Goal: Task Accomplishment & Management: Manage account settings

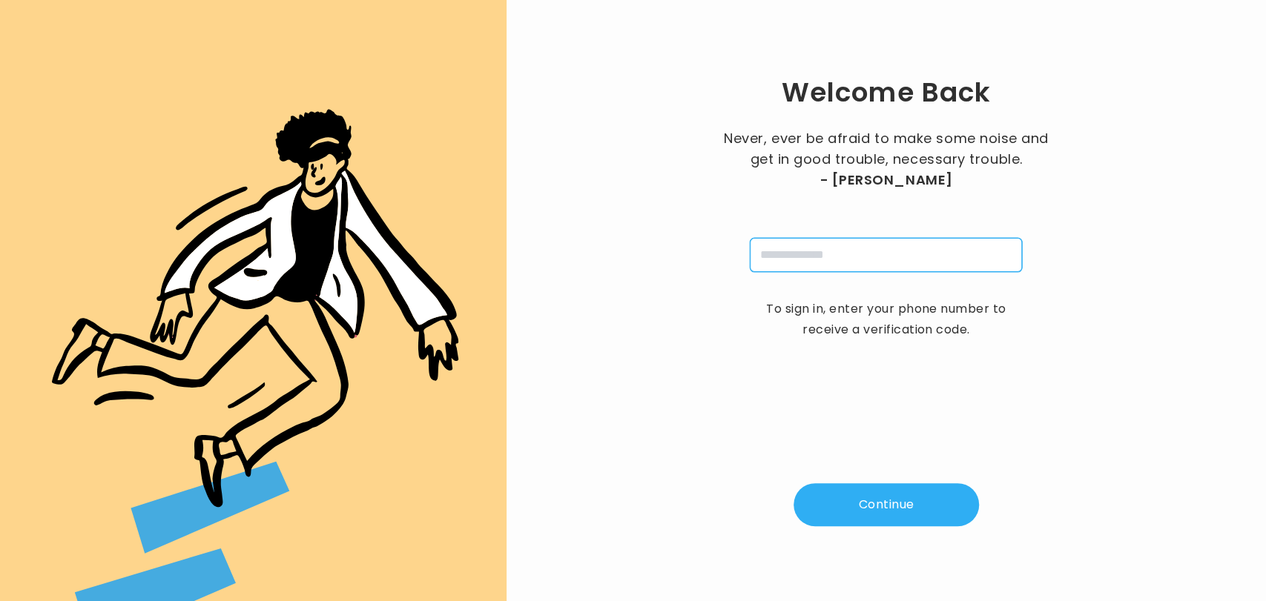
click at [853, 250] on input "tel" at bounding box center [886, 255] width 272 height 34
type input "**********"
click at [890, 498] on button "Continue" at bounding box center [886, 505] width 185 height 43
type input "*"
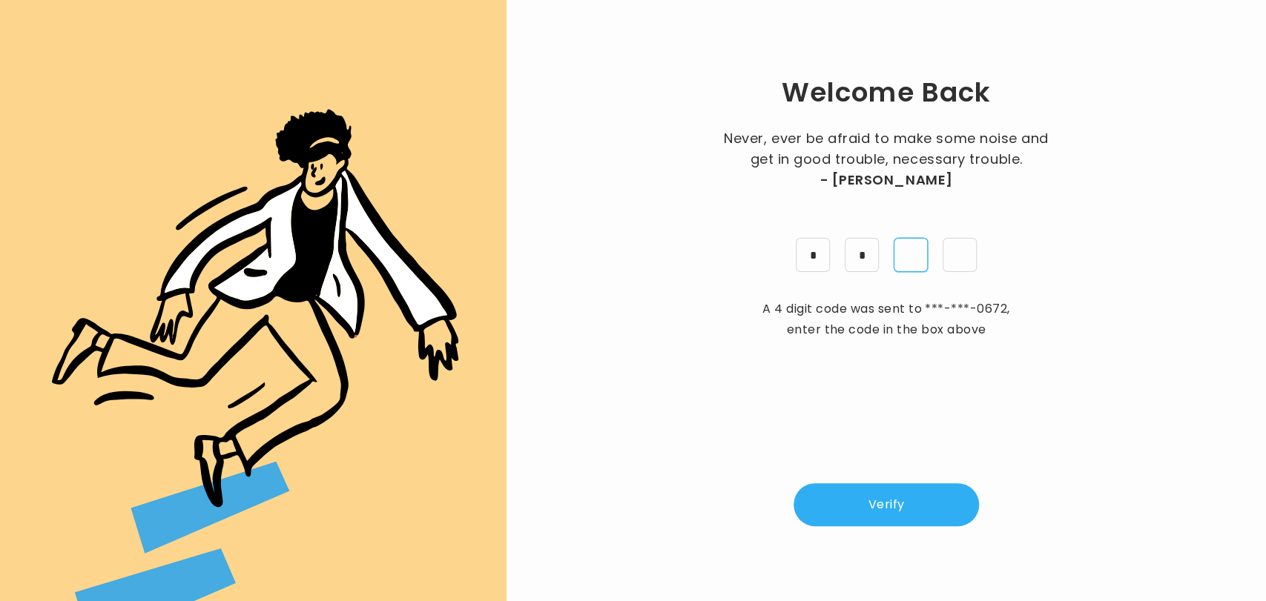
type input "*"
click at [890, 498] on button "Verify" at bounding box center [886, 505] width 185 height 43
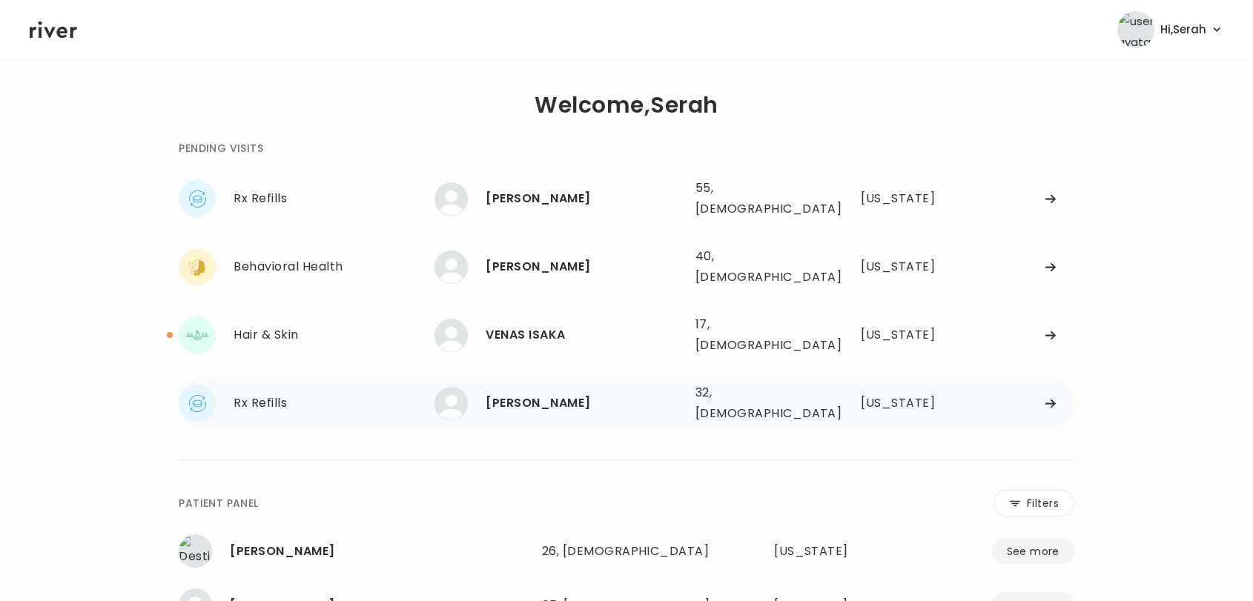
click at [509, 393] on div "Ariel Amirinoor" at bounding box center [584, 403] width 197 height 21
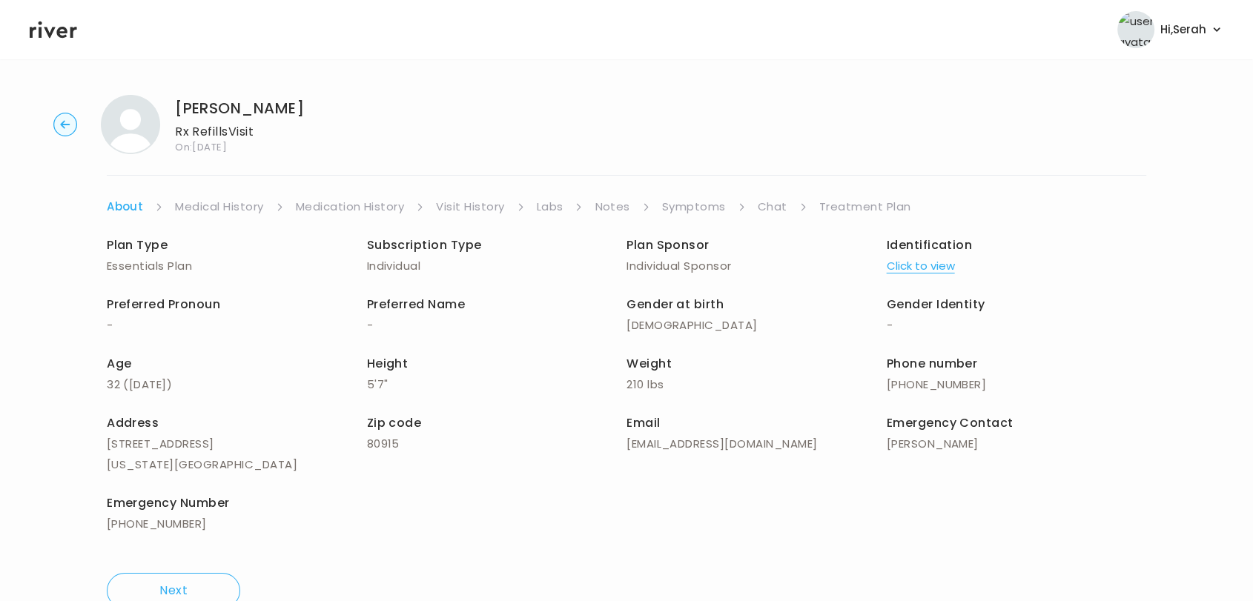
click at [756, 223] on div "Plan Type Essentials Plan Subscription Type Individual Plan Sponsor Individual …" at bounding box center [627, 386] width 1040 height 338
click at [762, 199] on link "Chat" at bounding box center [773, 207] width 30 height 21
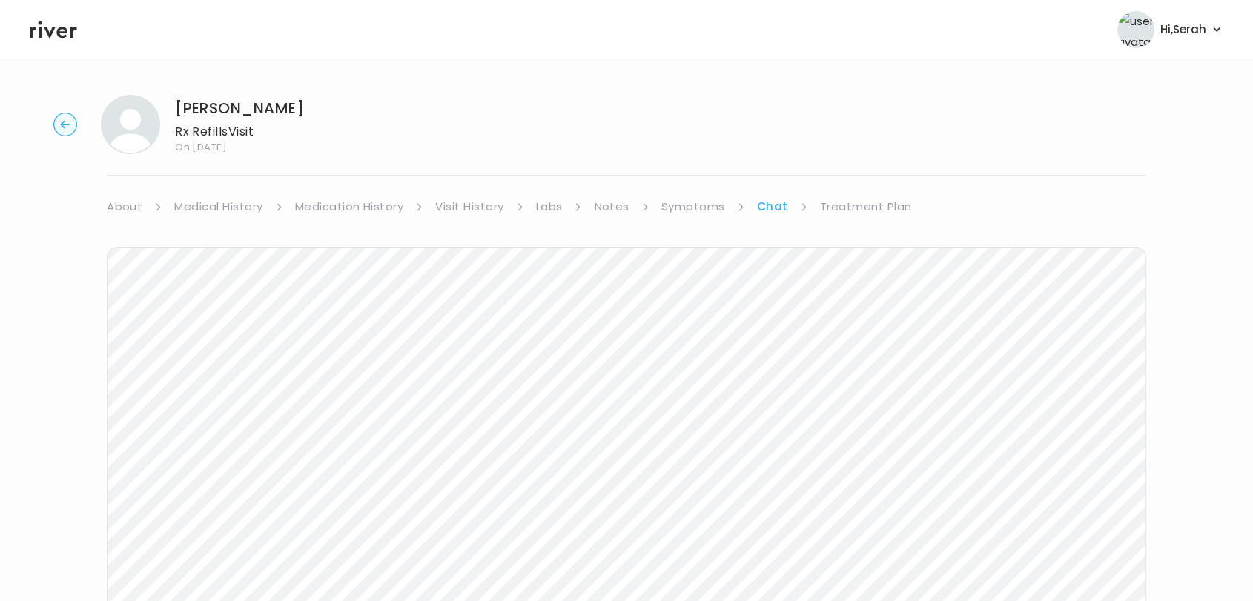
click at [838, 211] on link "Treatment Plan" at bounding box center [866, 207] width 92 height 21
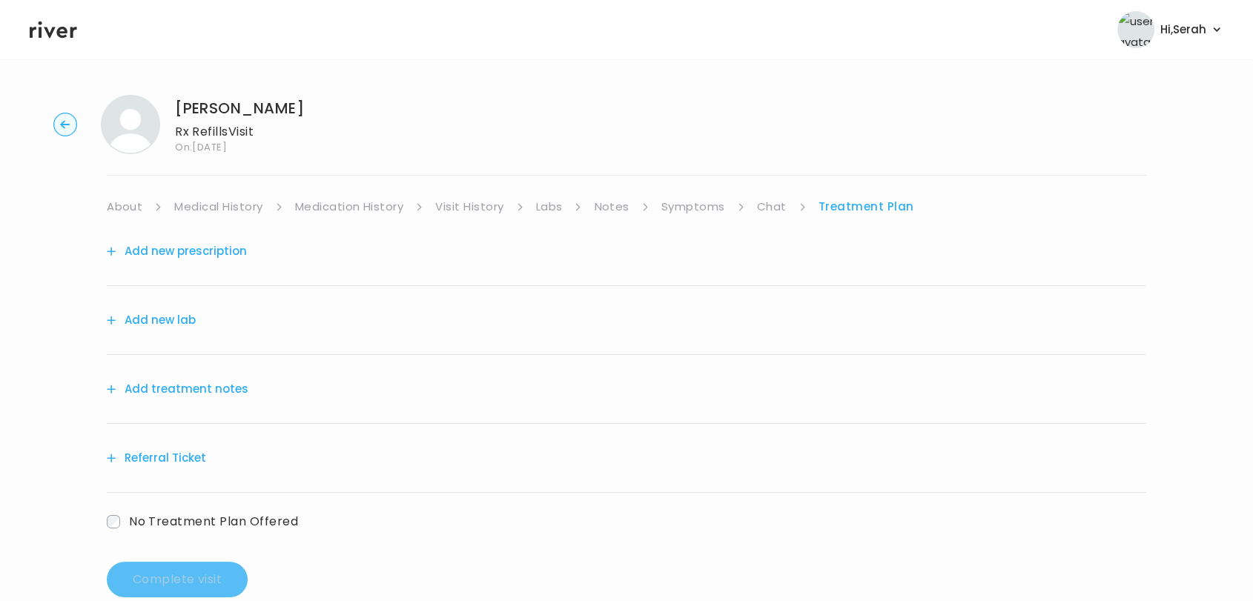
scroll to position [31, 0]
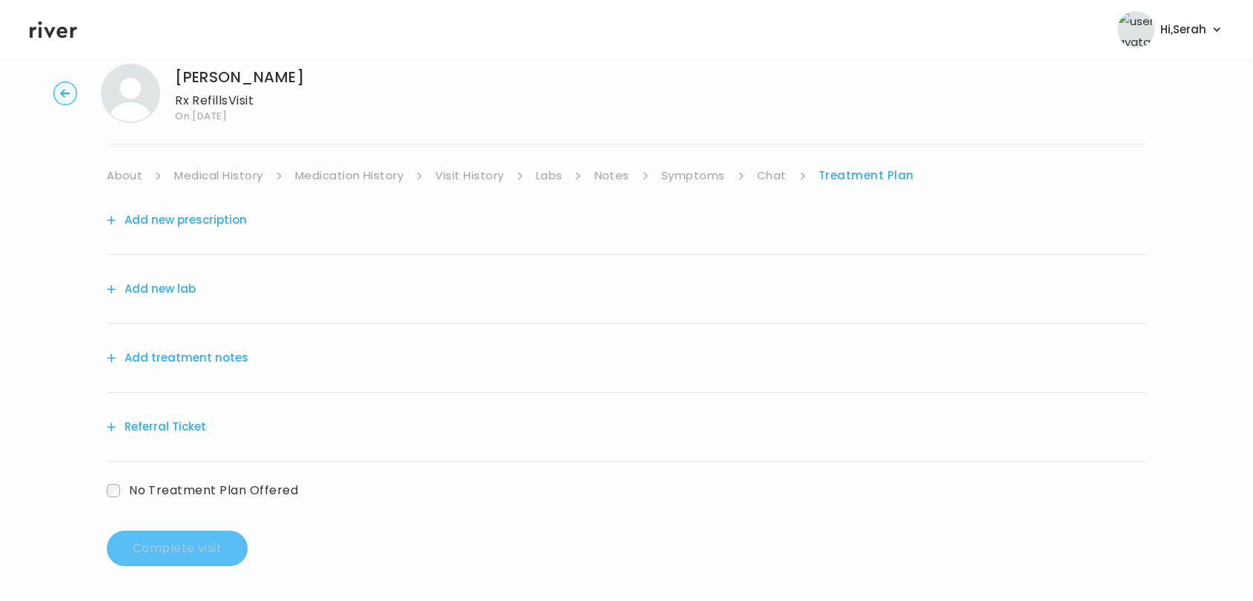
click at [182, 358] on button "Add treatment notes" at bounding box center [178, 358] width 142 height 21
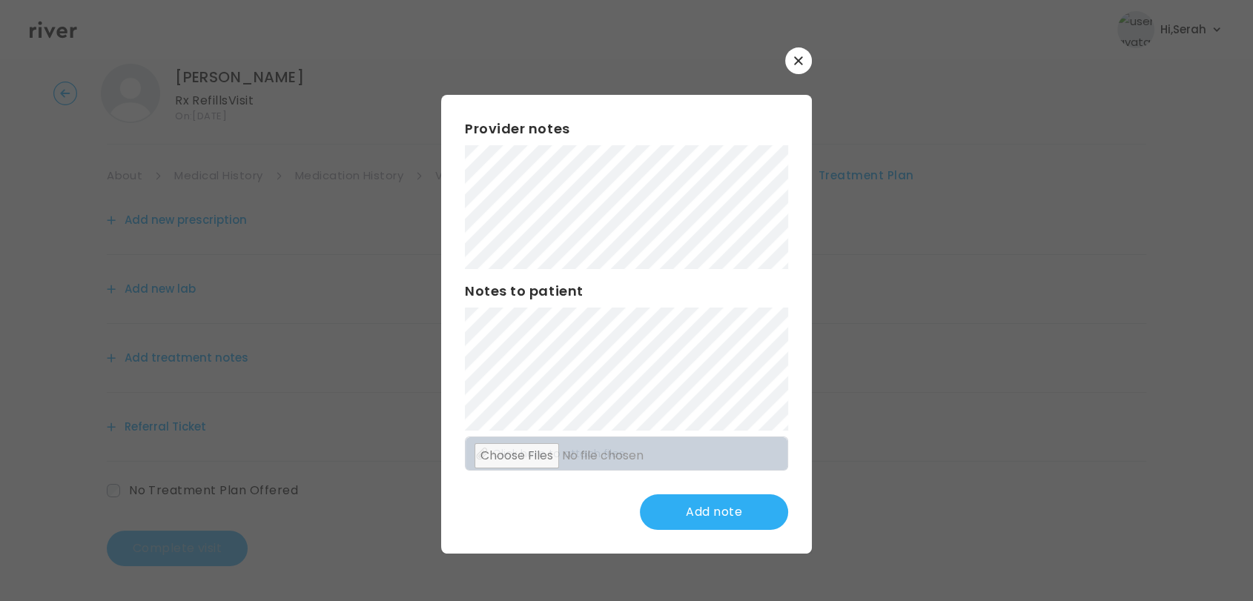
click at [484, 538] on div "Provider notes Notes to patient Click here to attach files Add note" at bounding box center [626, 324] width 371 height 458
drag, startPoint x: 511, startPoint y: 537, endPoint x: 518, endPoint y: 527, distance: 12.3
click at [511, 537] on div "Provider notes Notes to patient Click here to attach files Update note" at bounding box center [626, 324] width 371 height 458
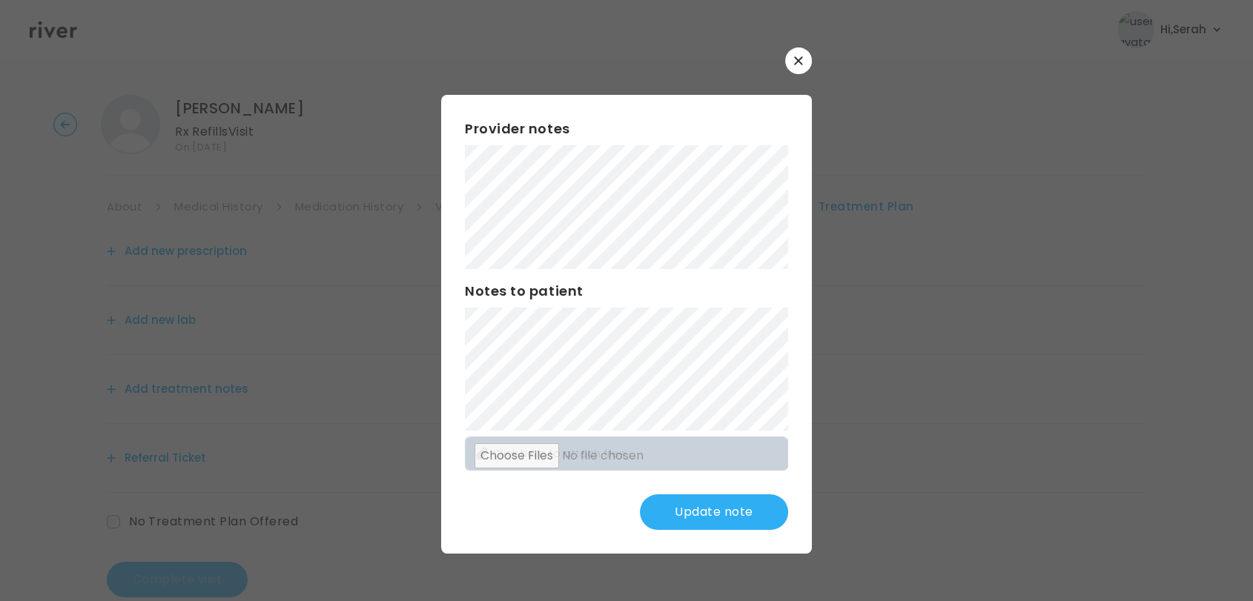
click at [460, 322] on div "Provider notes Notes to patient Click here to attach files Update note" at bounding box center [626, 324] width 371 height 458
click at [743, 513] on button "Update note" at bounding box center [714, 513] width 148 height 36
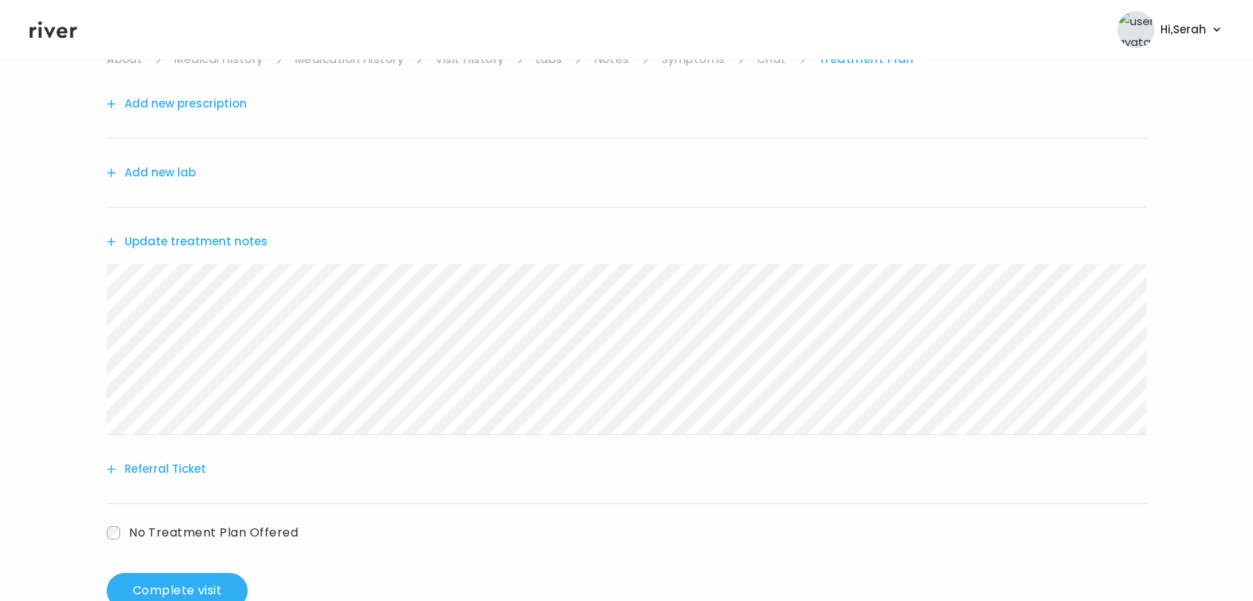
scroll to position [190, 0]
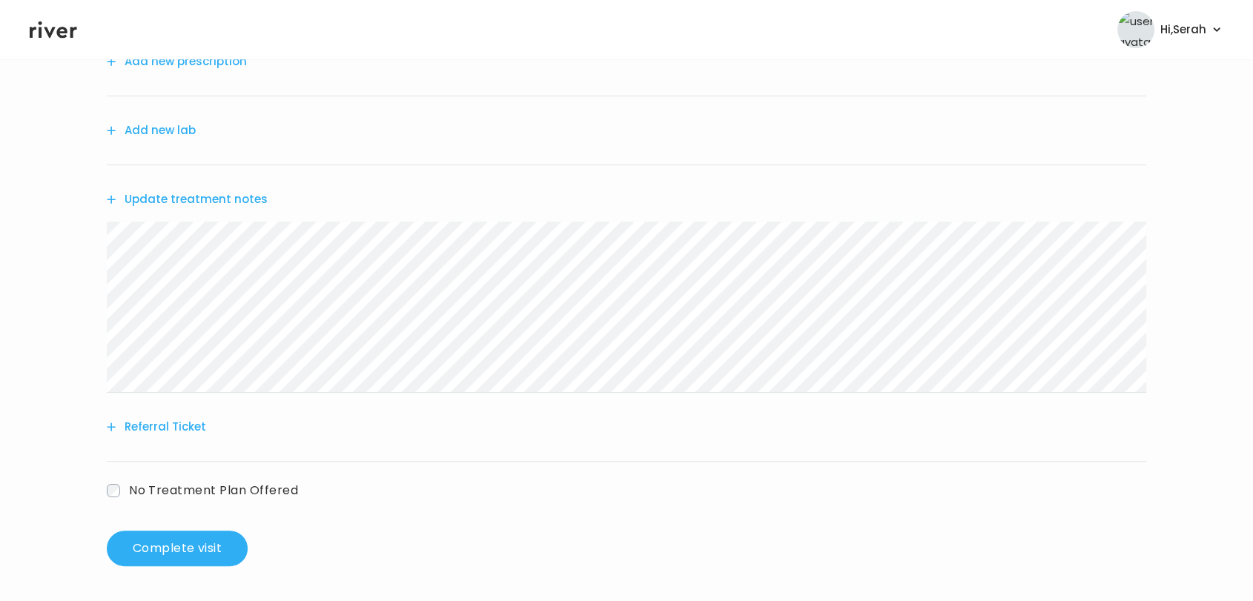
click at [154, 504] on div "Add new prescription Add new lab Update treatment notes Referral Ticket No Trea…" at bounding box center [627, 279] width 1040 height 504
click at [148, 491] on span "No Treatment Plan Offered" at bounding box center [213, 490] width 169 height 17
click at [160, 534] on button "Complete visit" at bounding box center [177, 549] width 141 height 36
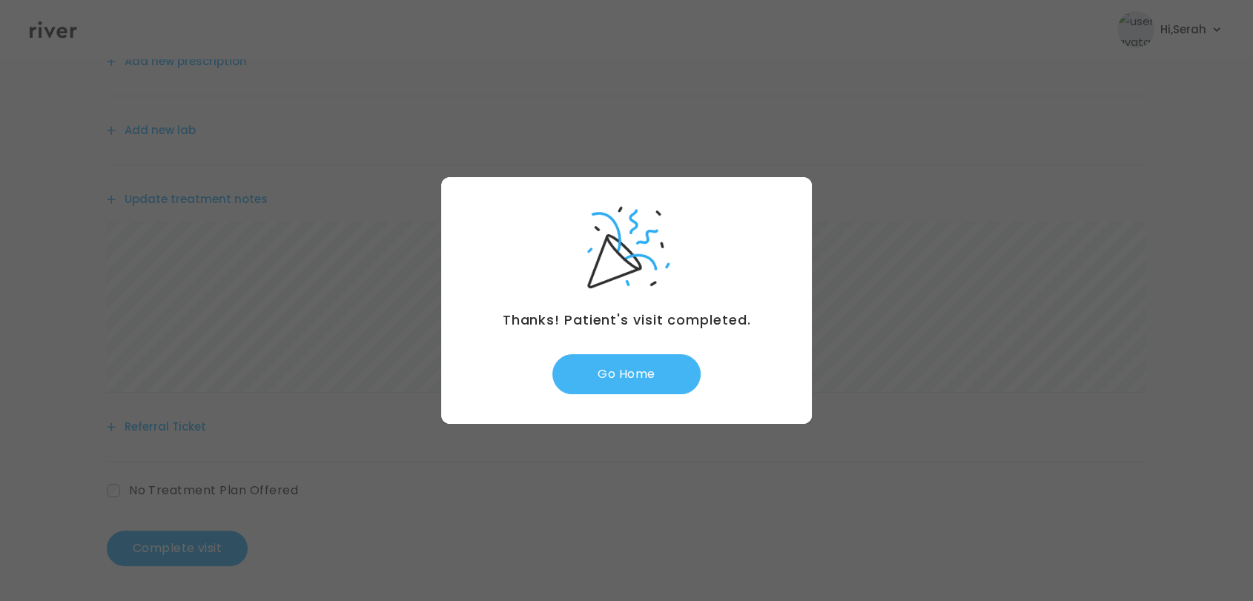
click at [624, 377] on button "Go Home" at bounding box center [627, 374] width 148 height 40
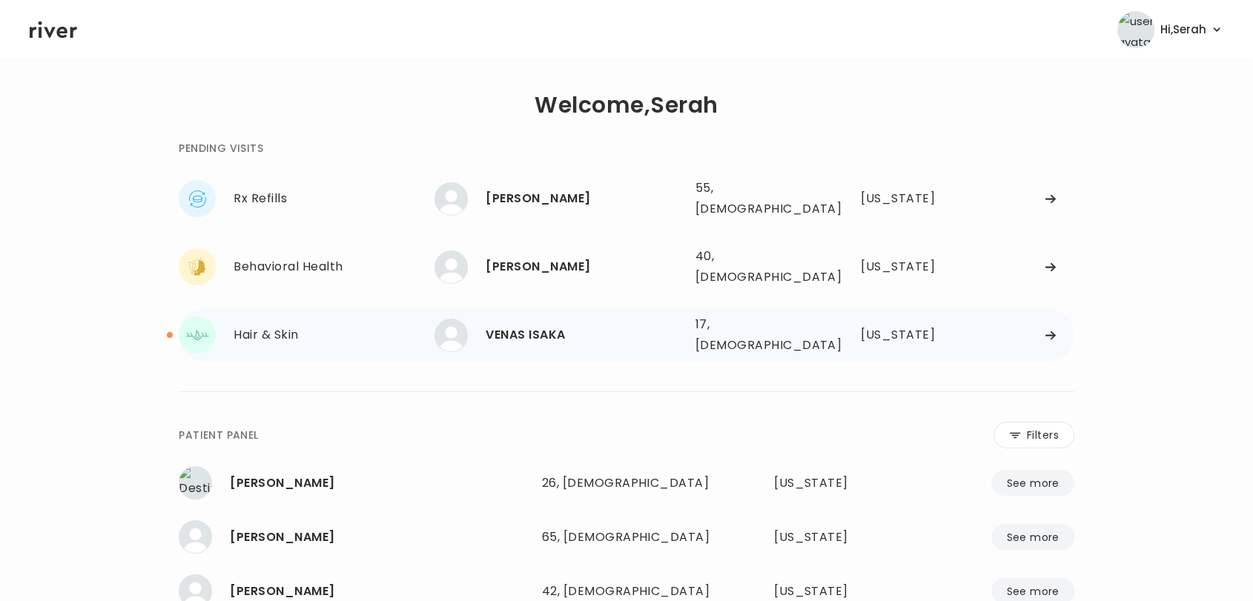
click at [533, 325] on div "VENAS ISAKA" at bounding box center [584, 335] width 197 height 21
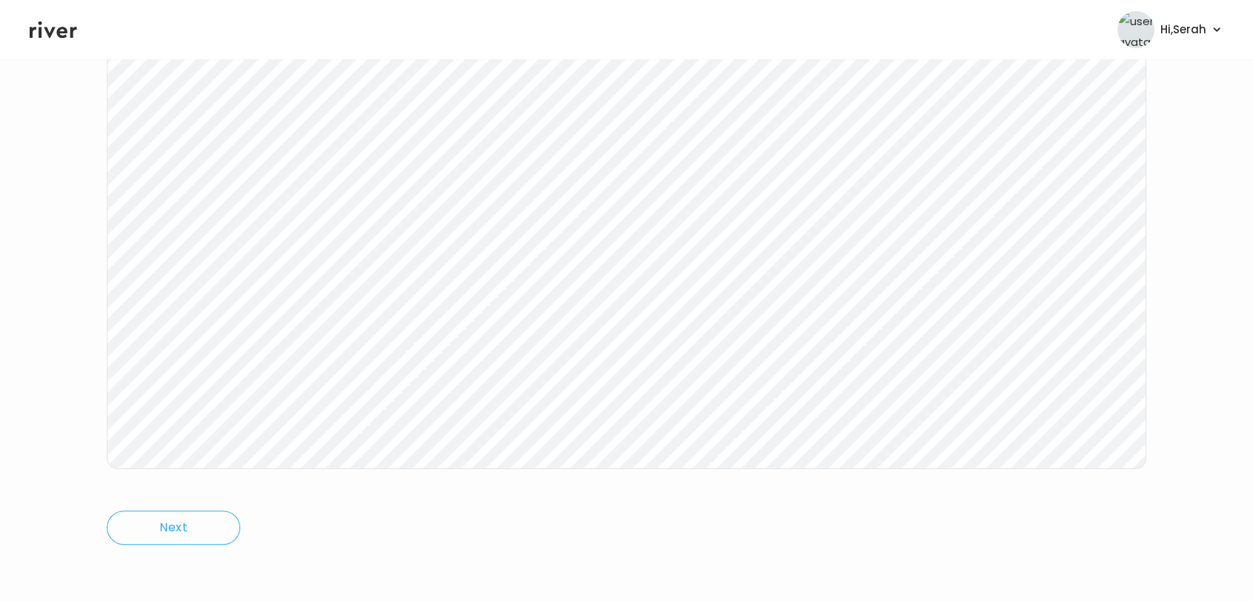
scroll to position [101, 0]
click at [857, 103] on link "Treatment Plan" at bounding box center [866, 106] width 92 height 21
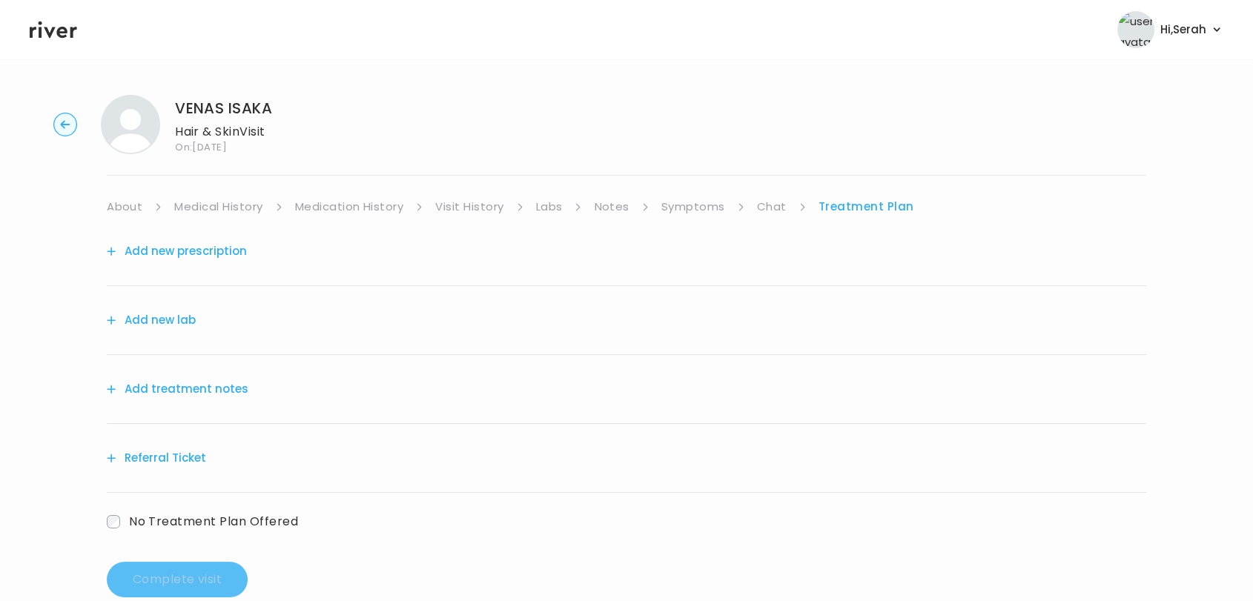
click at [187, 263] on div "Add new prescription" at bounding box center [627, 251] width 1040 height 69
click at [208, 251] on button "Add new prescription" at bounding box center [177, 251] width 140 height 21
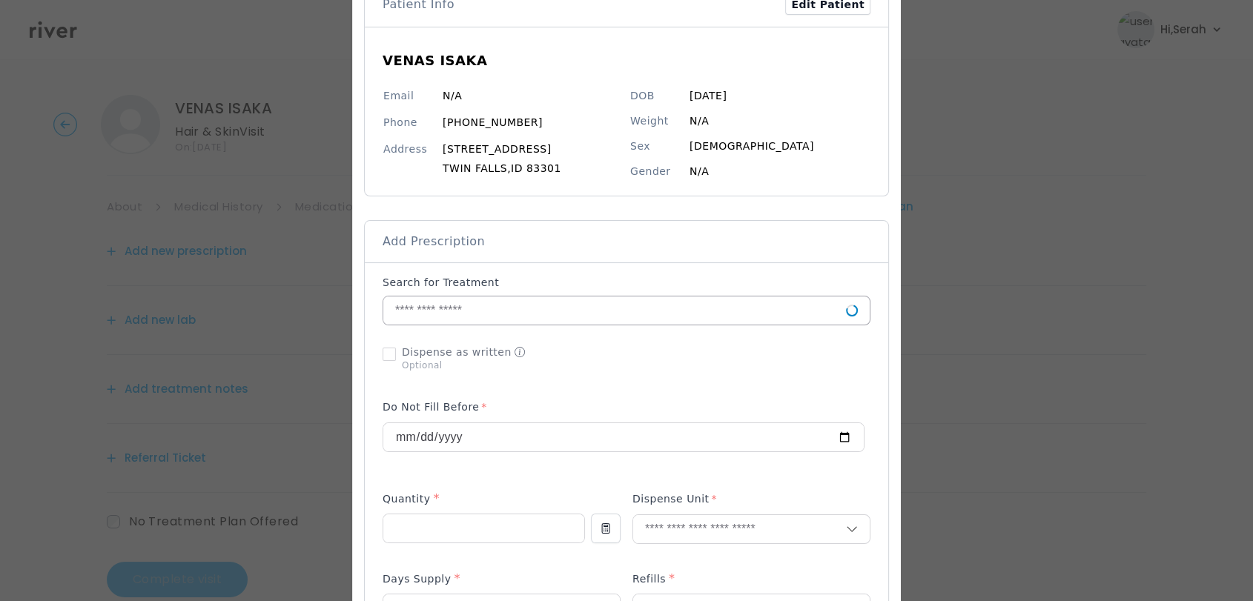
scroll to position [119, 0]
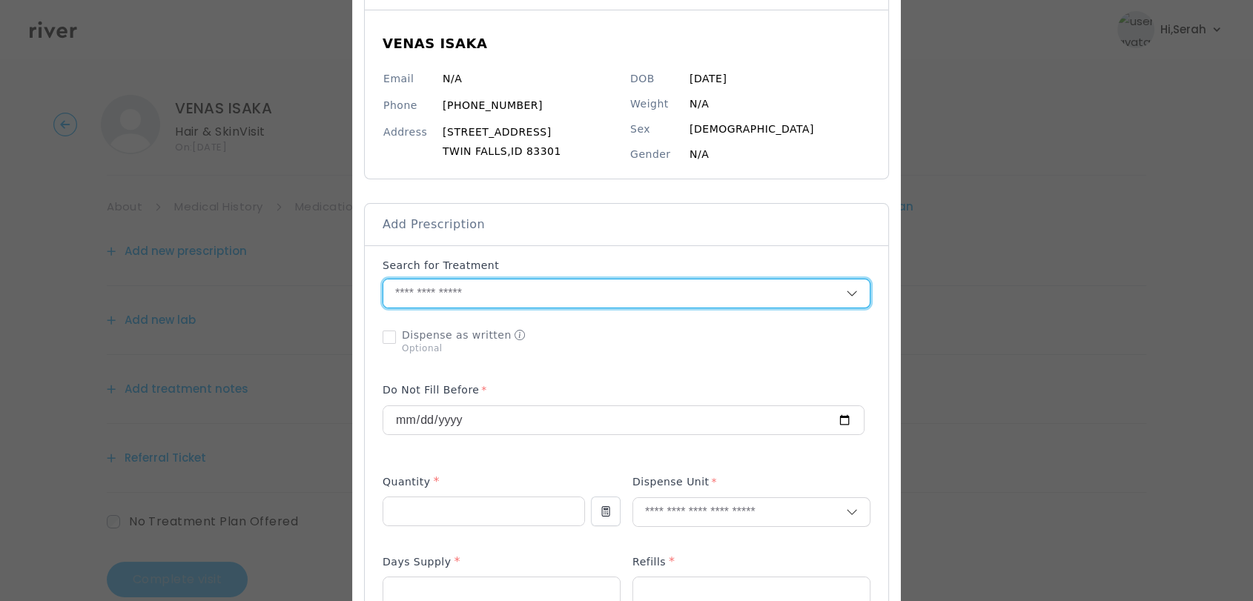
click at [592, 295] on input "text" at bounding box center [614, 294] width 463 height 28
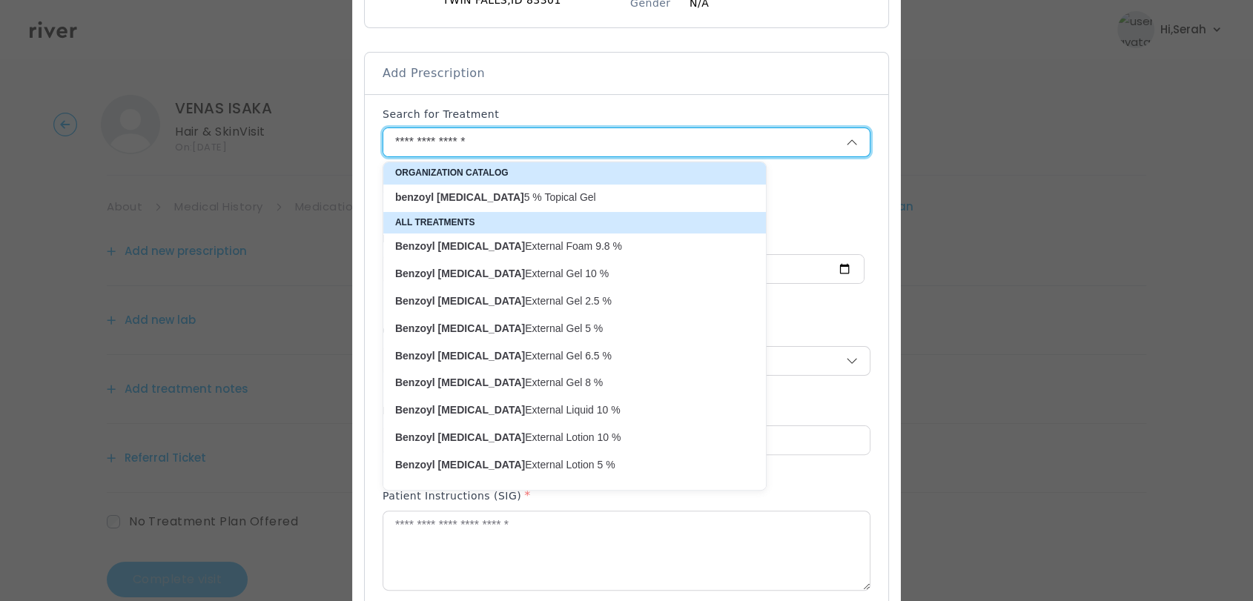
scroll to position [273, 0]
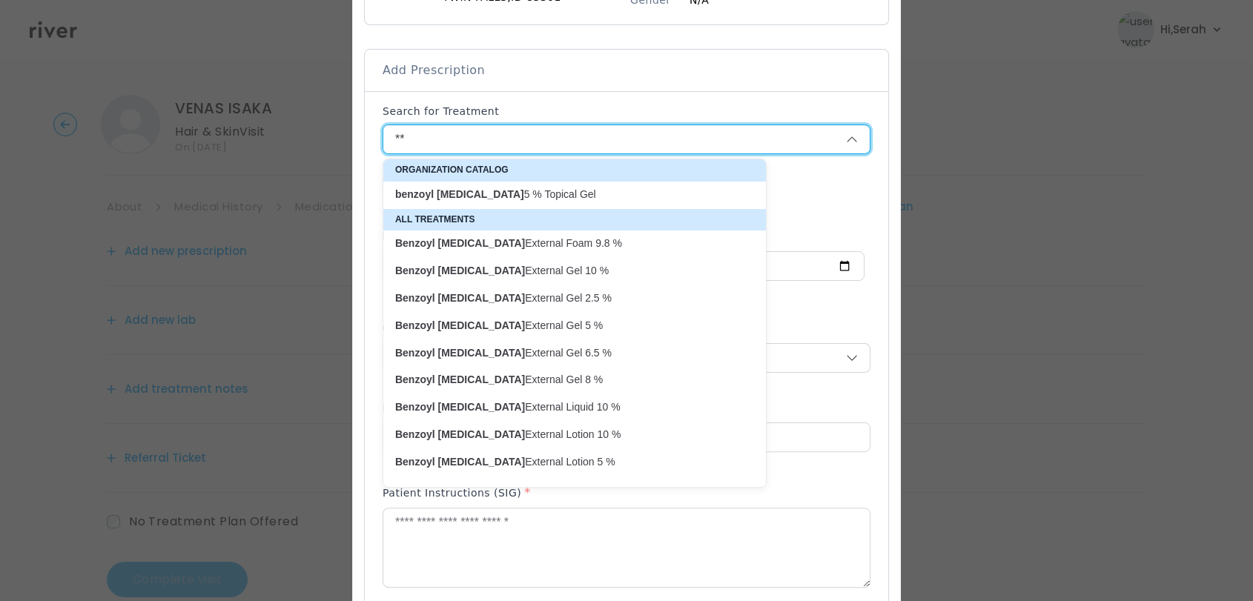
type input "*"
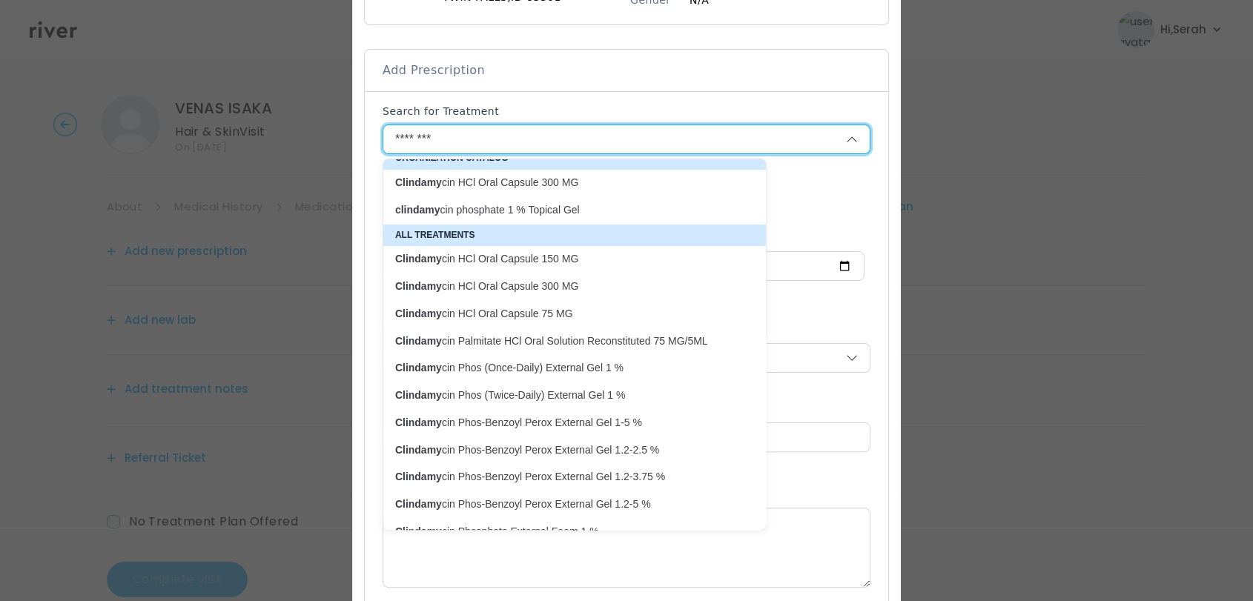
scroll to position [12, 0]
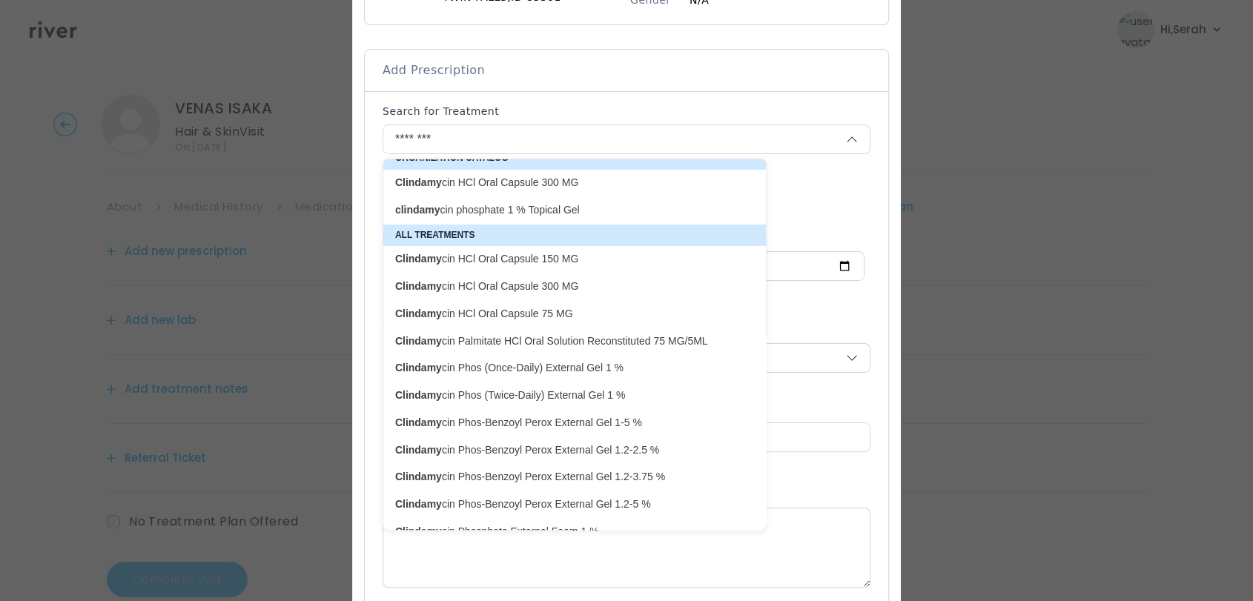
click at [604, 423] on p "Clindamy cin Phos-Benzoyl Perox External Gel 1-5 %" at bounding box center [565, 423] width 341 height 14
type input "**********"
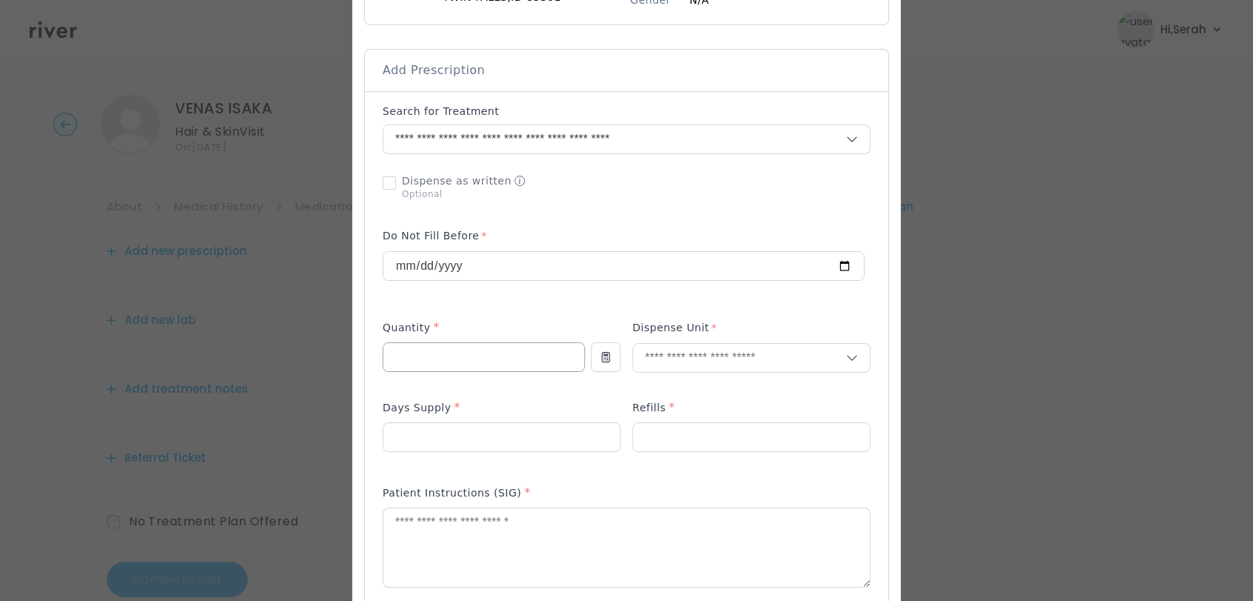
click at [504, 352] on input "number" at bounding box center [483, 357] width 201 height 28
type input "**"
click at [719, 354] on input "text" at bounding box center [739, 358] width 213 height 28
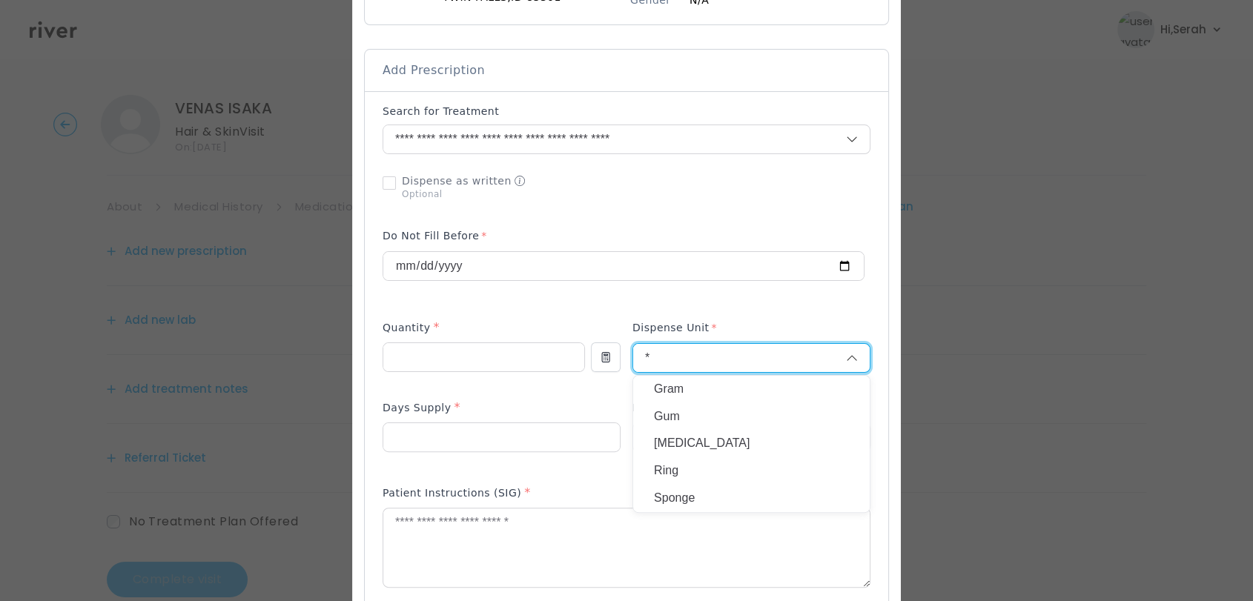
type input "*"
click at [656, 386] on p "Gram" at bounding box center [751, 390] width 195 height 22
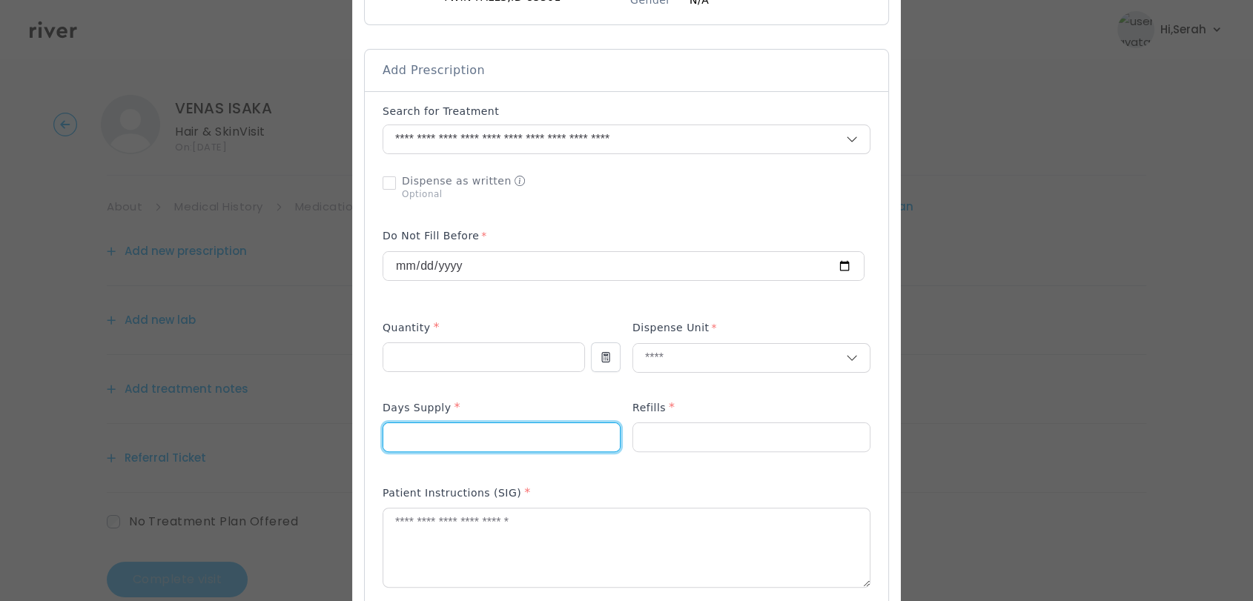
click at [462, 441] on input "number" at bounding box center [501, 437] width 237 height 28
type input "**"
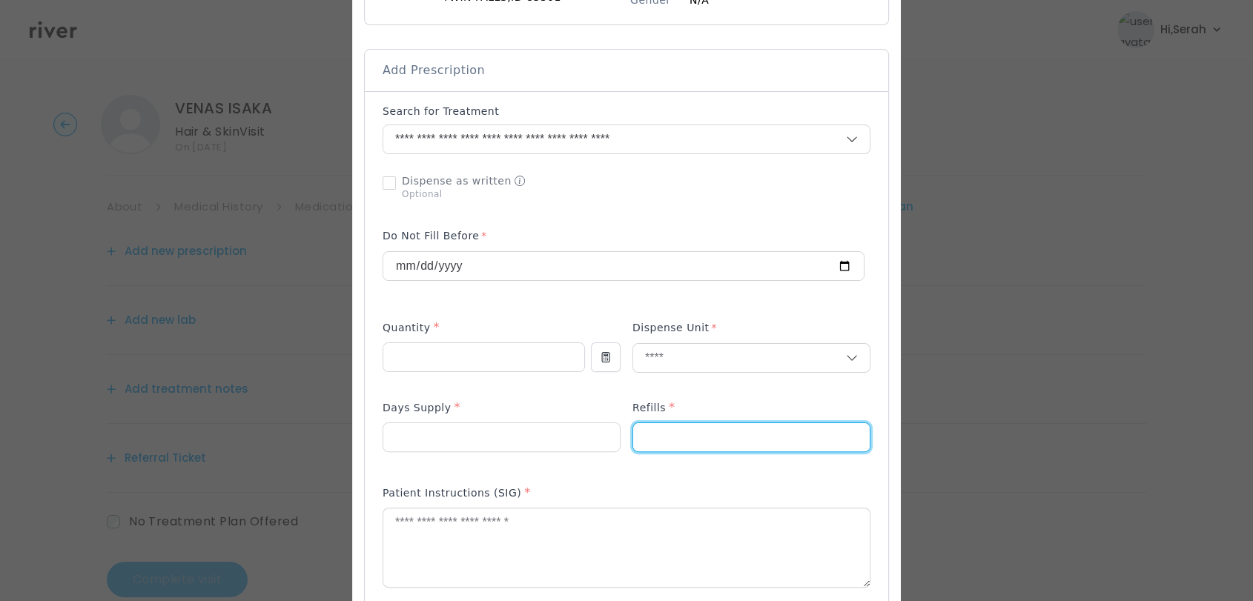
click at [671, 430] on input "number" at bounding box center [751, 437] width 237 height 28
type input "*"
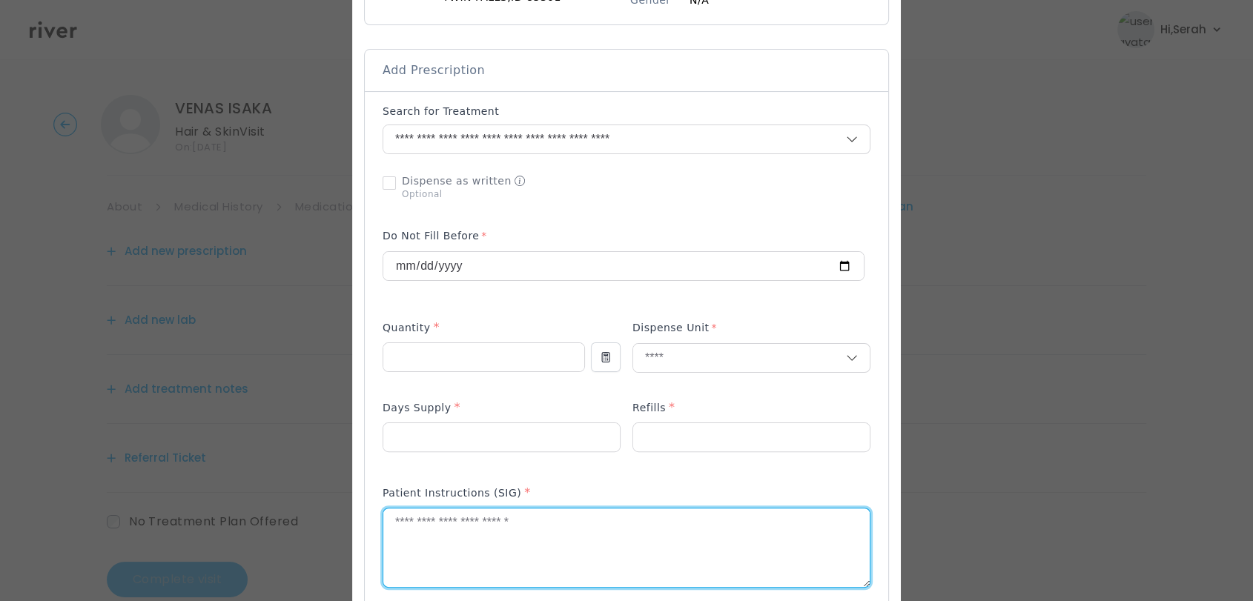
click at [573, 553] on textarea at bounding box center [626, 548] width 487 height 79
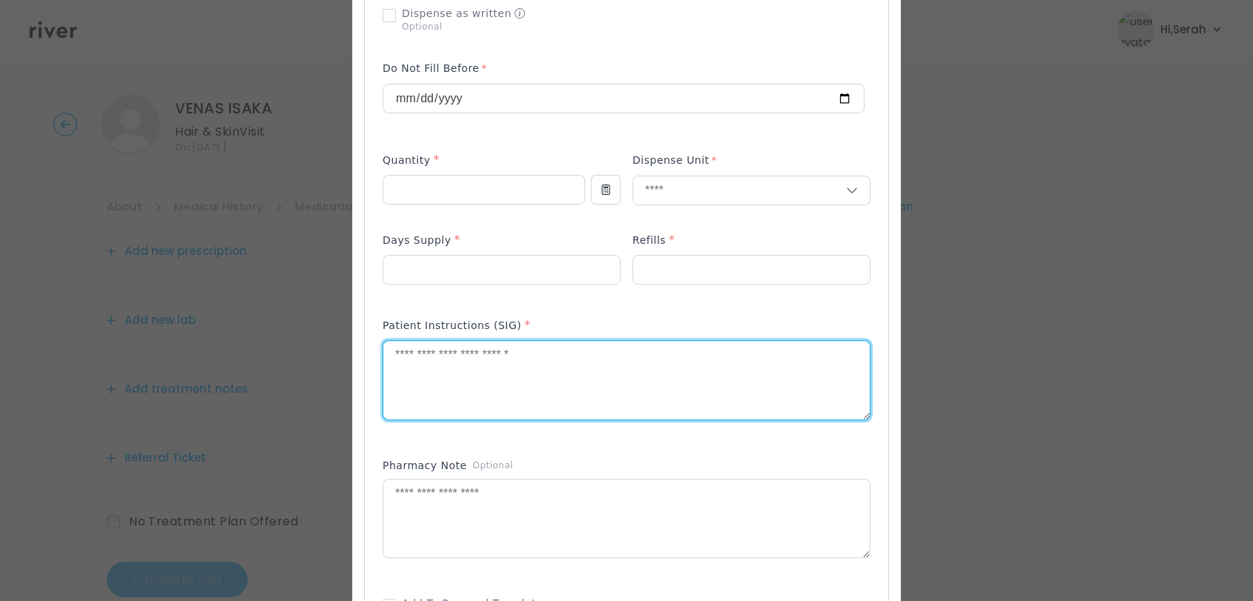
scroll to position [444, 0]
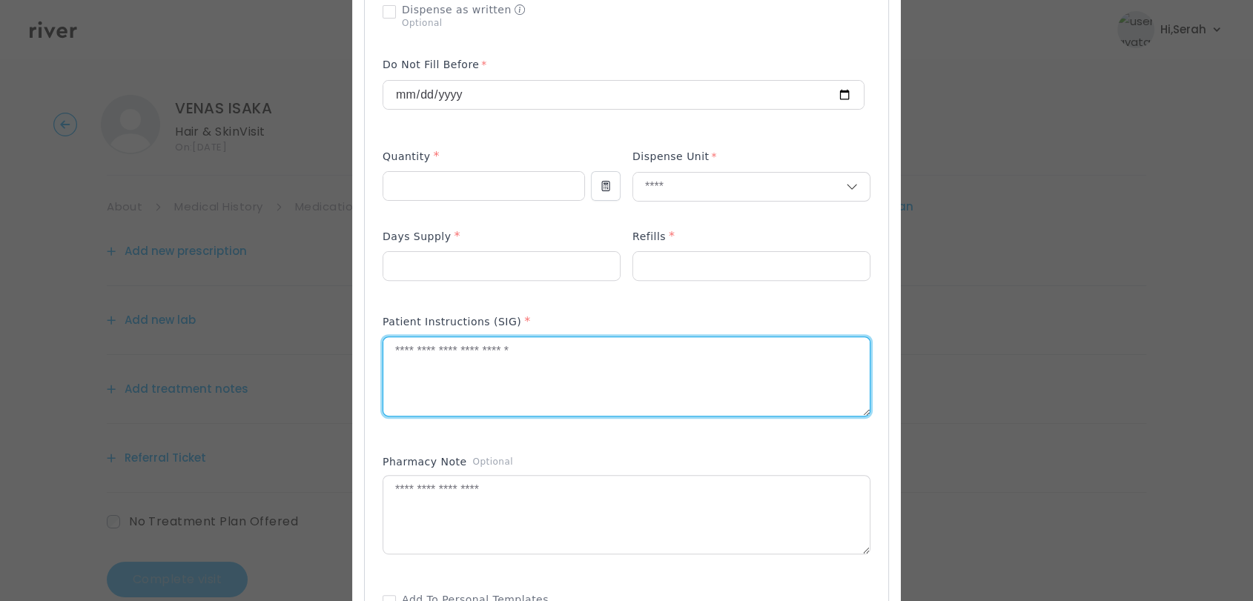
click at [492, 369] on textarea at bounding box center [626, 376] width 487 height 79
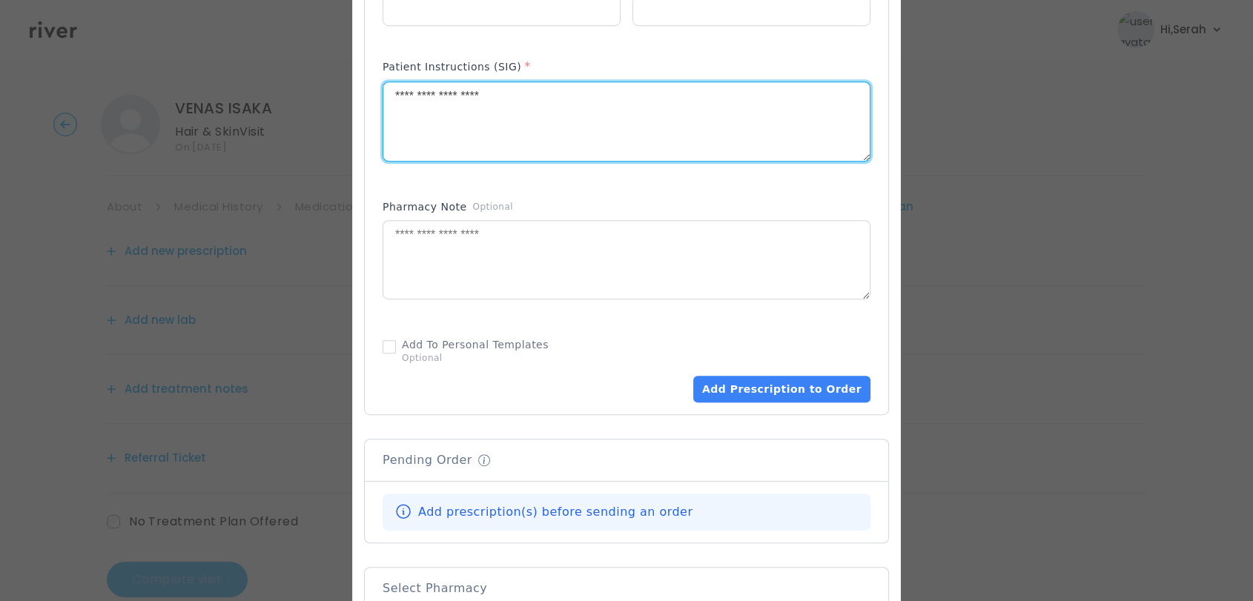
scroll to position [700, 0]
type textarea "**********"
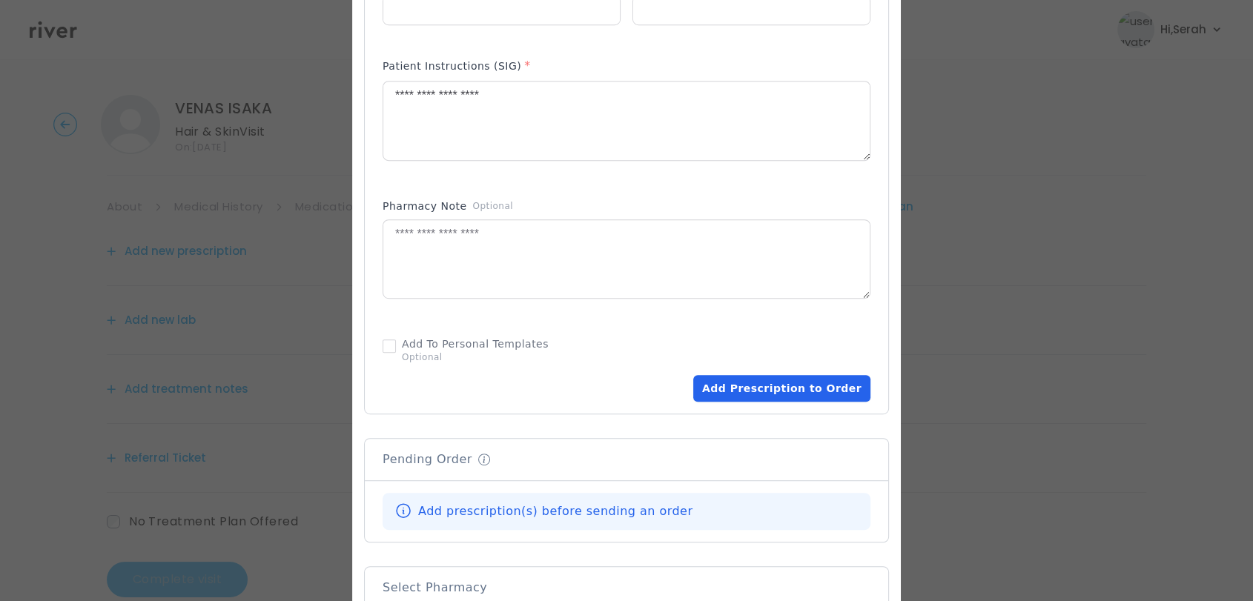
click at [753, 393] on button "Add Prescription to Order" at bounding box center [781, 388] width 177 height 27
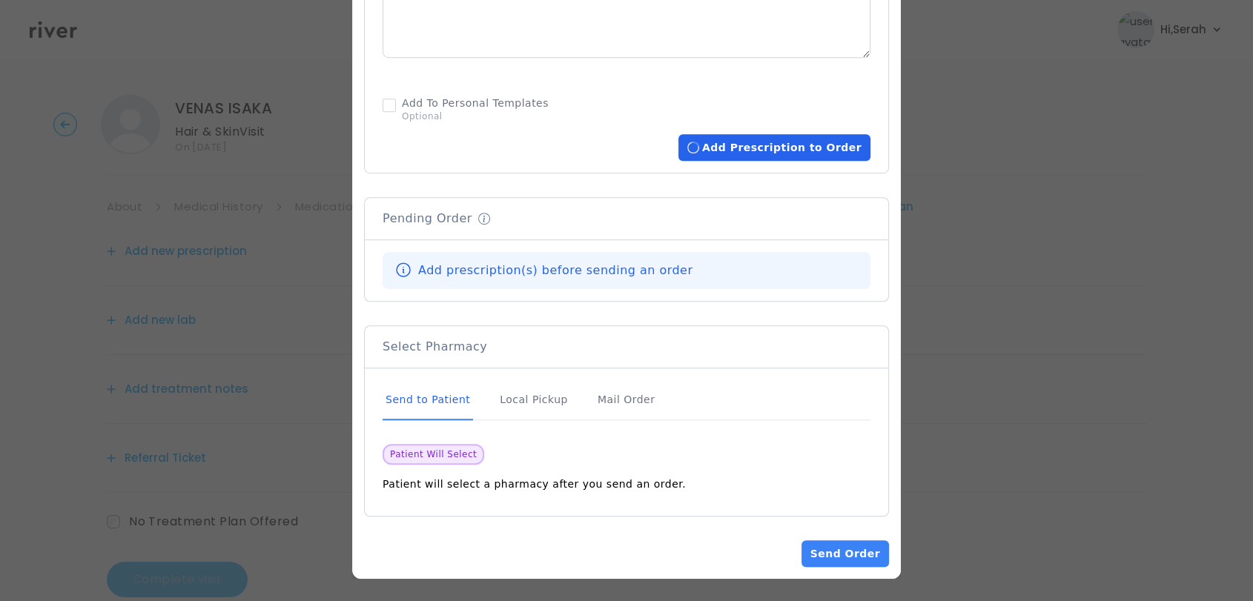
scroll to position [937, 0]
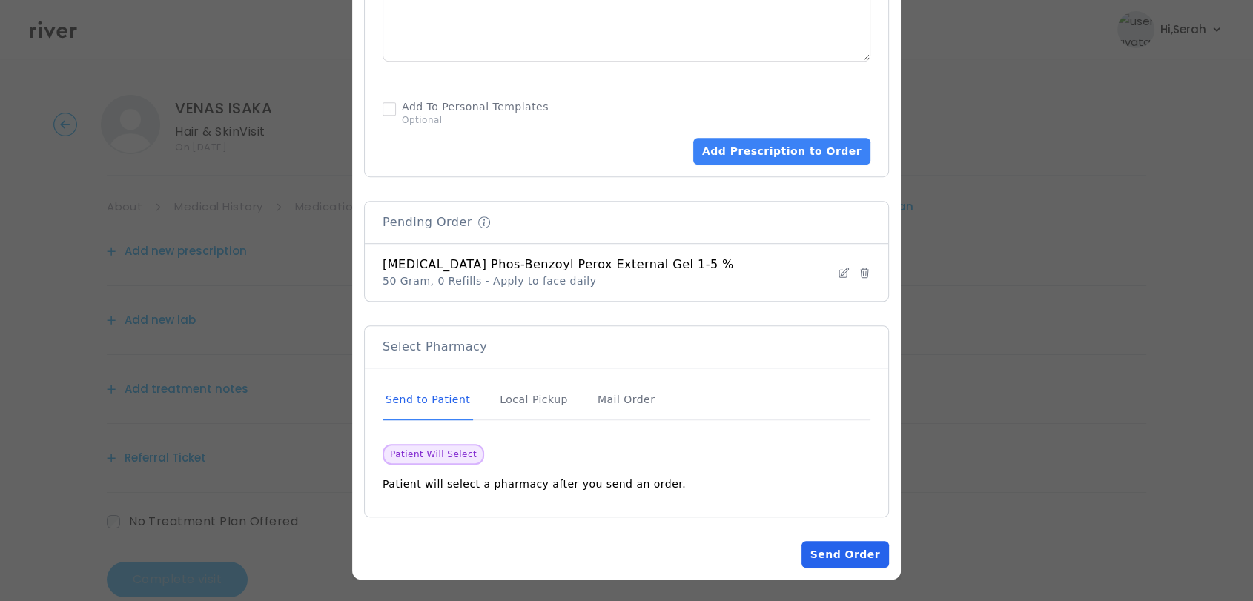
click at [837, 551] on button "Send Order" at bounding box center [846, 554] width 88 height 27
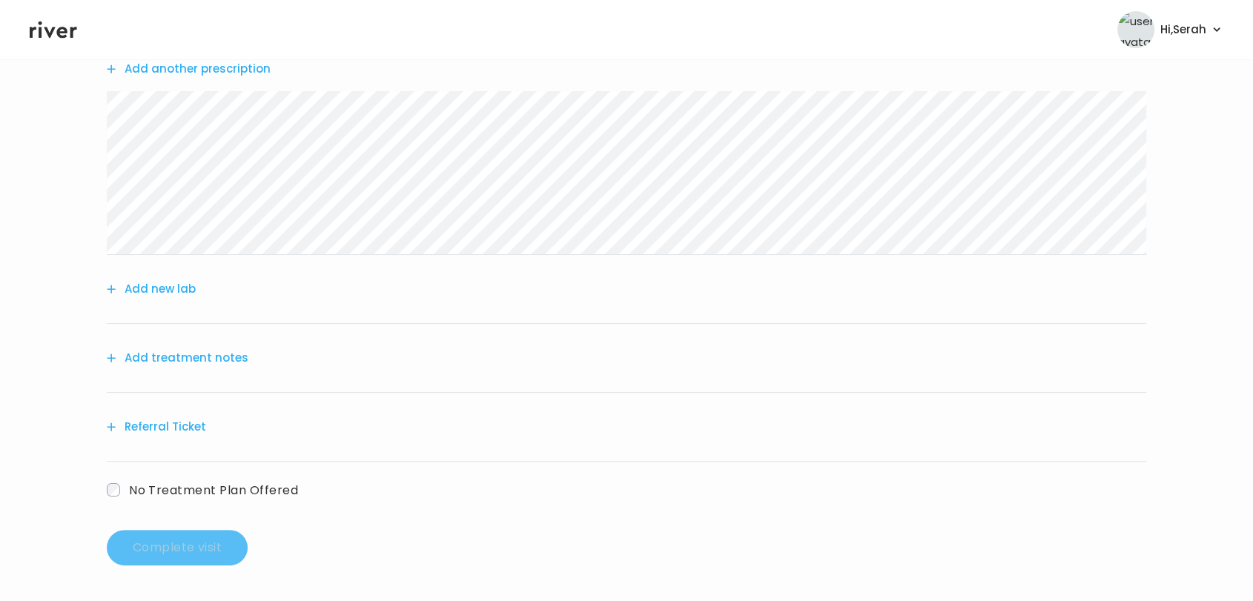
scroll to position [182, 0]
click at [173, 352] on button "Add treatment notes" at bounding box center [178, 358] width 142 height 21
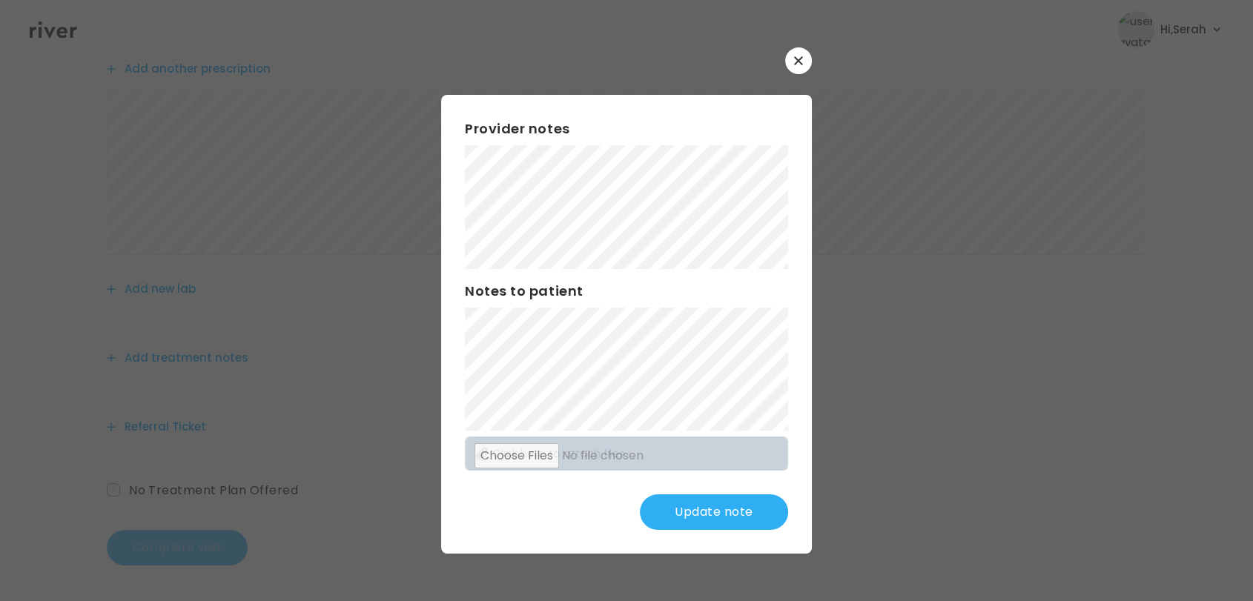
click at [504, 541] on div "Provider notes Notes to patient Click here to attach files Update note" at bounding box center [626, 324] width 371 height 458
click at [705, 510] on button "Update note" at bounding box center [714, 513] width 148 height 36
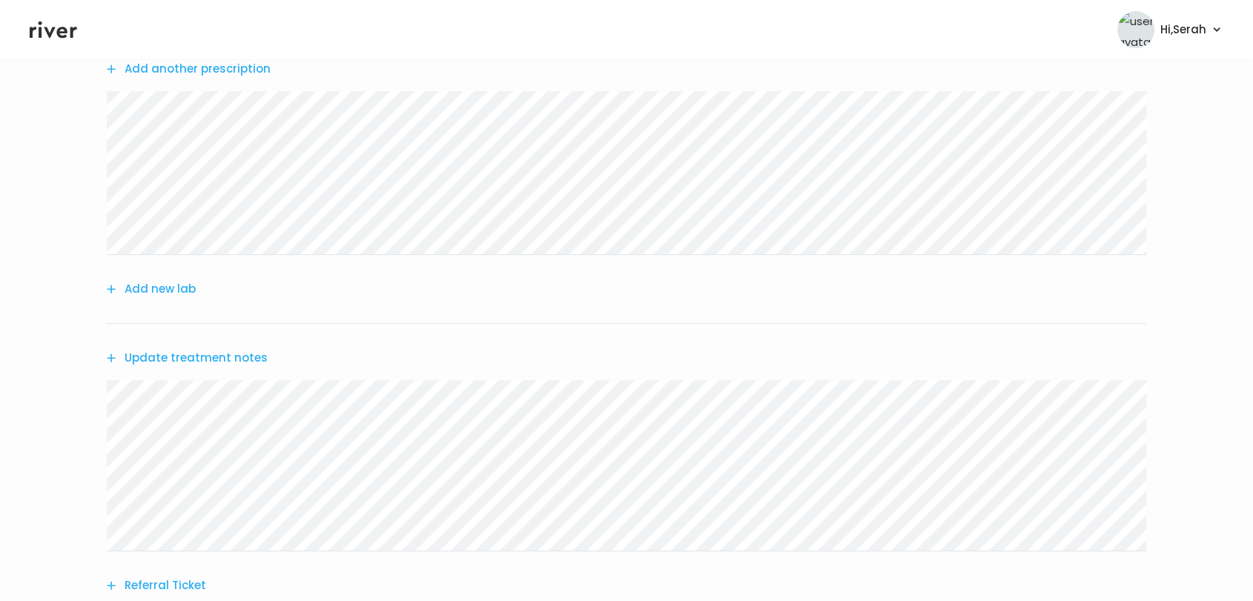
scroll to position [342, 0]
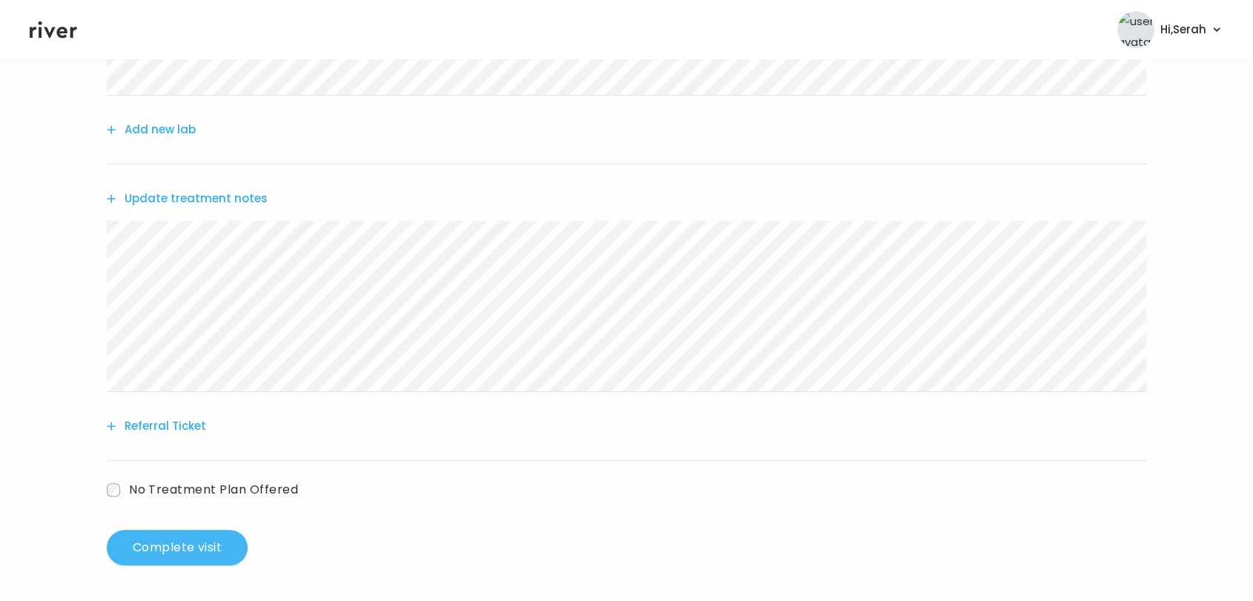
click at [178, 552] on button "Complete visit" at bounding box center [177, 548] width 141 height 36
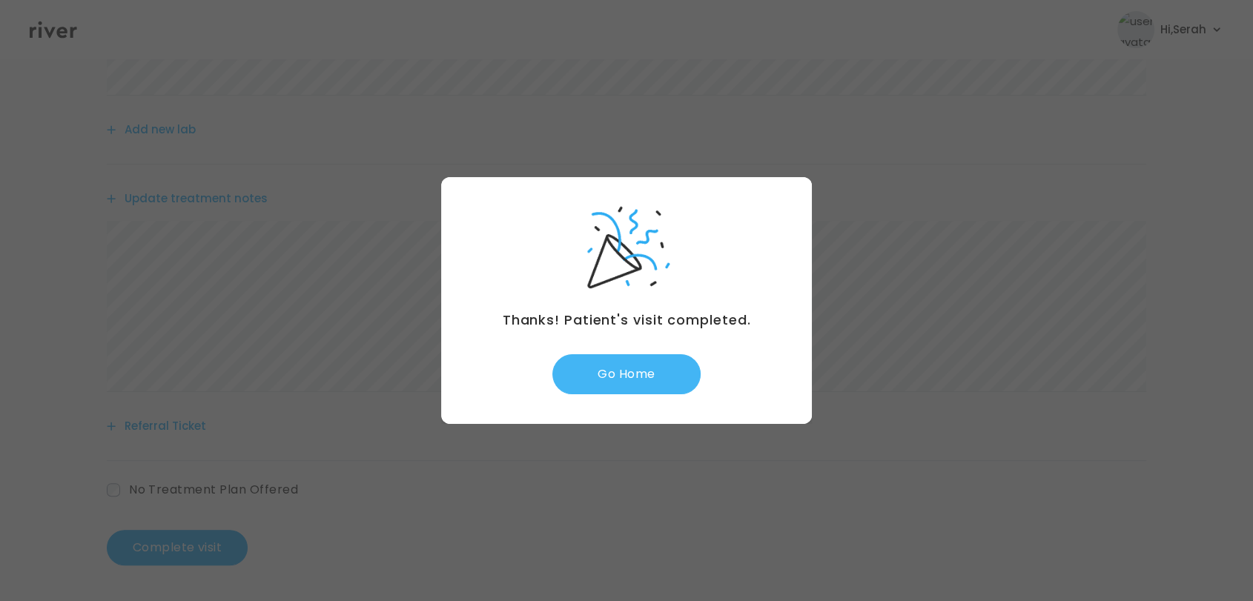
click at [641, 357] on button "Go Home" at bounding box center [627, 374] width 148 height 40
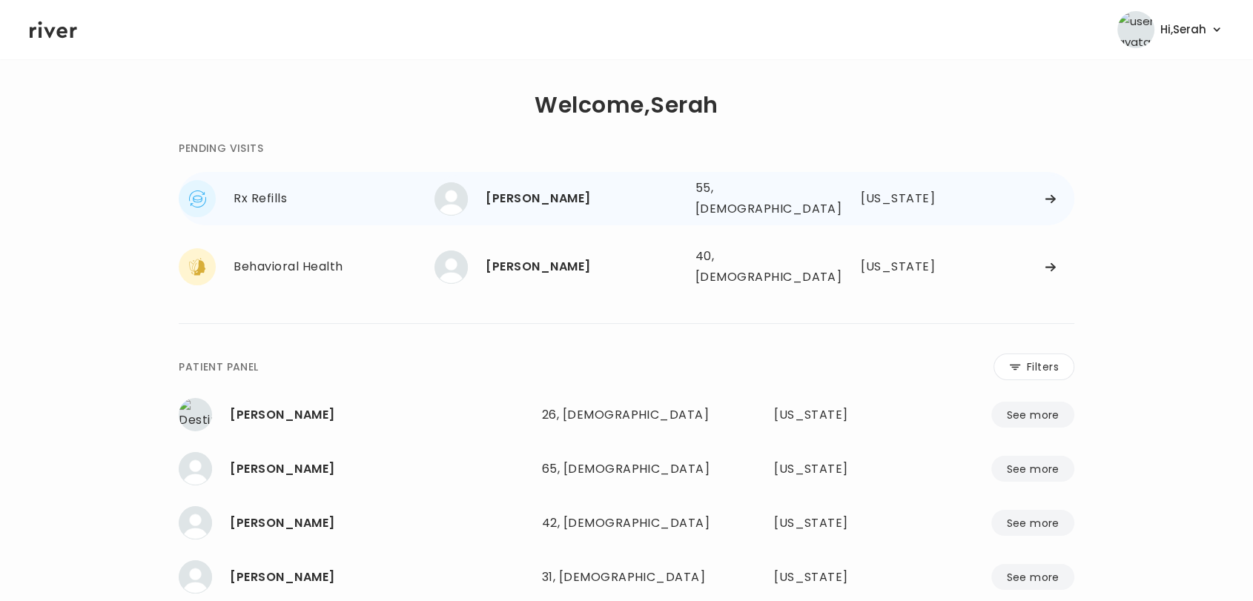
click at [561, 188] on div "[PERSON_NAME]" at bounding box center [584, 198] width 197 height 21
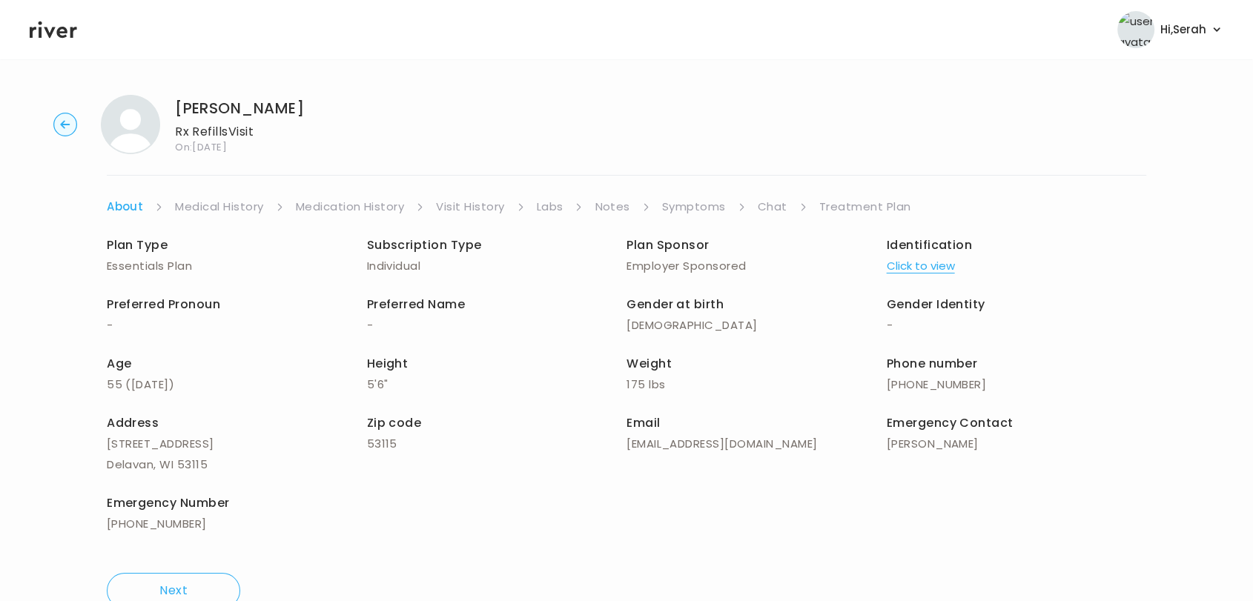
click at [50, 33] on icon at bounding box center [53, 30] width 47 height 17
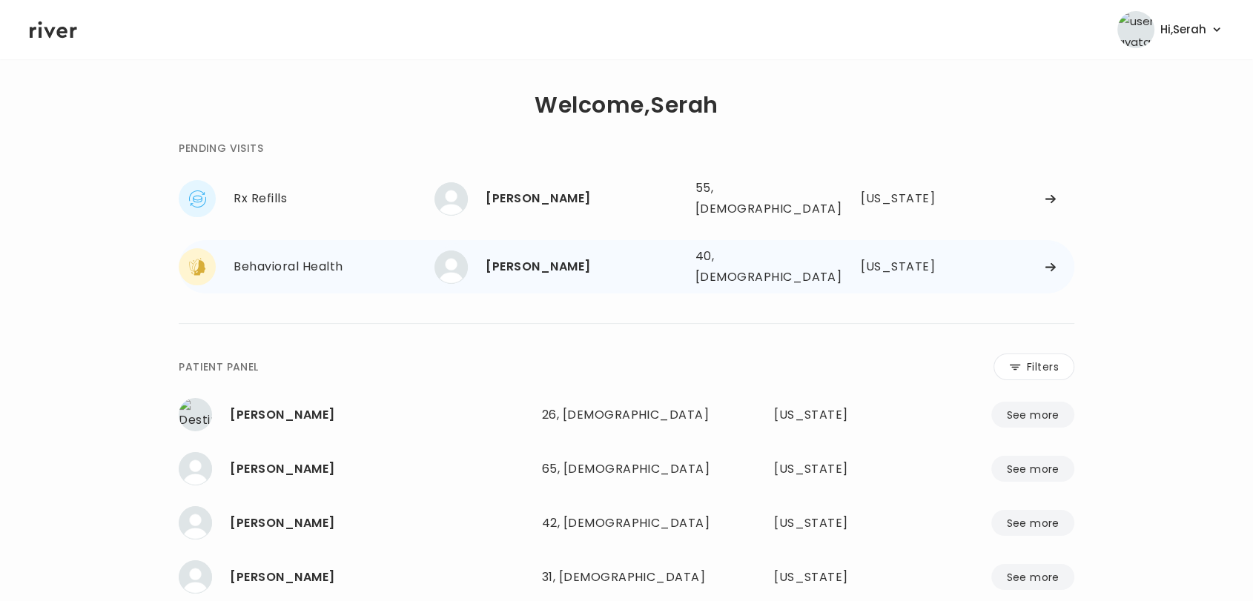
click at [515, 257] on div "[PERSON_NAME]" at bounding box center [584, 267] width 197 height 21
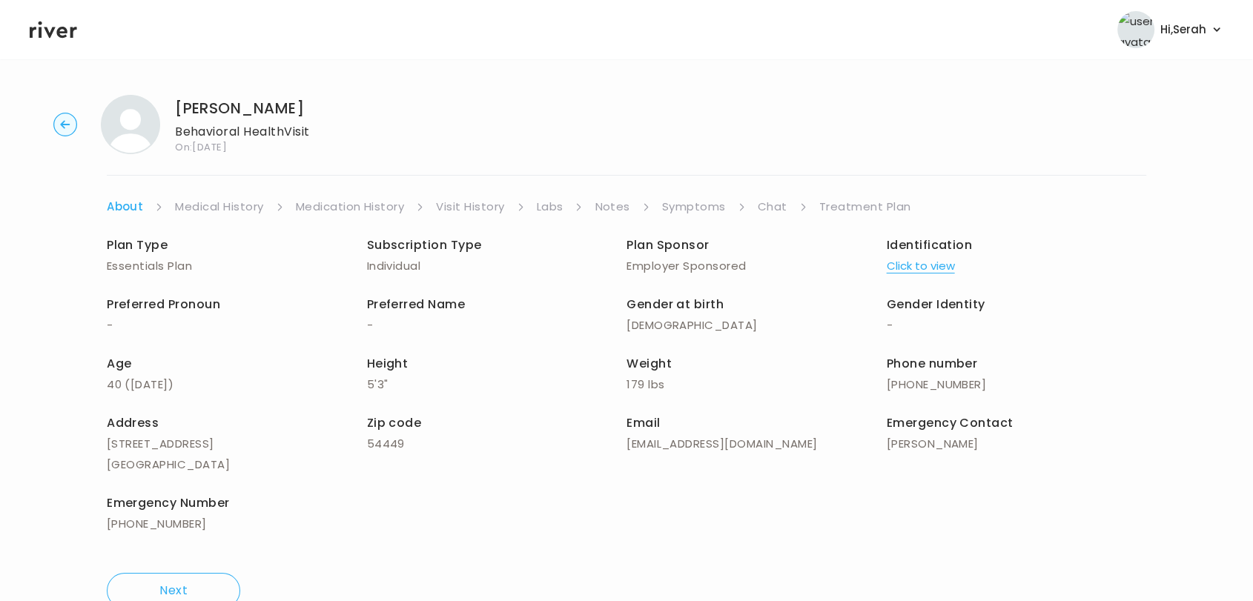
click at [769, 193] on div "[PERSON_NAME] Behavioral Health Visit On: [DATE] About Medical History Medicati…" at bounding box center [626, 352] width 1253 height 538
click at [765, 208] on link "Chat" at bounding box center [773, 207] width 30 height 21
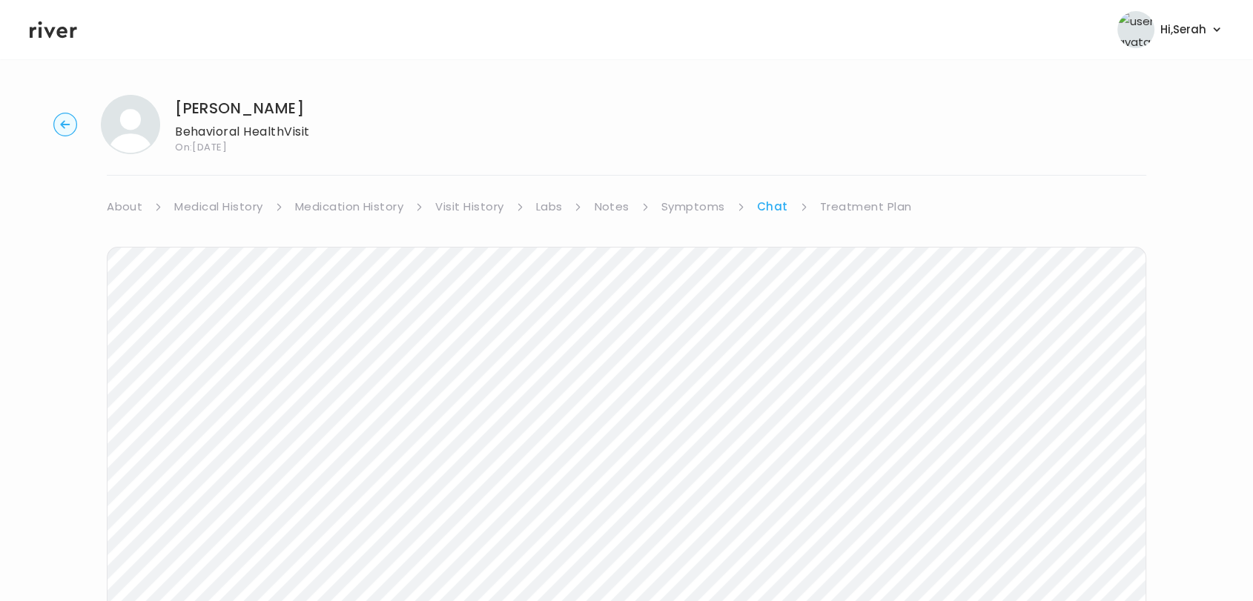
click at [695, 202] on link "Symptoms" at bounding box center [694, 207] width 64 height 21
click at [314, 210] on link "Medication History" at bounding box center [349, 207] width 109 height 21
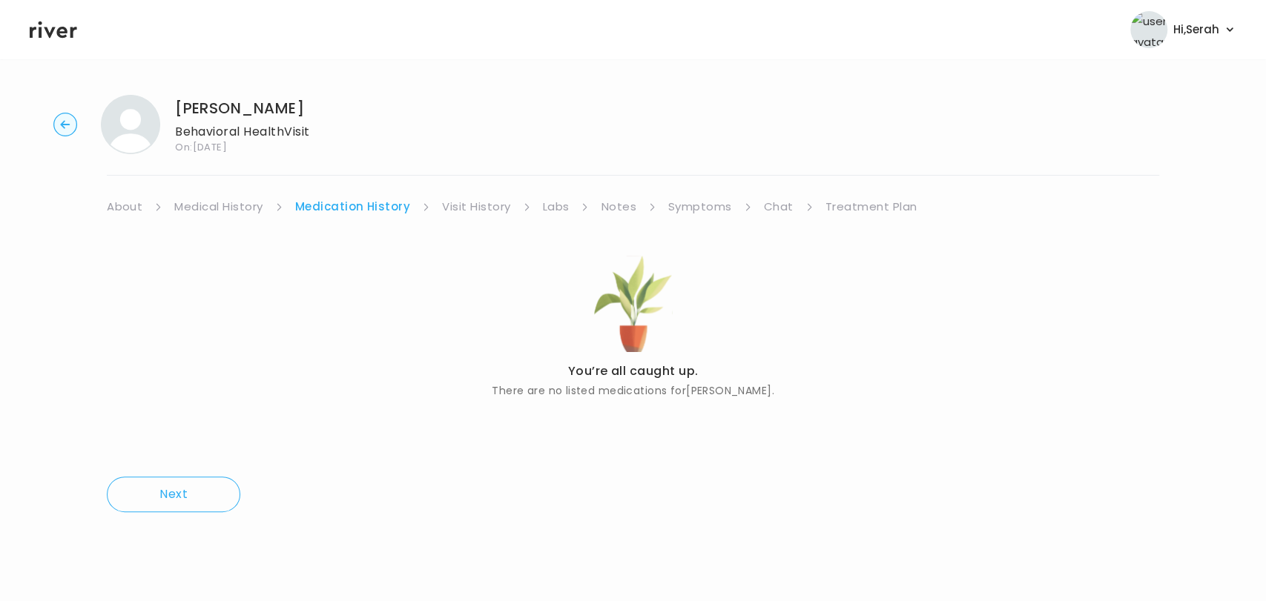
click at [242, 204] on link "Medical History" at bounding box center [218, 207] width 88 height 21
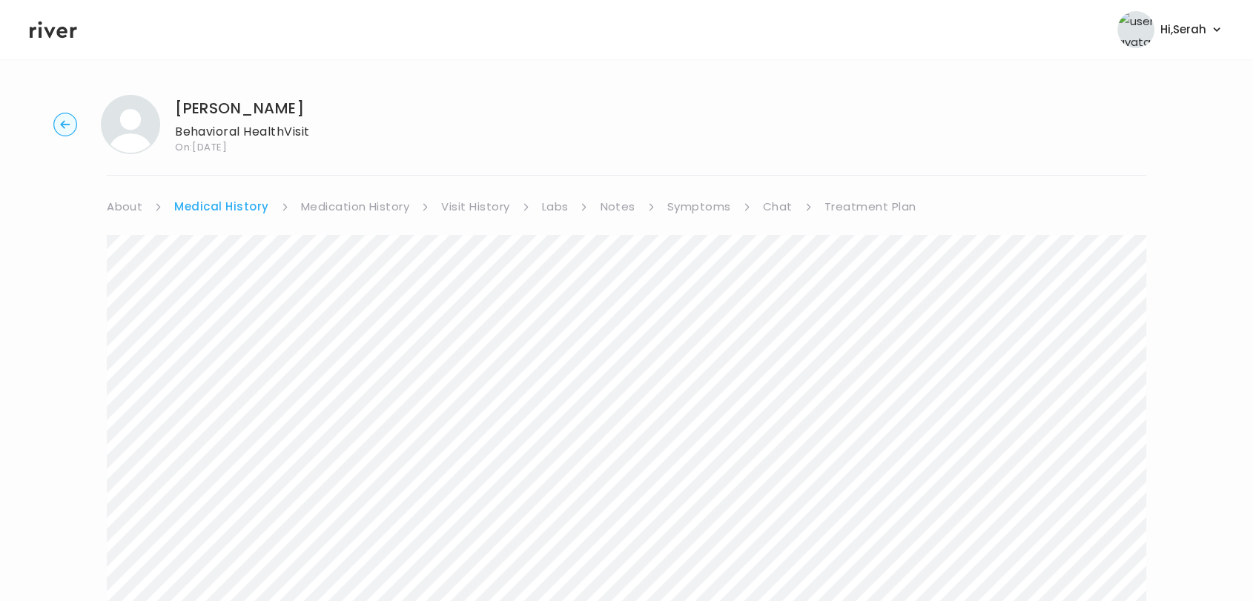
click at [771, 211] on link "Chat" at bounding box center [778, 207] width 30 height 21
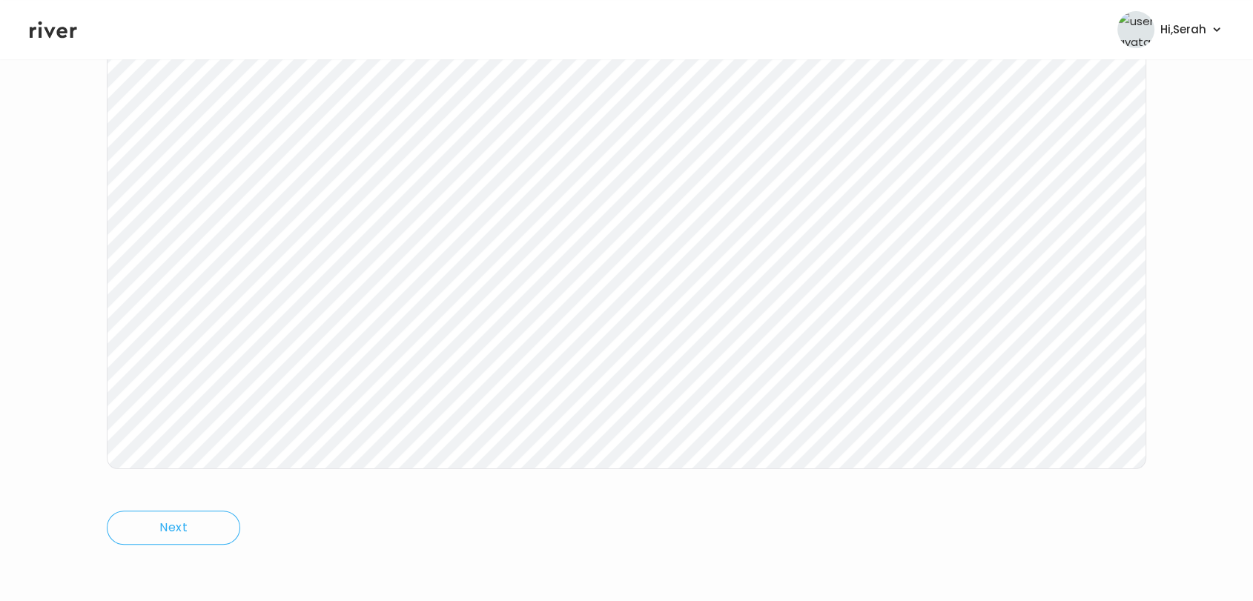
click at [47, 33] on icon at bounding box center [53, 30] width 47 height 17
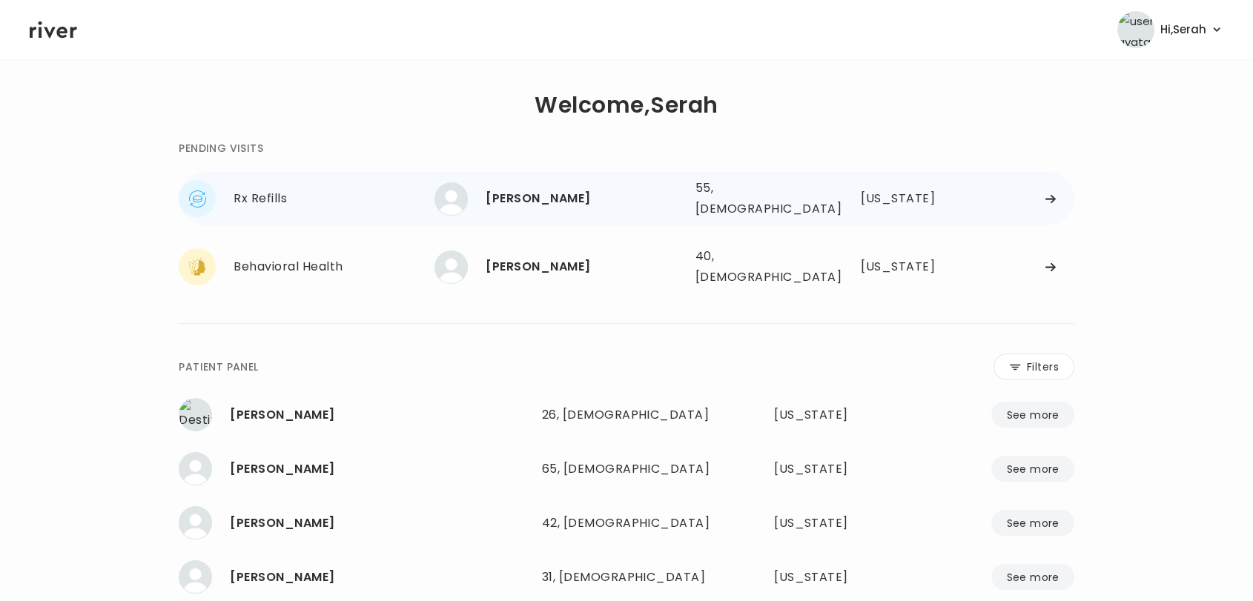
click at [510, 182] on div "[PERSON_NAME] 55, [DEMOGRAPHIC_DATA] See more" at bounding box center [559, 198] width 248 height 33
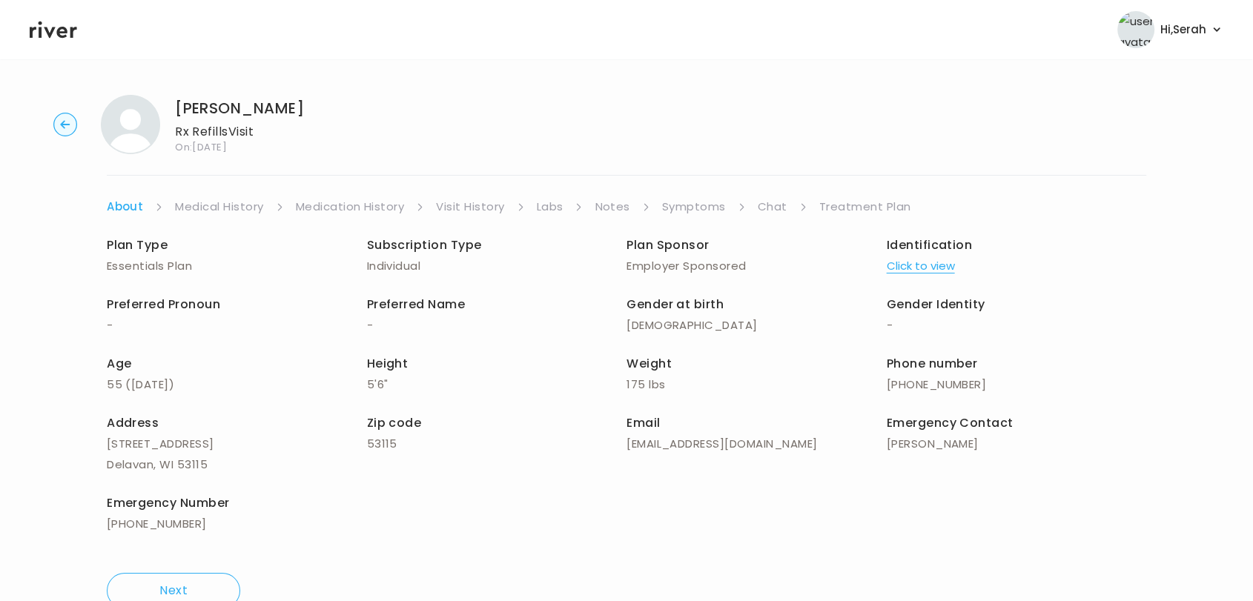
click at [675, 198] on link "Symptoms" at bounding box center [694, 207] width 64 height 21
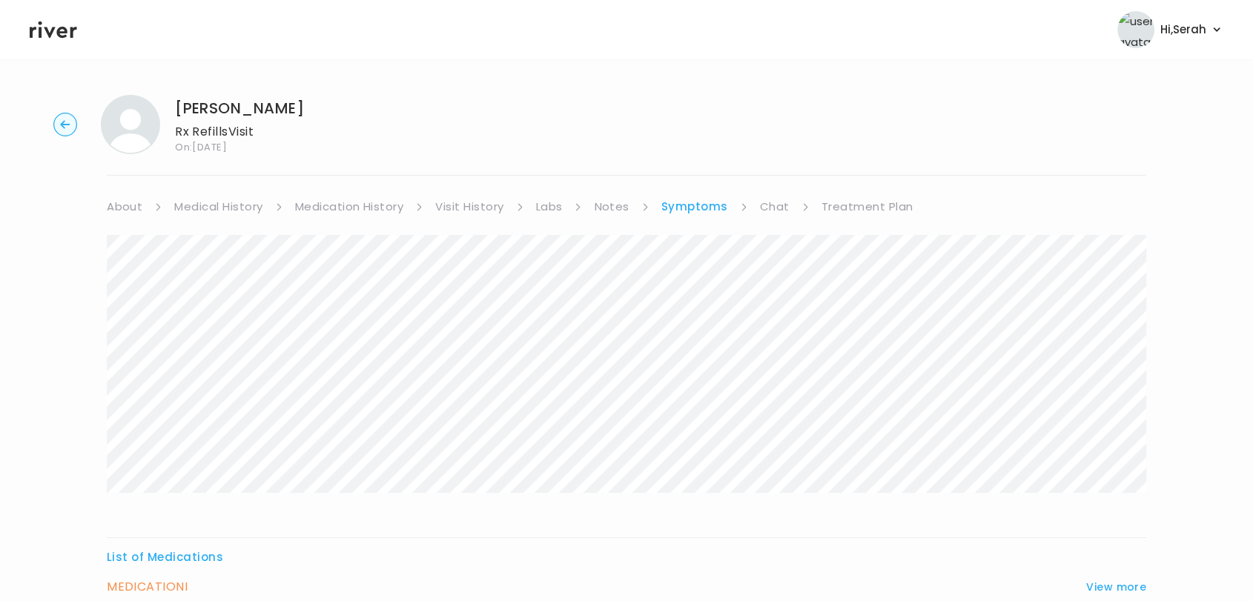
scroll to position [141, 0]
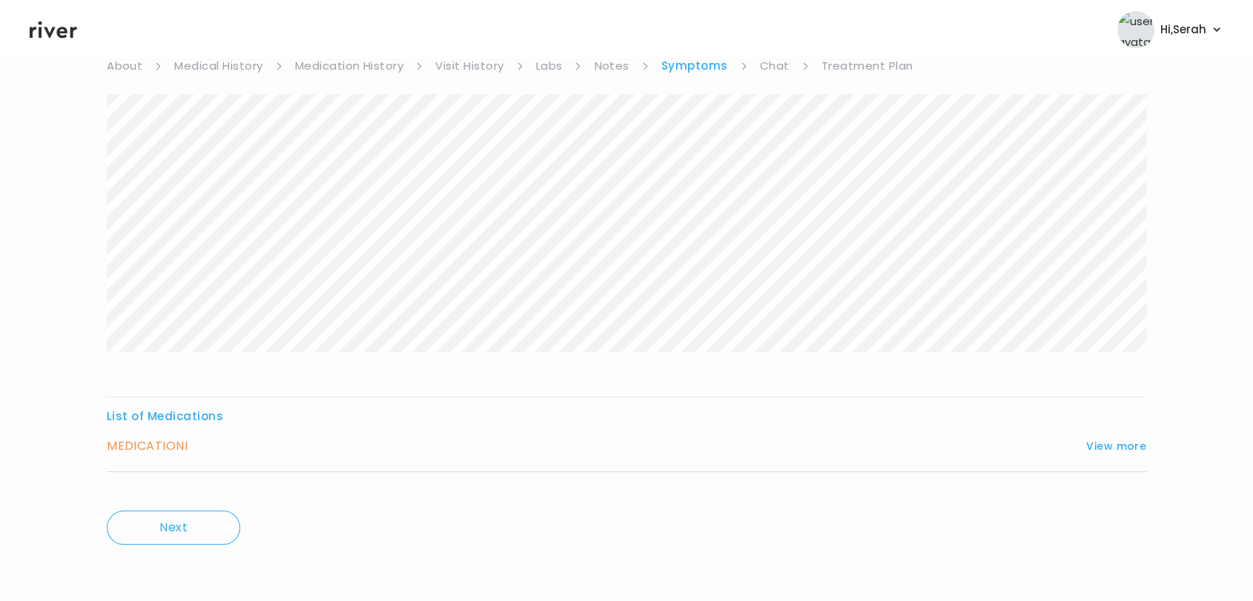
click at [1105, 460] on div "MEDICATION I View more Who originally prescribed the medication you want to ref…" at bounding box center [627, 454] width 1040 height 36
click at [1104, 455] on div "MEDICATION I View more" at bounding box center [627, 446] width 1040 height 21
click at [1098, 452] on button "View more" at bounding box center [1116, 447] width 60 height 18
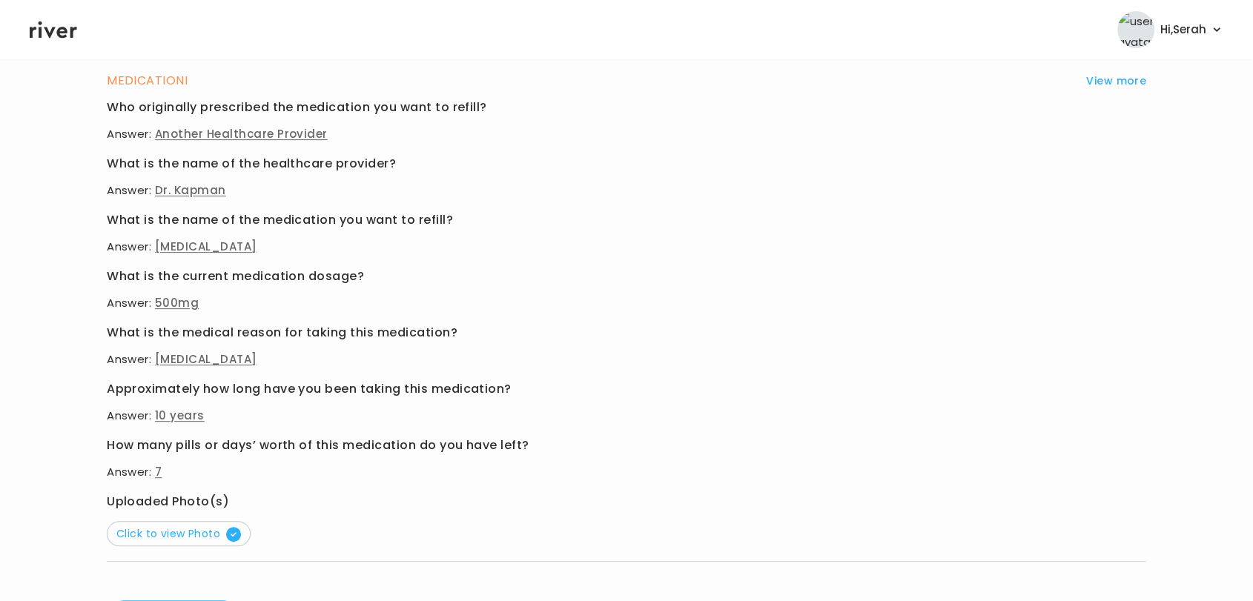
scroll to position [507, 0]
click at [179, 544] on button "Click to view Photo" at bounding box center [179, 533] width 144 height 25
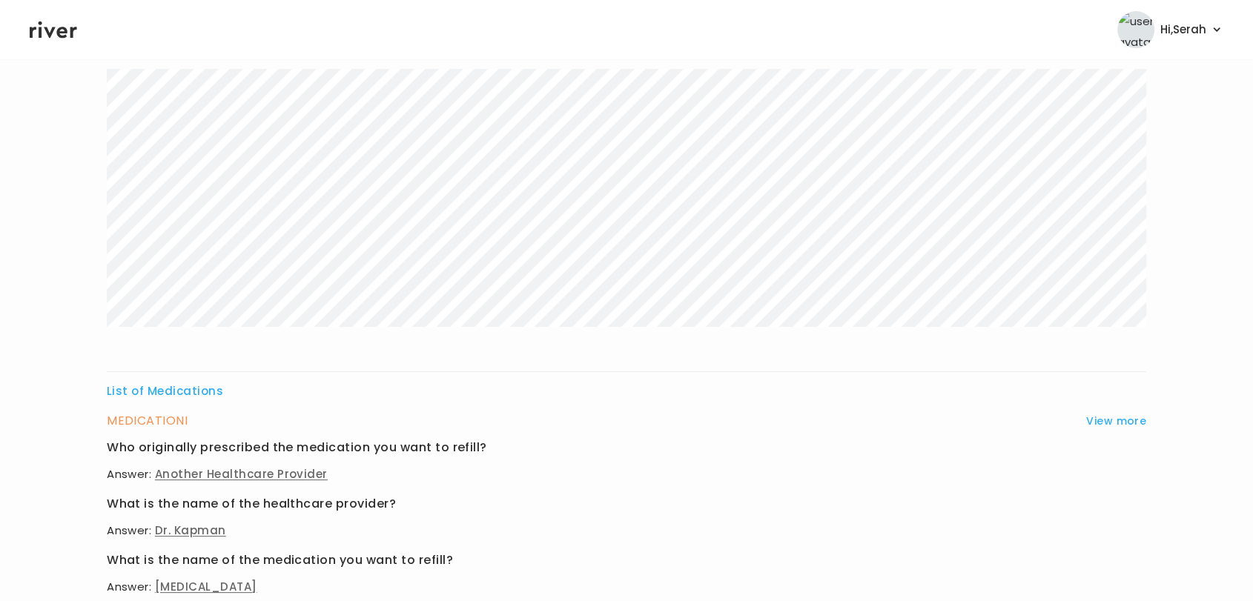
scroll to position [0, 0]
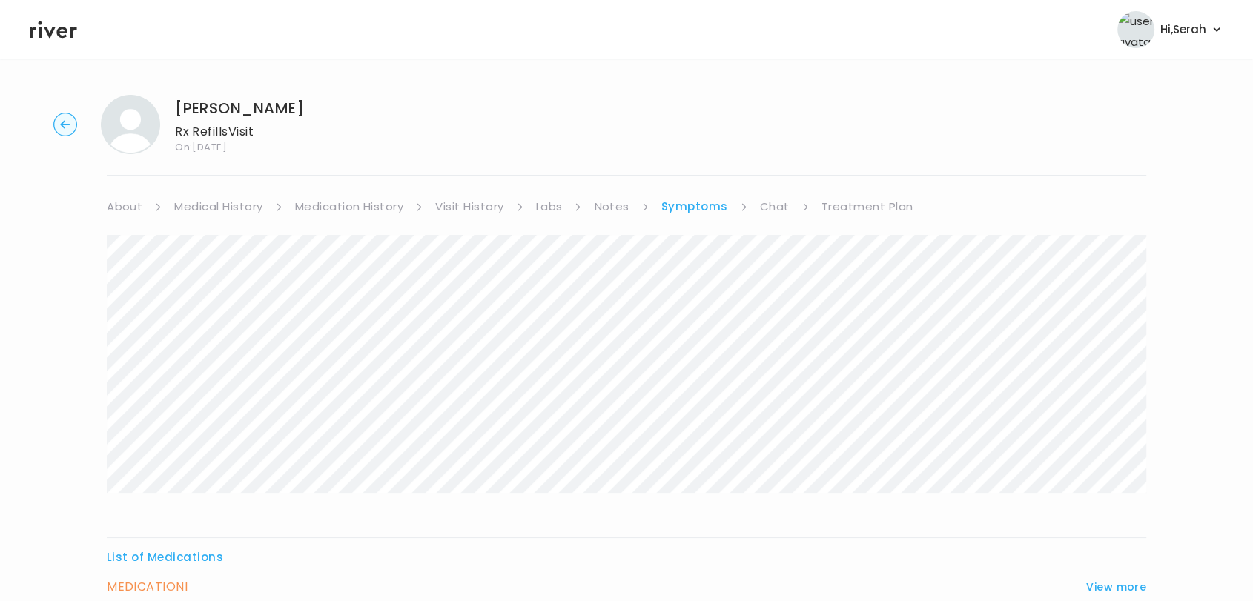
click at [337, 217] on link "Medication History" at bounding box center [349, 207] width 109 height 21
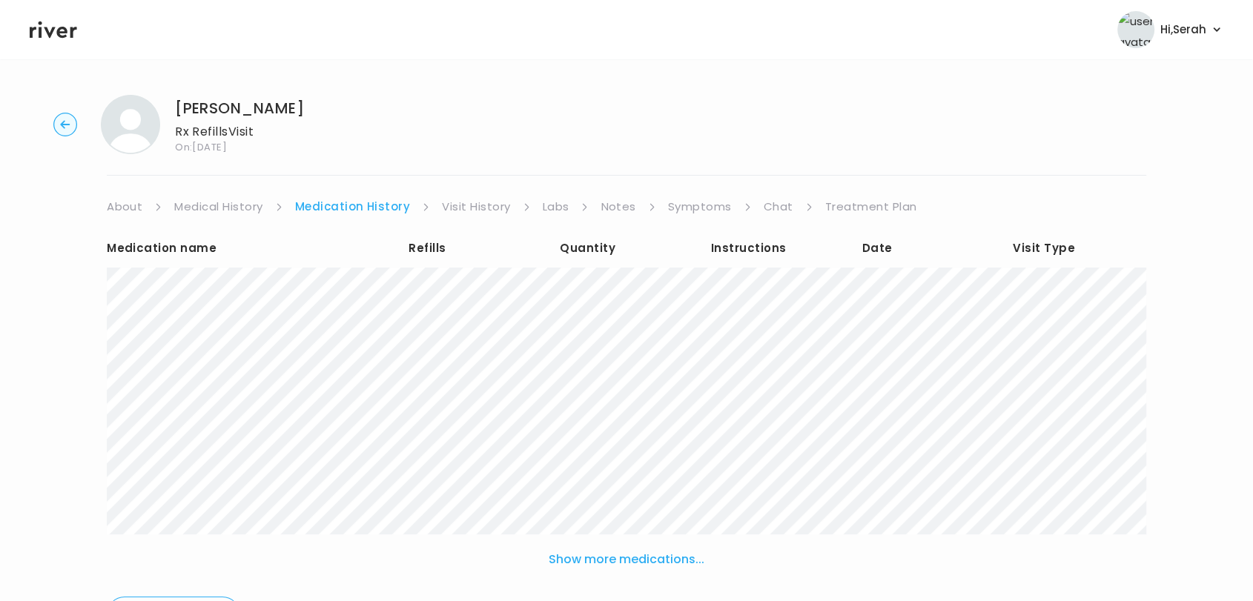
scroll to position [75, 0]
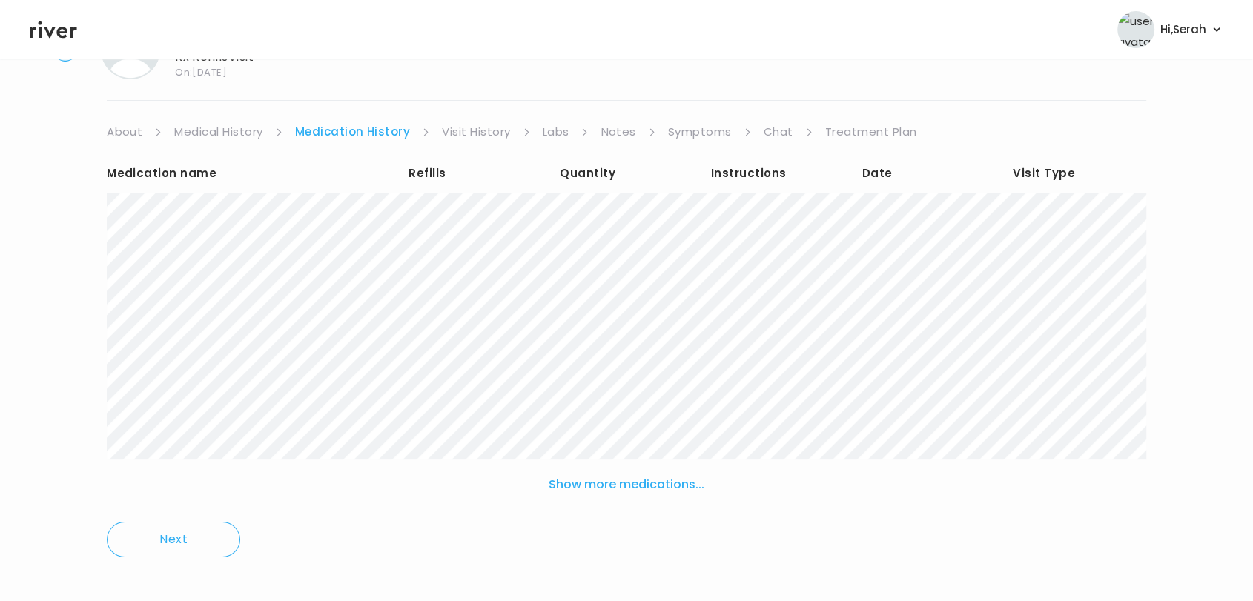
click at [637, 489] on button "Show more medications..." at bounding box center [627, 485] width 168 height 33
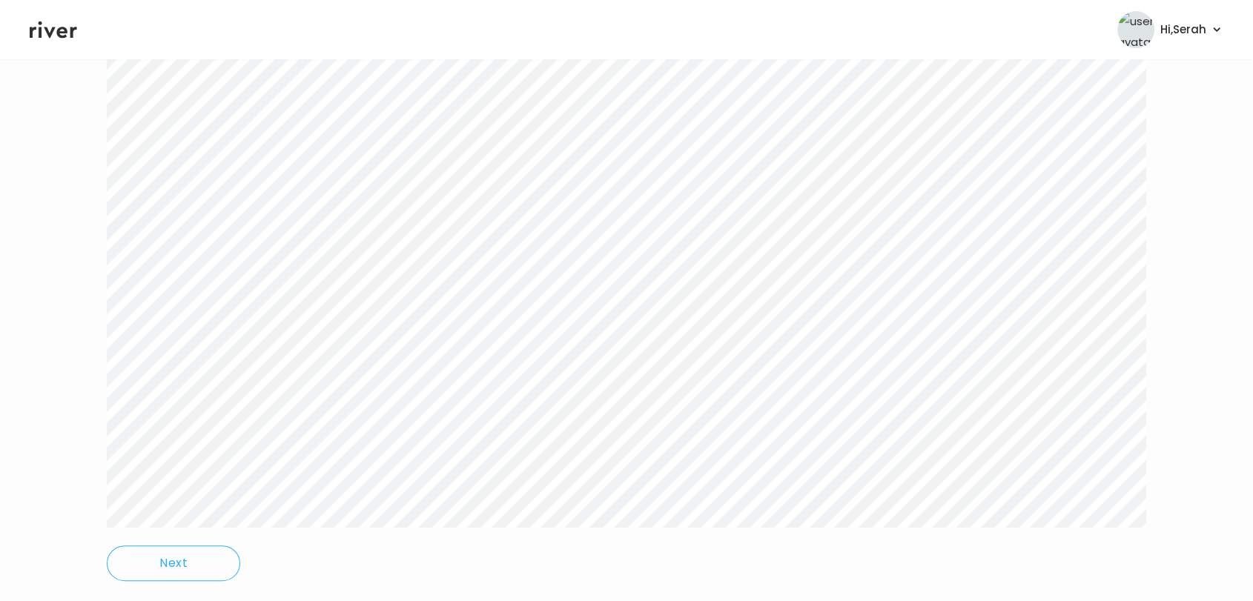
scroll to position [0, 0]
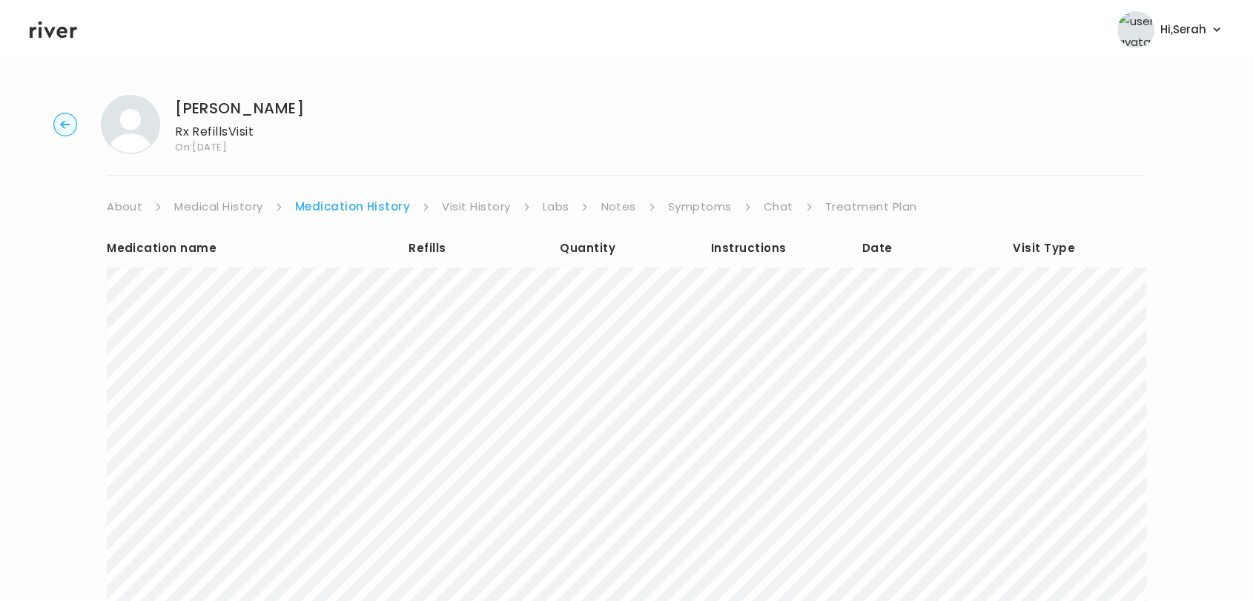
click at [708, 202] on link "Symptoms" at bounding box center [700, 207] width 64 height 21
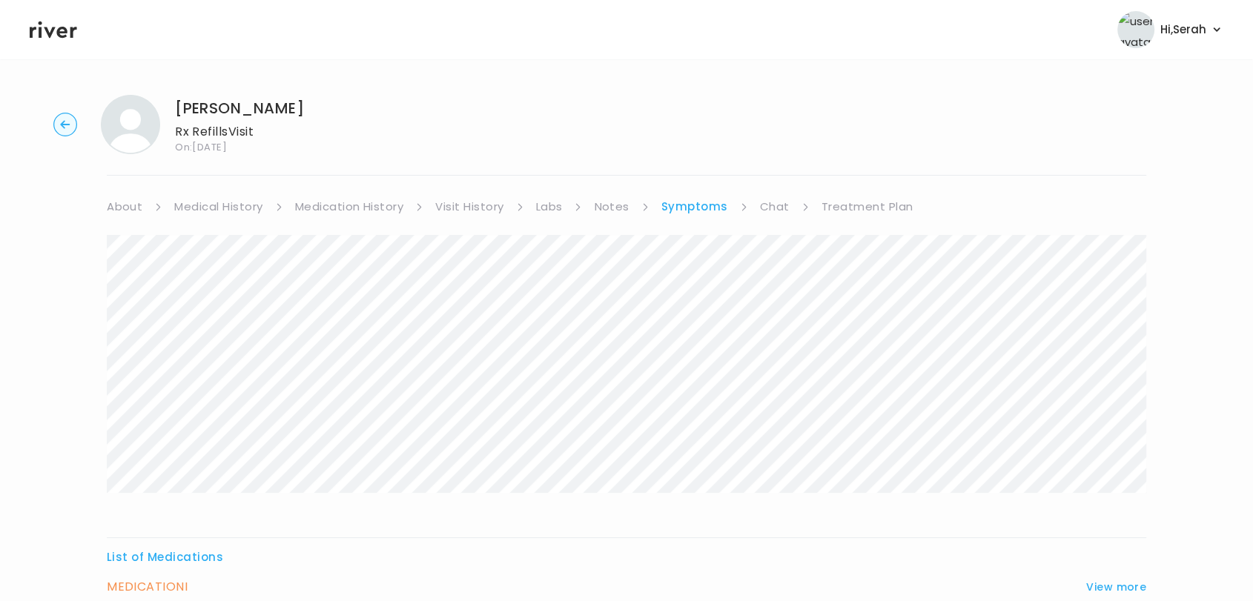
scroll to position [141, 0]
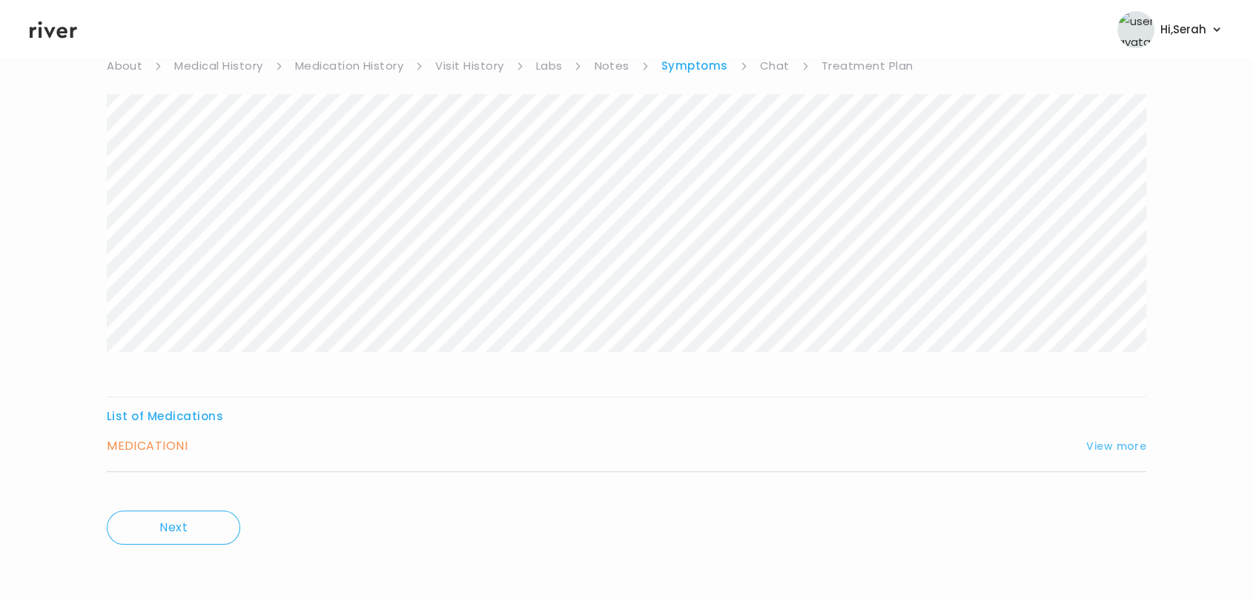
click at [1121, 440] on button "View more" at bounding box center [1116, 447] width 60 height 18
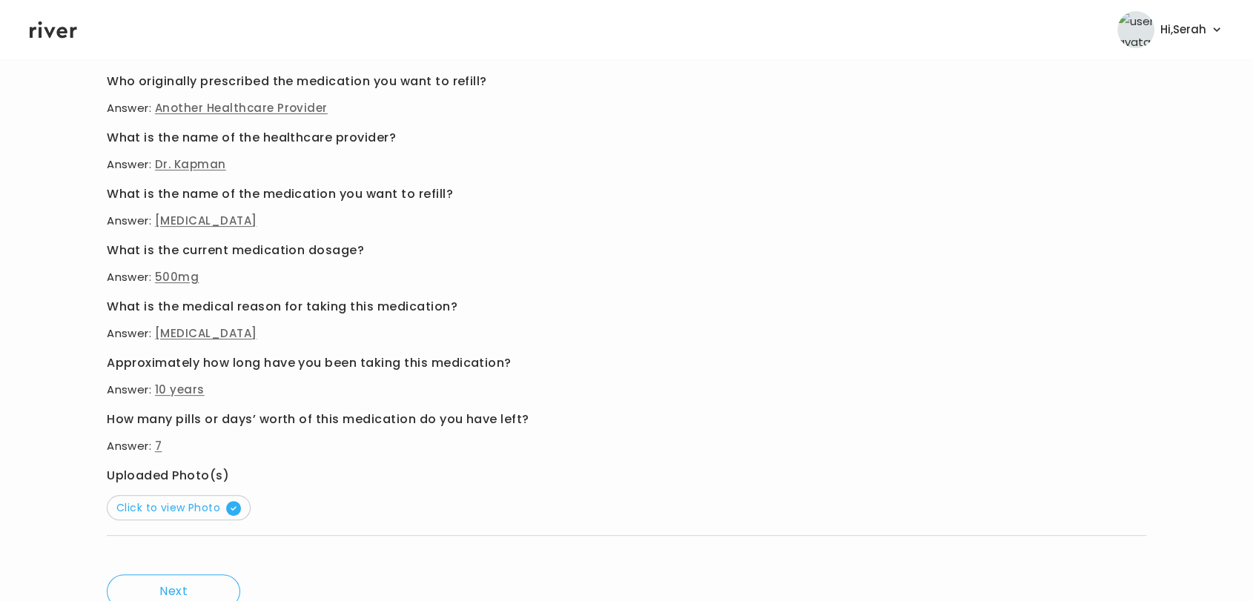
scroll to position [0, 0]
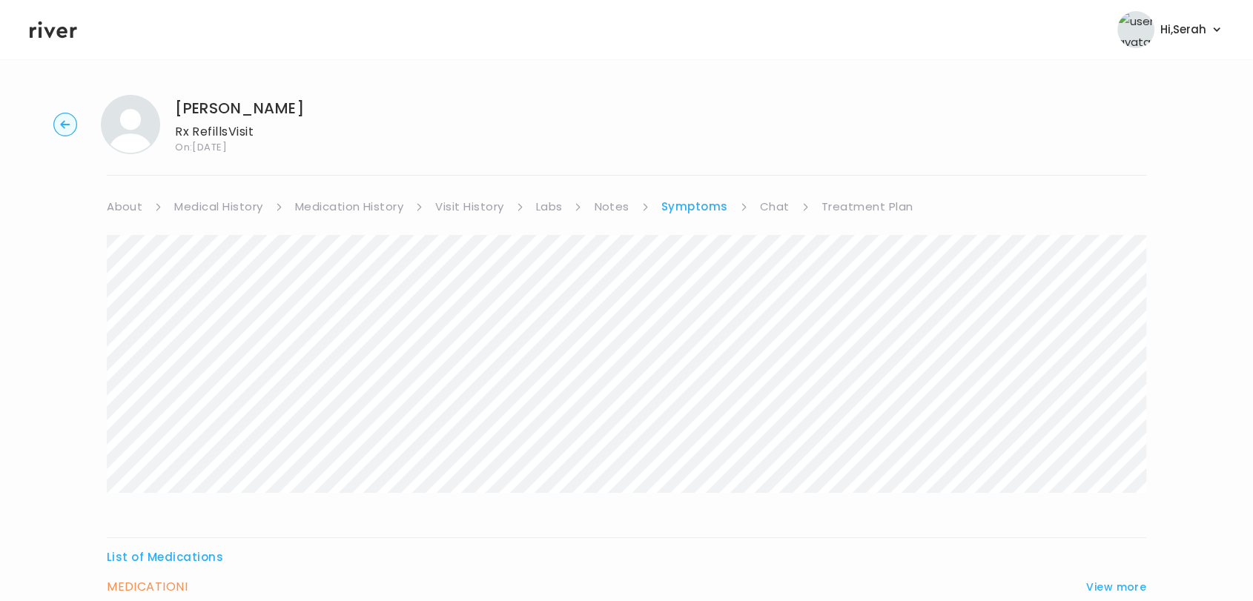
click at [776, 214] on link "Chat" at bounding box center [775, 207] width 30 height 21
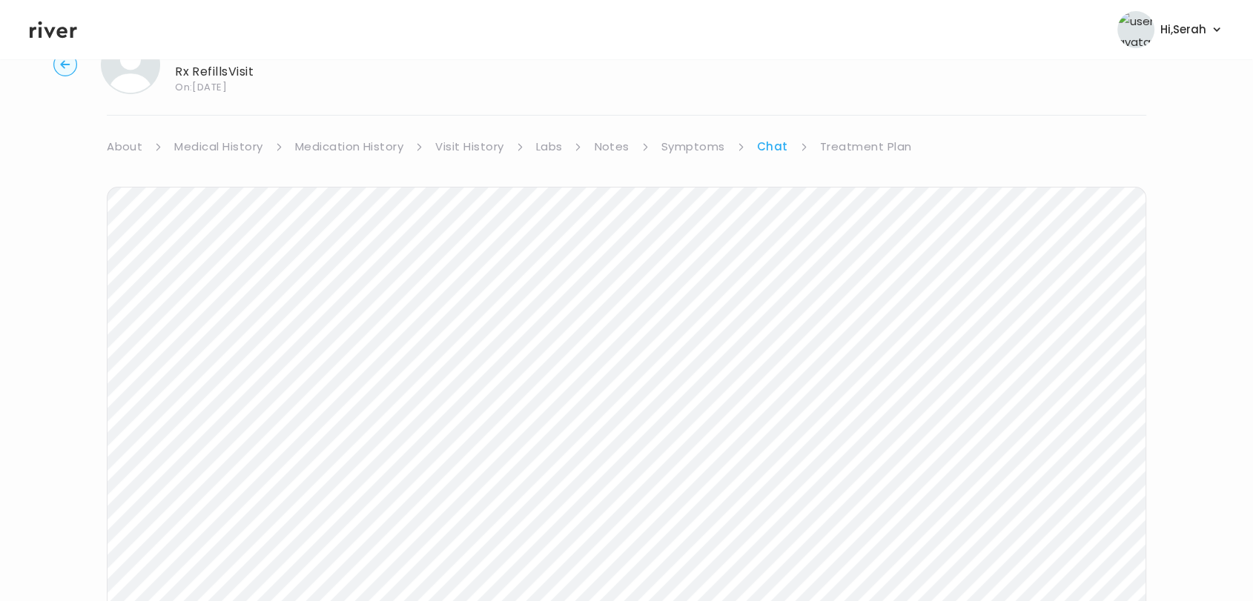
click at [216, 146] on link "Medical History" at bounding box center [218, 146] width 88 height 21
click at [763, 143] on link "Chat" at bounding box center [778, 146] width 30 height 21
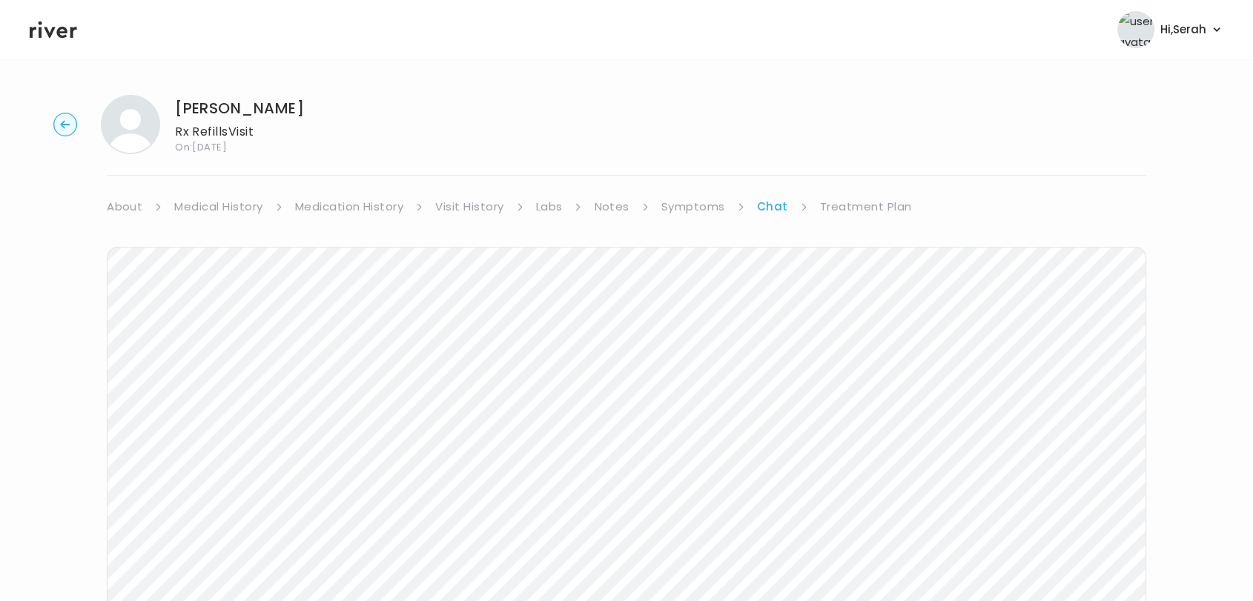
click at [846, 205] on link "Treatment Plan" at bounding box center [866, 207] width 92 height 21
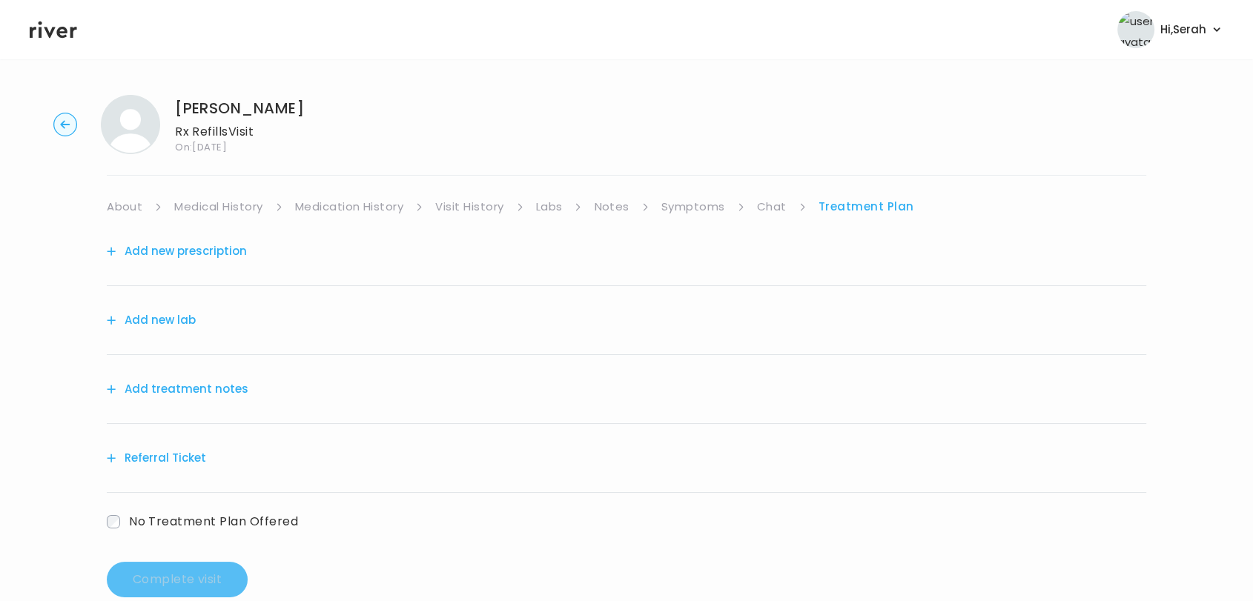
click at [561, 207] on link "Labs" at bounding box center [549, 207] width 27 height 21
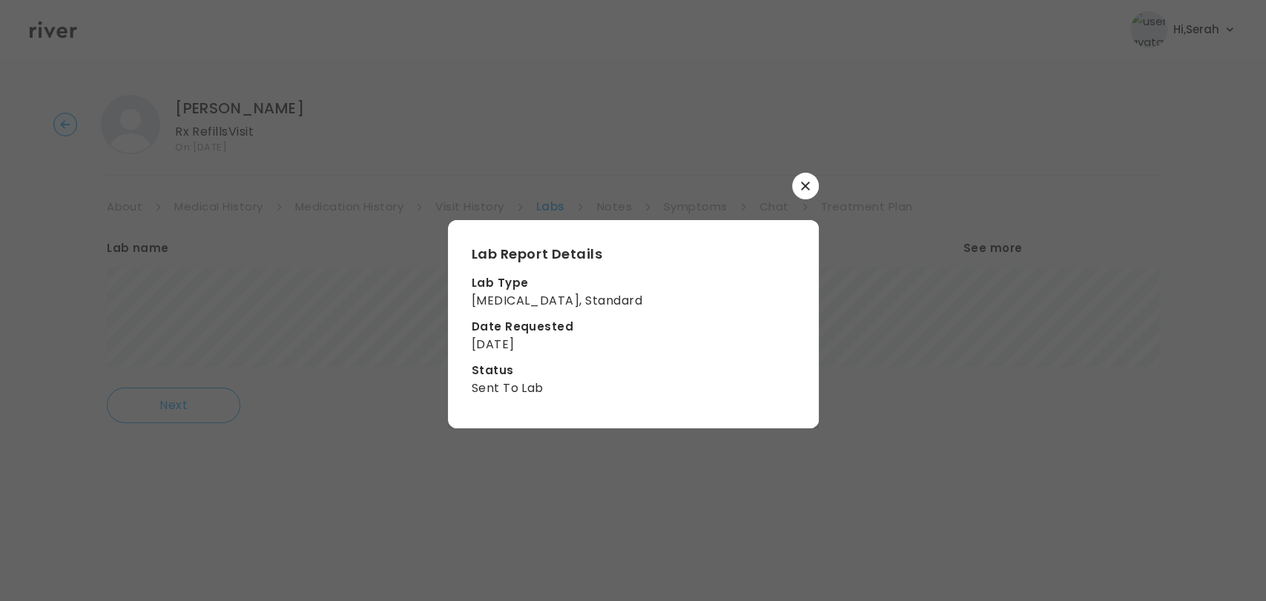
click at [813, 185] on button "button" at bounding box center [805, 186] width 27 height 27
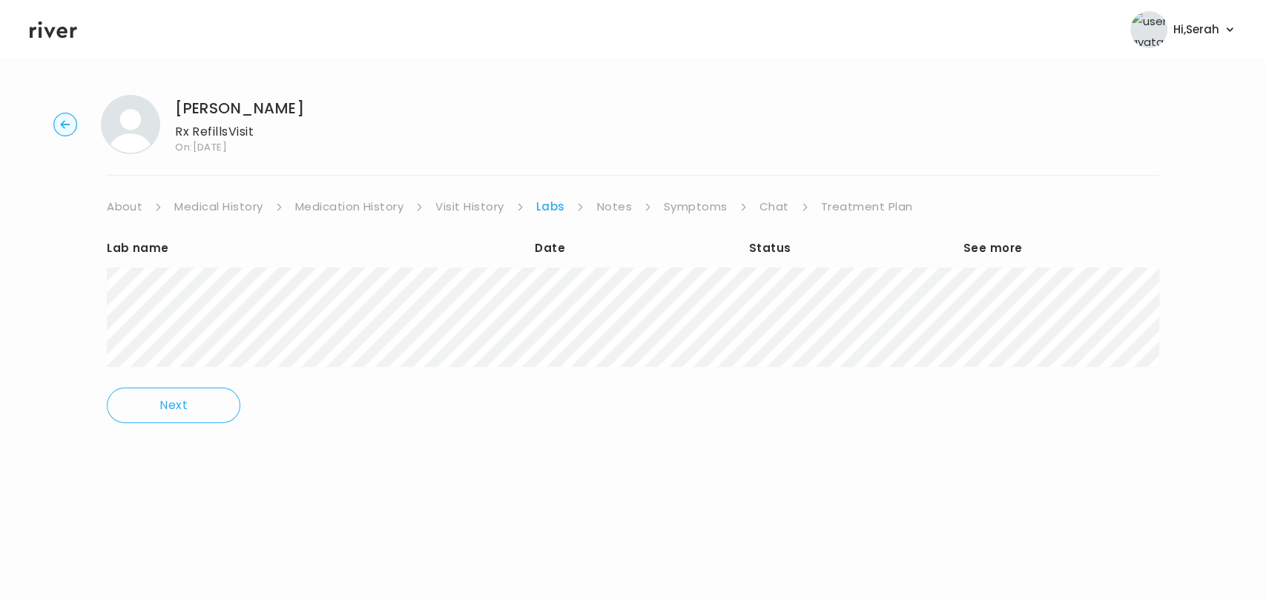
click at [771, 205] on link "Chat" at bounding box center [774, 207] width 30 height 21
click at [552, 211] on link "Labs" at bounding box center [549, 207] width 27 height 21
click at [777, 202] on link "Chat" at bounding box center [774, 207] width 30 height 21
click at [558, 208] on link "Labs" at bounding box center [549, 207] width 27 height 21
click at [869, 199] on link "Treatment Plan" at bounding box center [867, 207] width 92 height 21
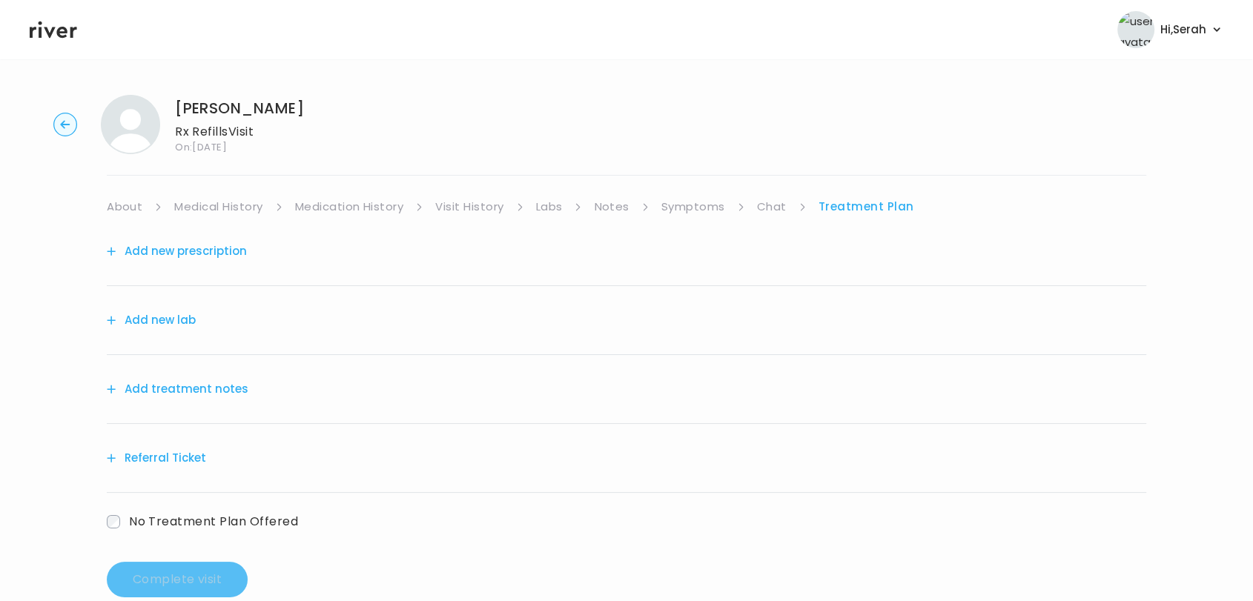
click at [139, 321] on button "Add new lab" at bounding box center [151, 320] width 89 height 21
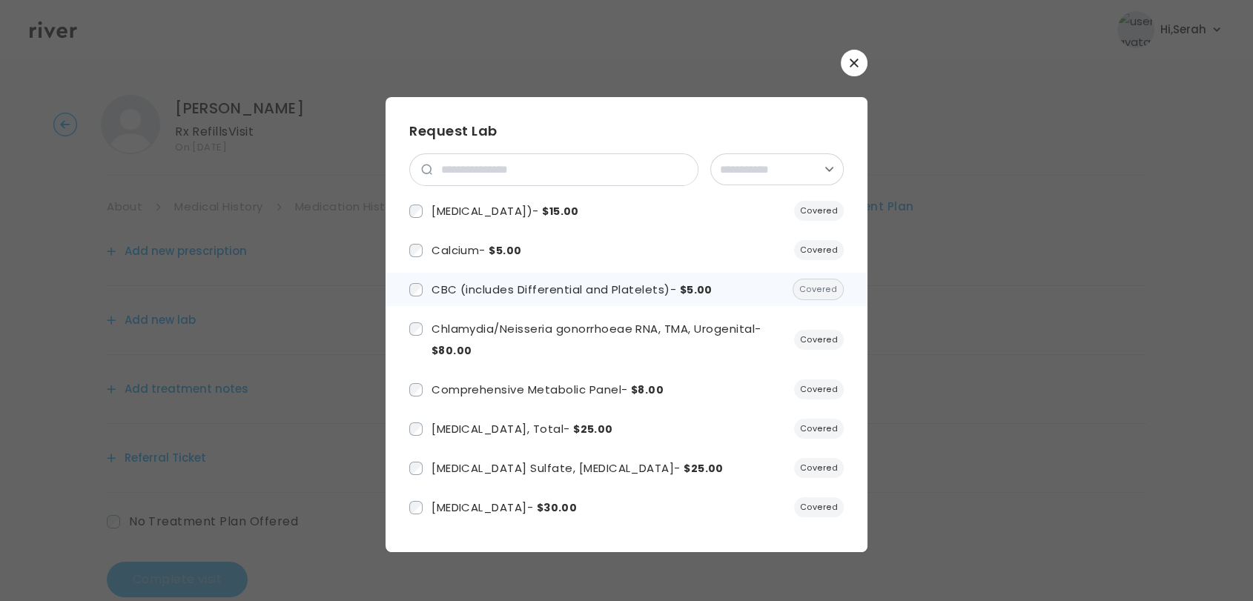
click at [474, 286] on span "CBC (includes Differential and Platelets) - $5.00" at bounding box center [572, 290] width 281 height 16
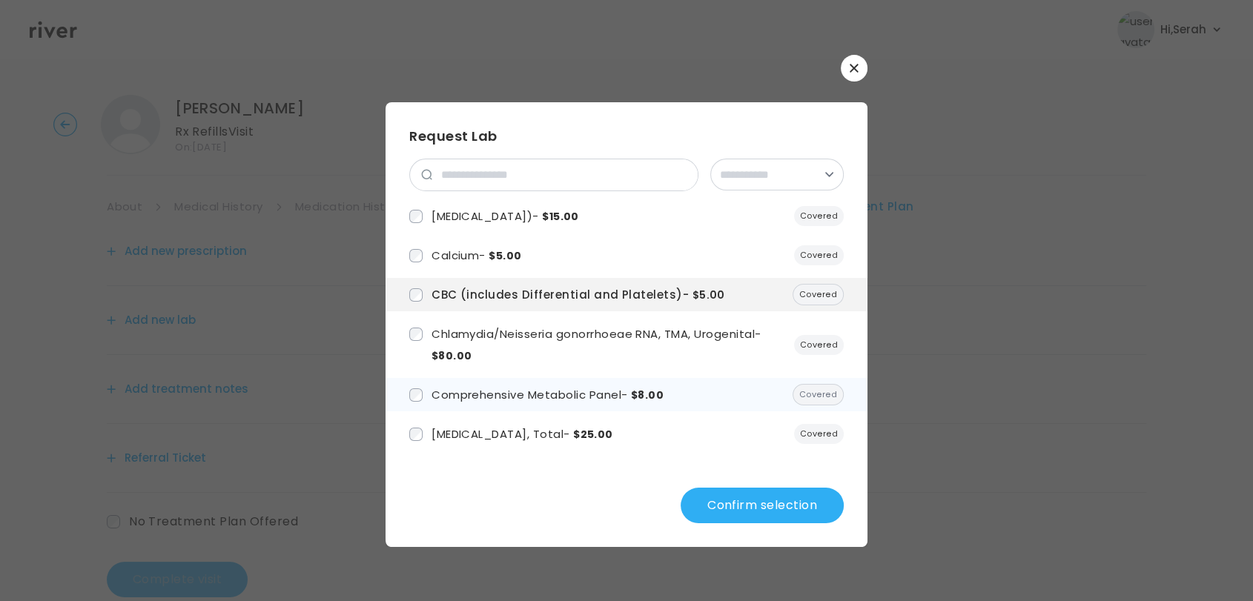
click at [499, 395] on span "Comprehensive Metabolic Panel - $8.00" at bounding box center [548, 395] width 232 height 16
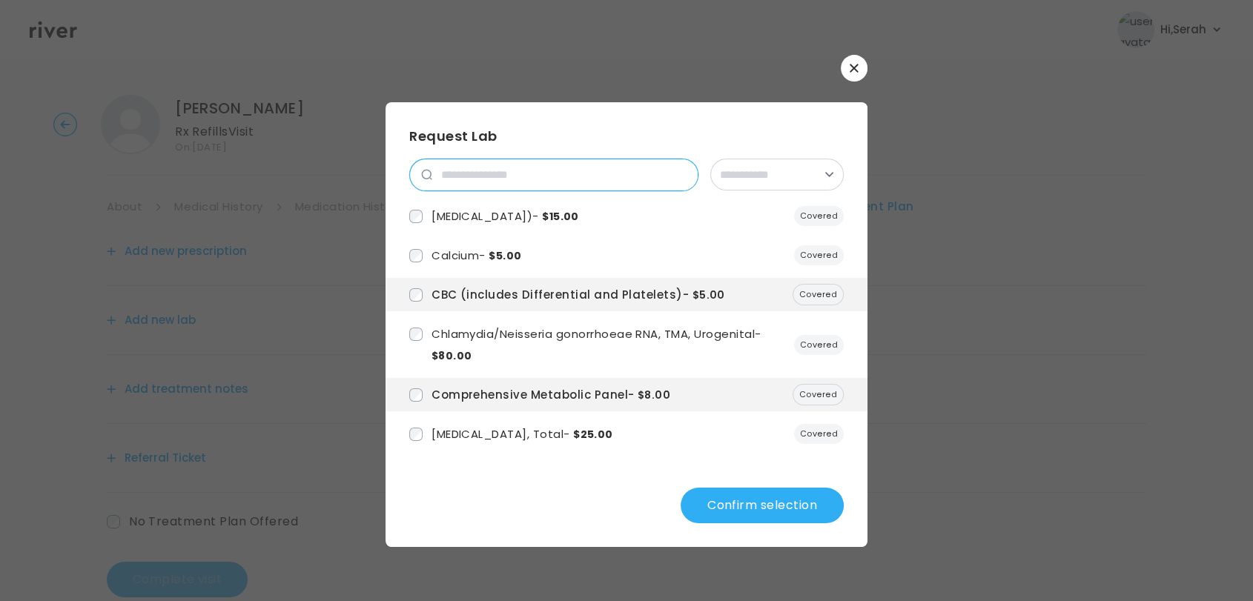
click at [515, 169] on input "search" at bounding box center [565, 174] width 266 height 31
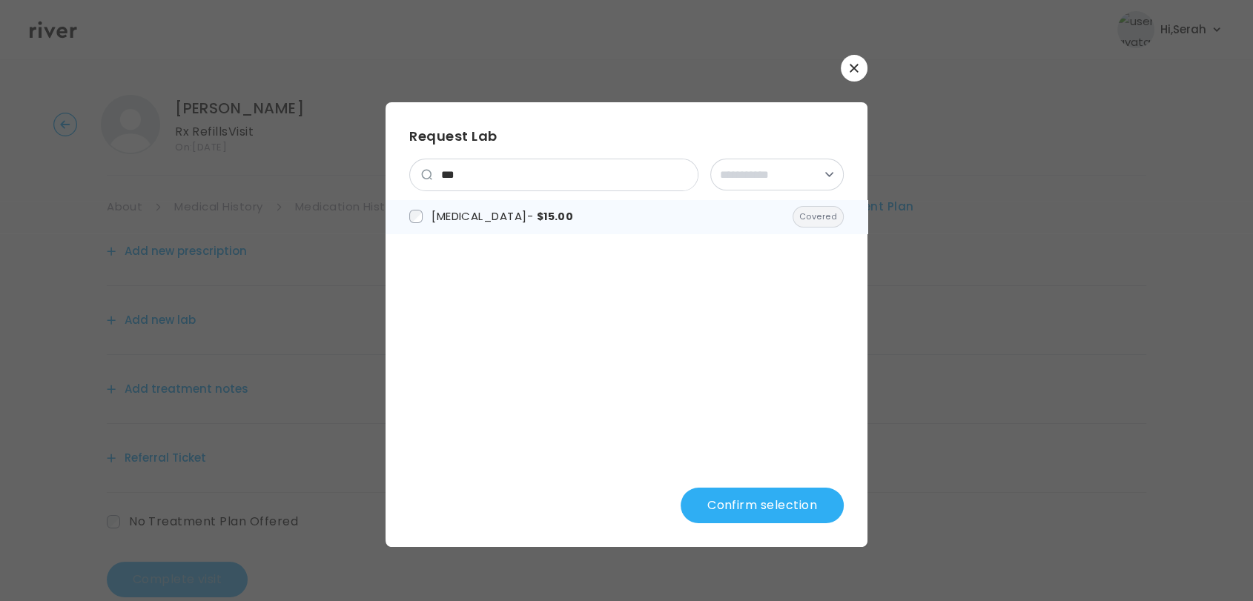
click at [489, 221] on span "[MEDICAL_DATA] - $15.00" at bounding box center [503, 216] width 142 height 16
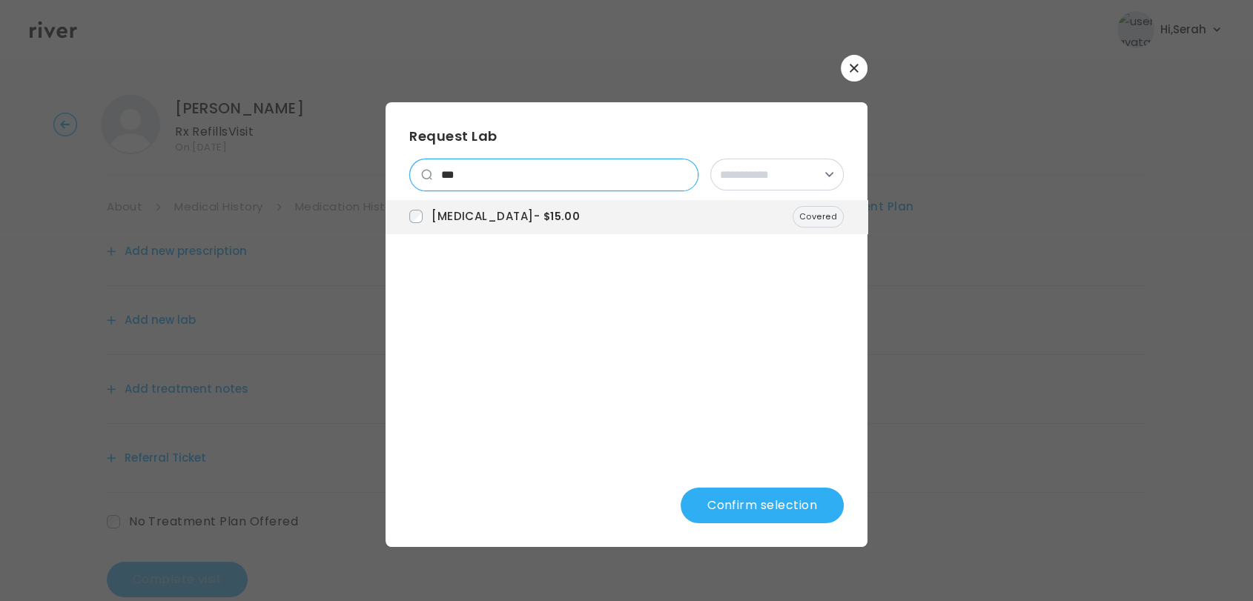
click at [475, 173] on input "***" at bounding box center [565, 174] width 266 height 31
type input "*"
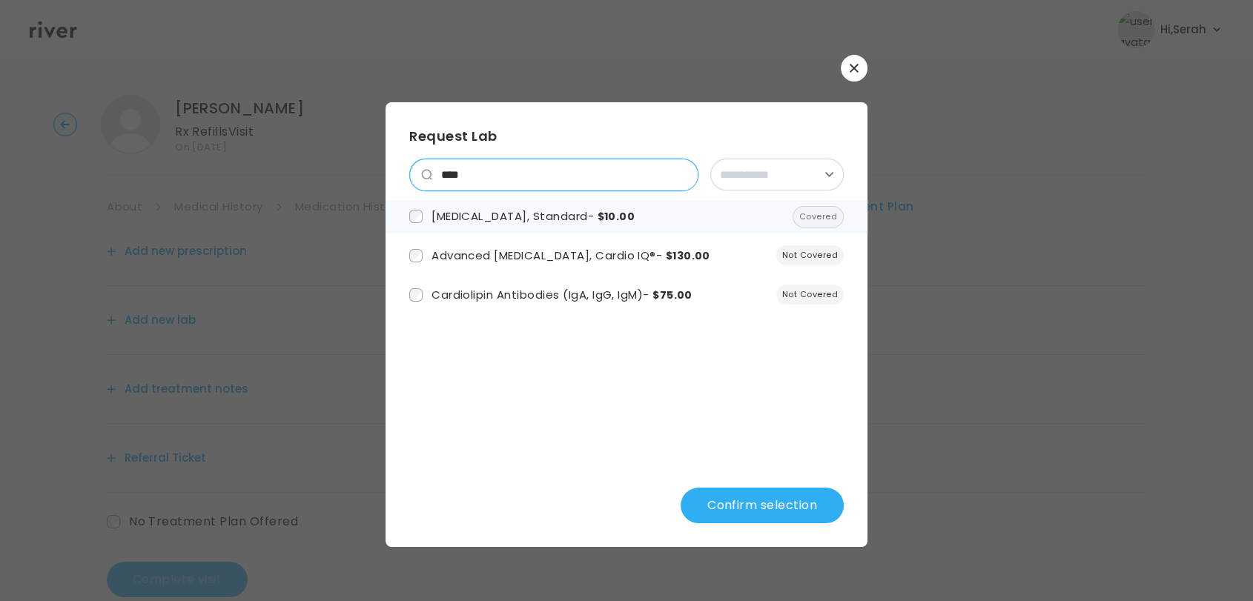
type input "****"
click at [475, 214] on span "[MEDICAL_DATA], Standard - $10.00" at bounding box center [533, 216] width 203 height 16
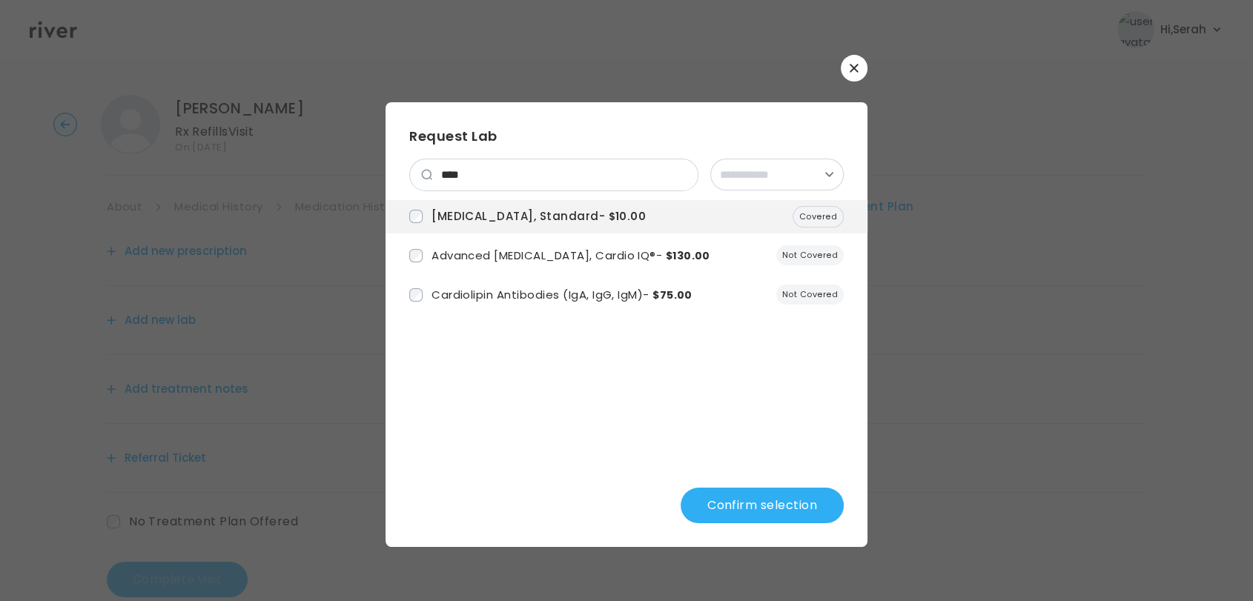
click at [753, 524] on div "**********" at bounding box center [627, 324] width 482 height 445
click at [756, 497] on button "Confirm selection" at bounding box center [762, 506] width 163 height 36
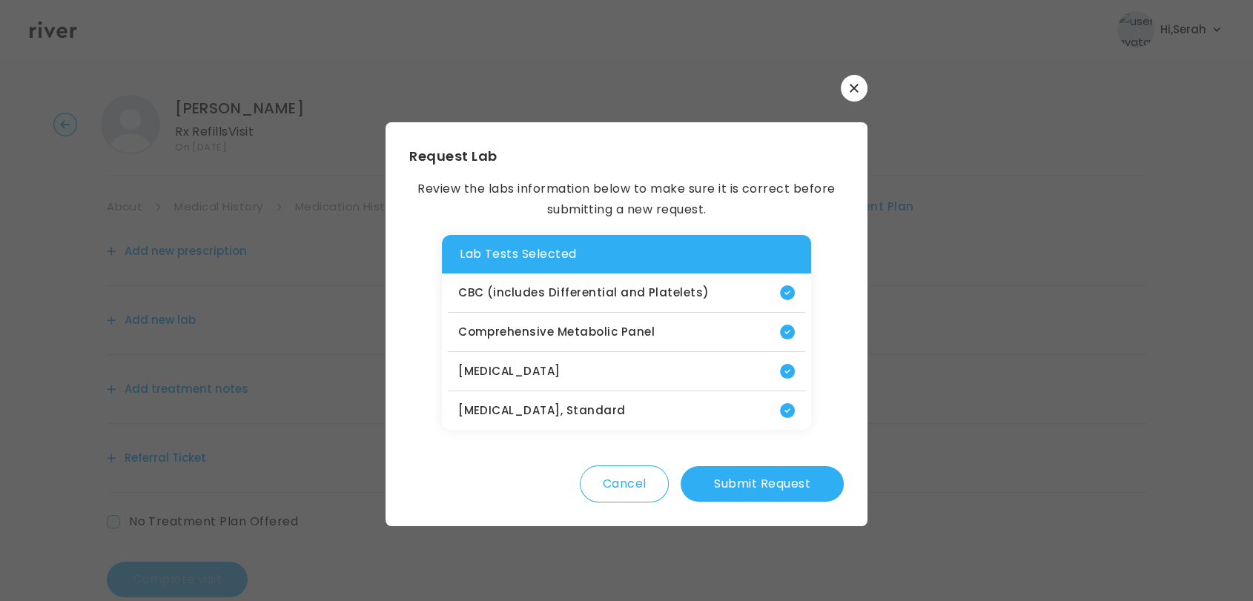
click at [753, 478] on button "Submit Request" at bounding box center [762, 484] width 163 height 36
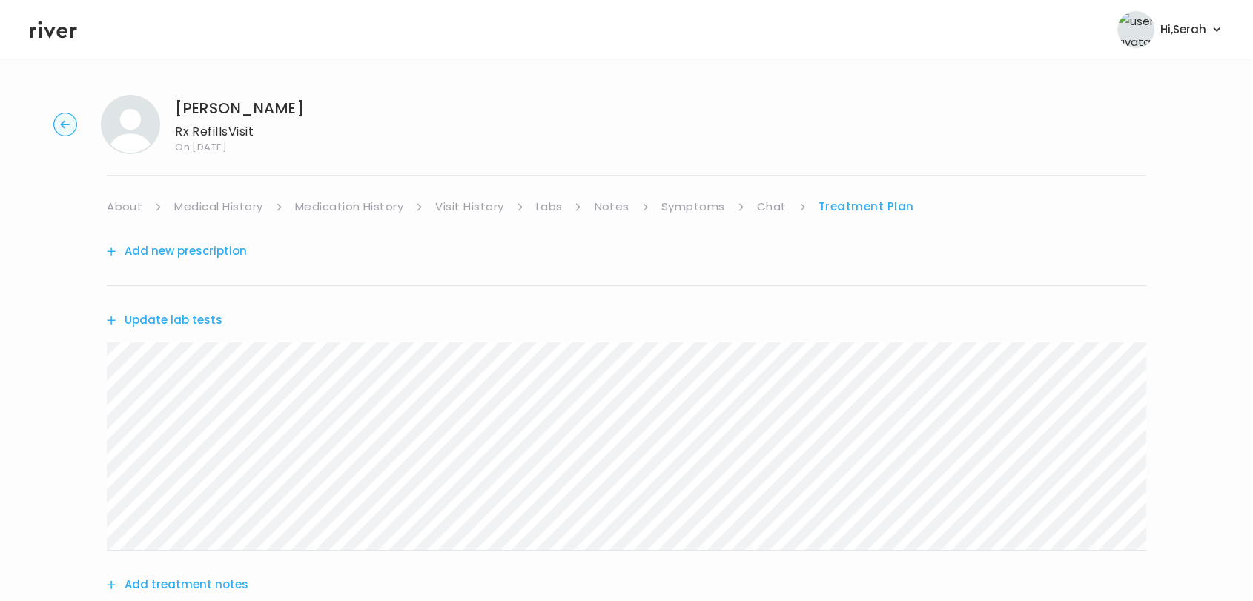
scroll to position [227, 0]
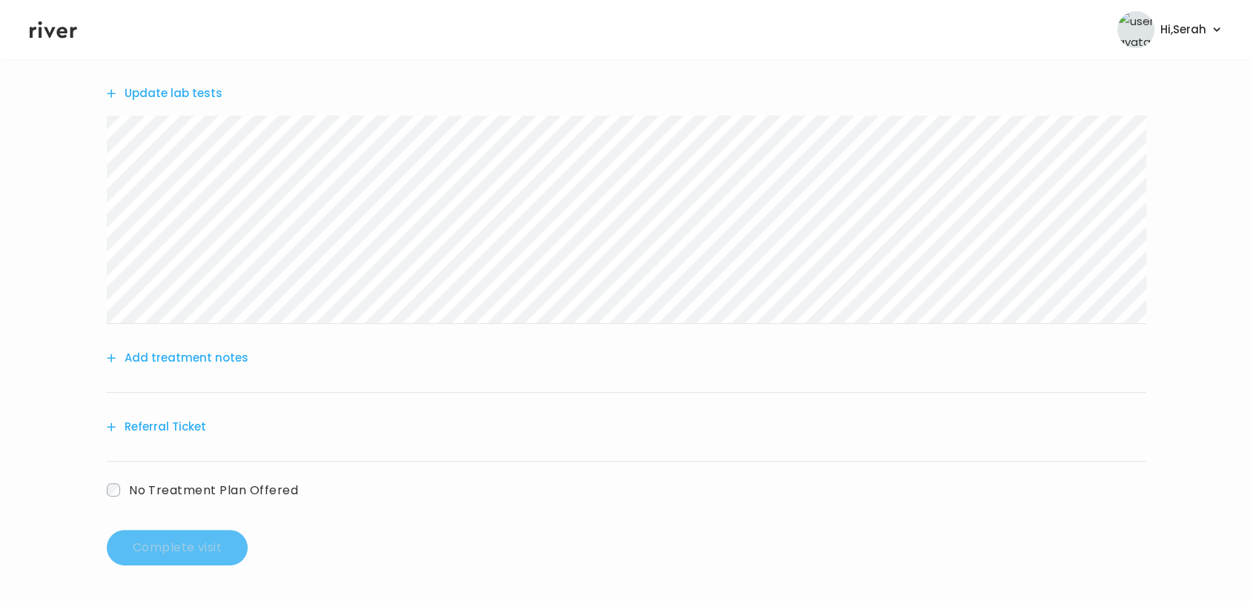
click at [231, 349] on button "Add treatment notes" at bounding box center [178, 358] width 142 height 21
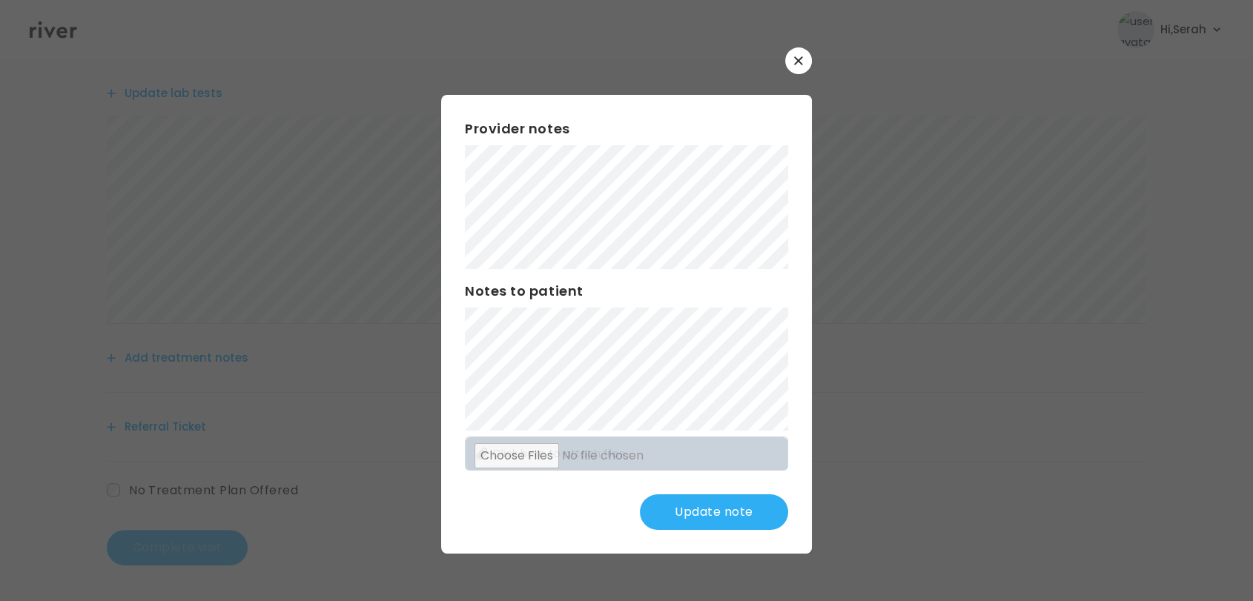
click at [703, 504] on button "Update note" at bounding box center [714, 513] width 148 height 36
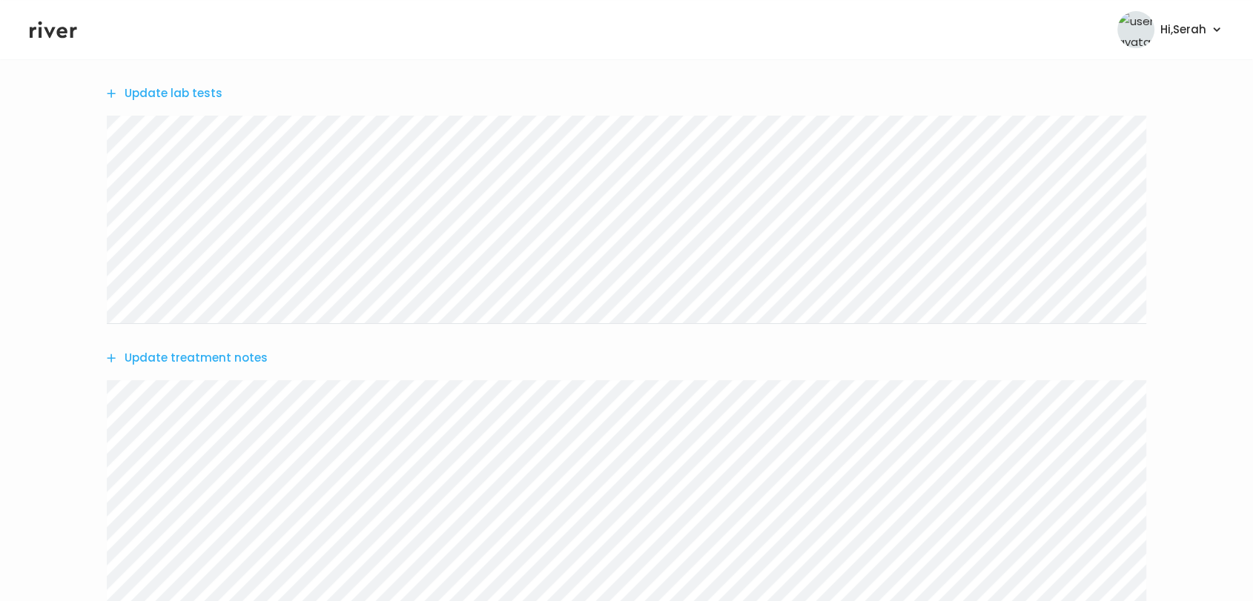
scroll to position [469, 0]
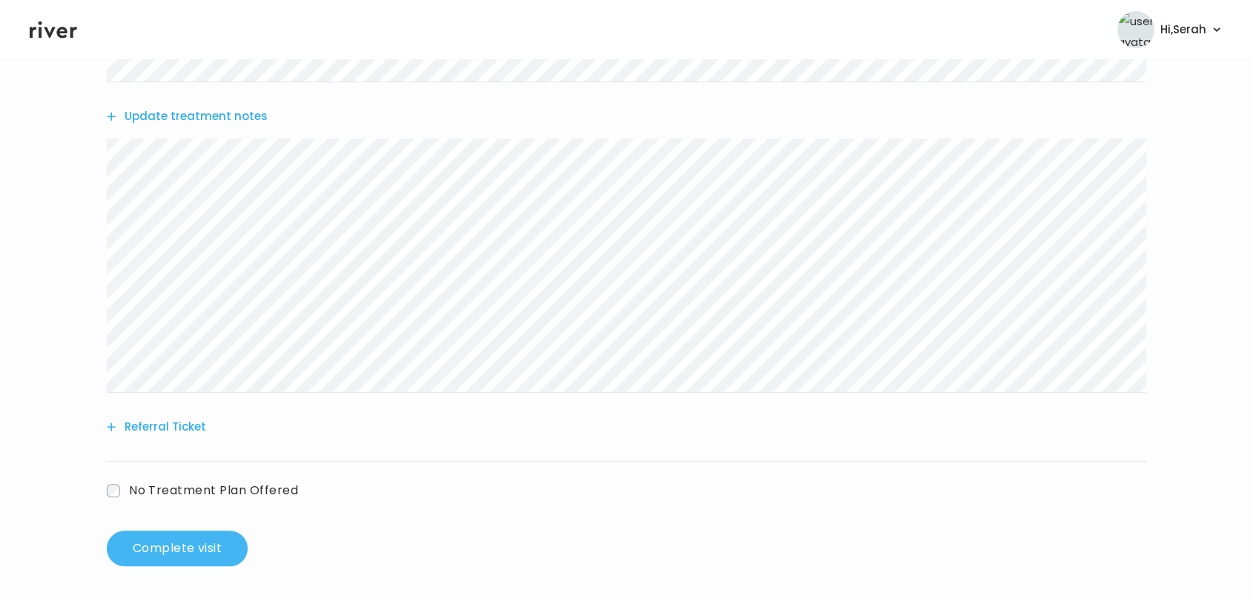
click at [203, 541] on button "Complete visit" at bounding box center [177, 549] width 141 height 36
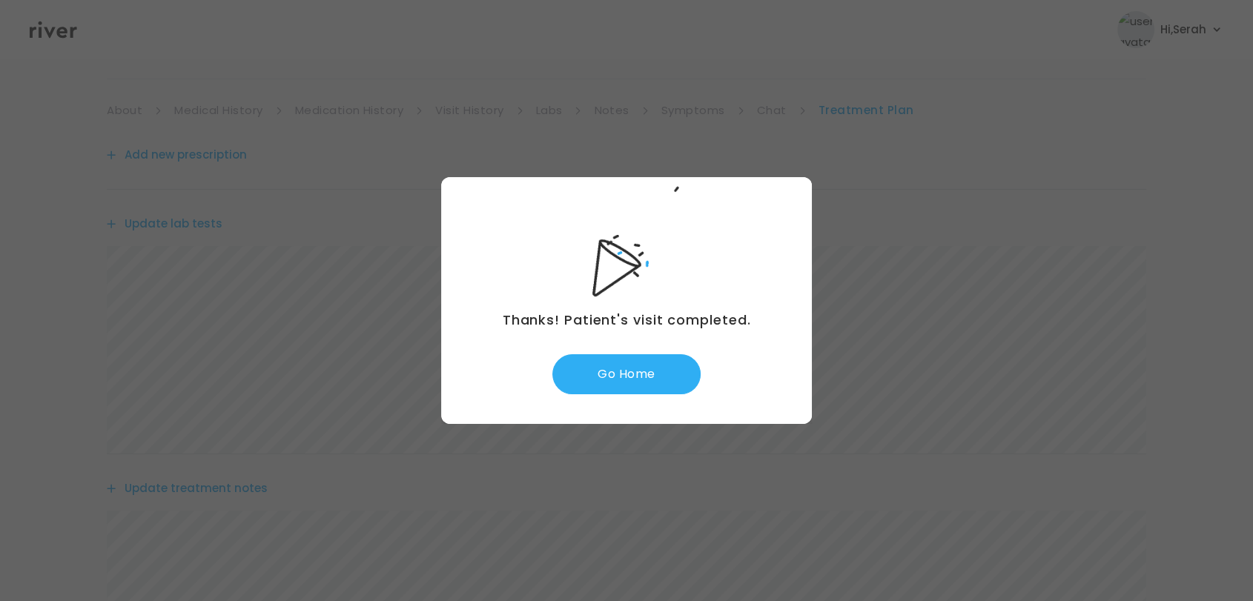
scroll to position [0, 0]
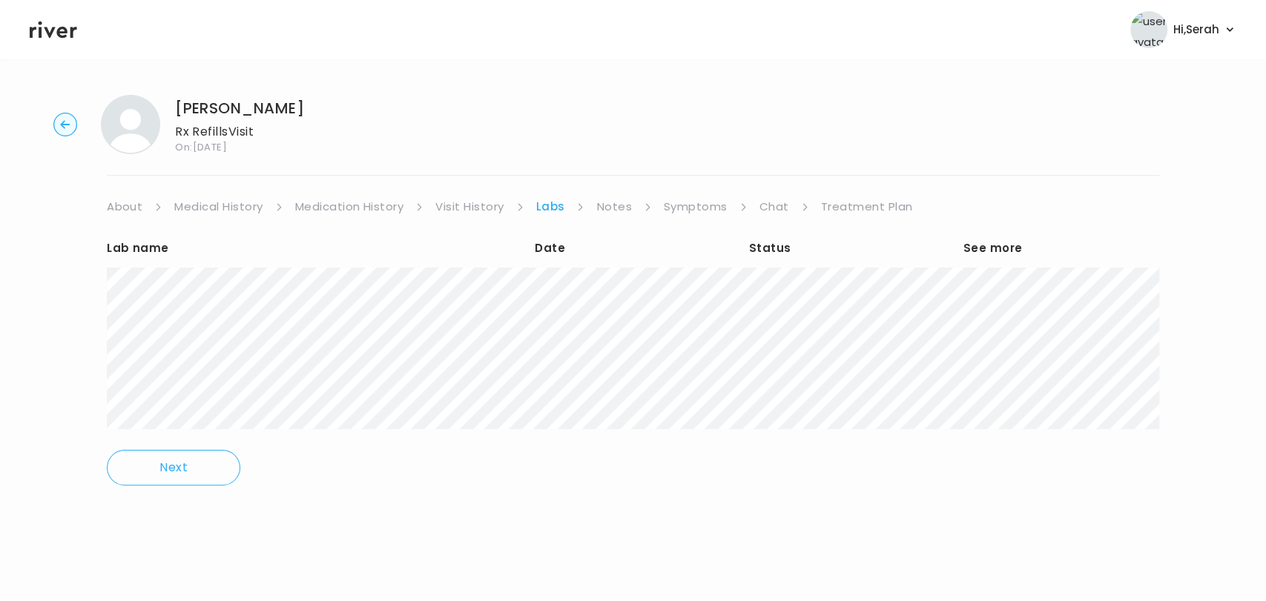
click at [886, 221] on div "Lab name Date Status See more" at bounding box center [633, 324] width 1052 height 215
click at [867, 210] on link "Treatment Plan" at bounding box center [867, 207] width 92 height 21
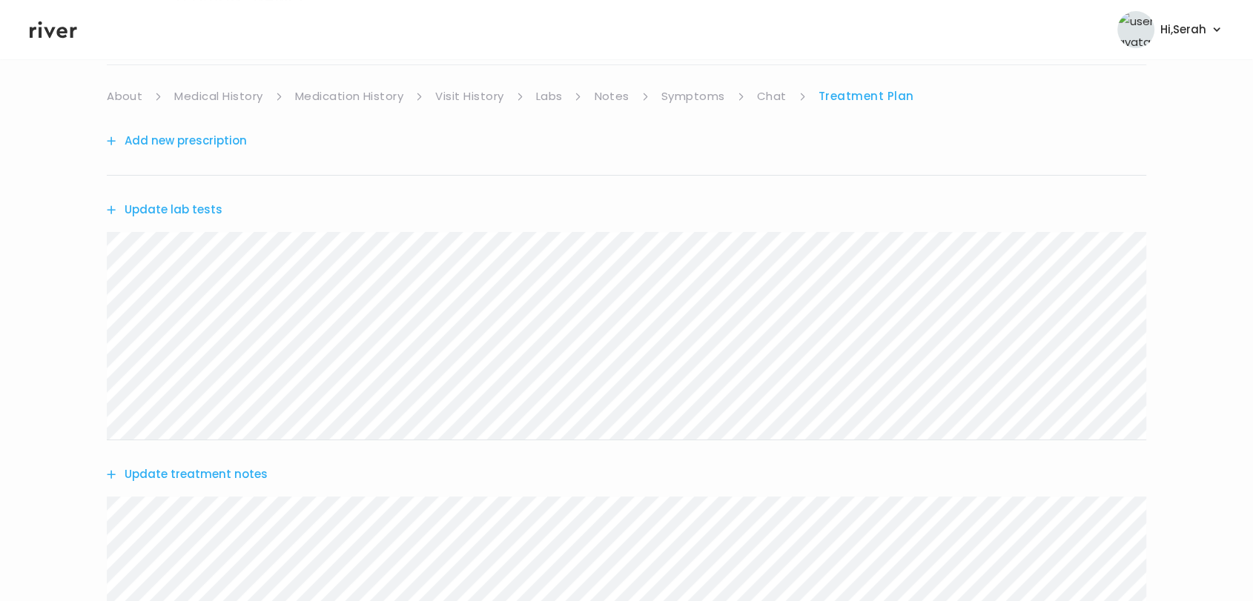
scroll to position [106, 0]
click at [211, 139] on button "Add new prescription" at bounding box center [177, 145] width 140 height 21
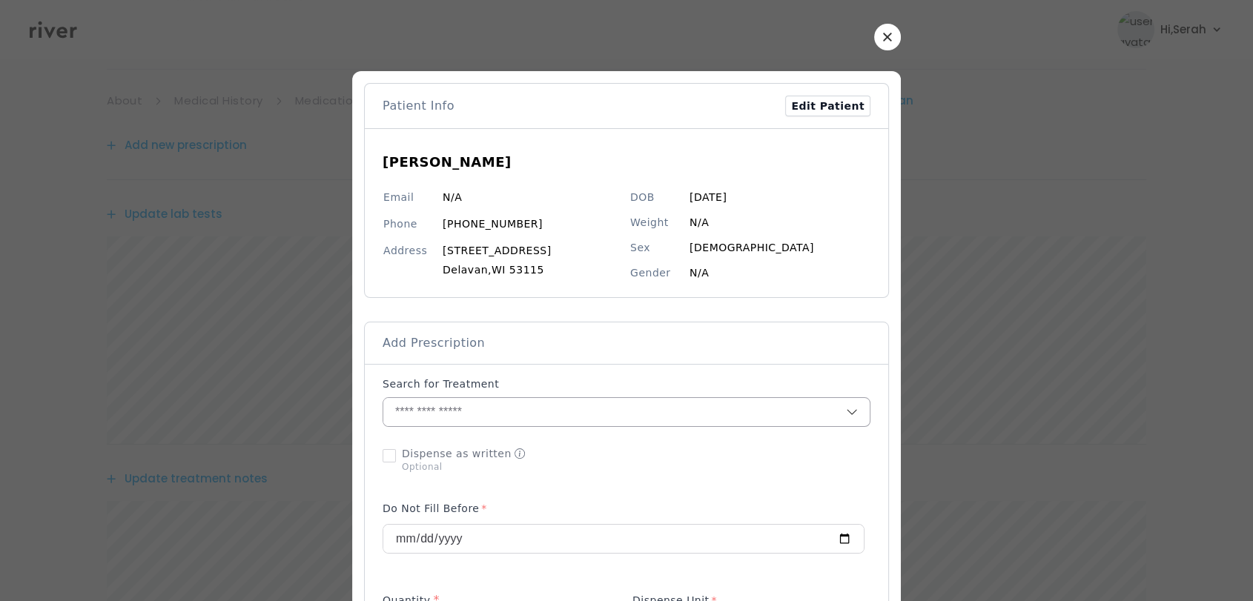
click at [518, 420] on input "text" at bounding box center [614, 412] width 463 height 28
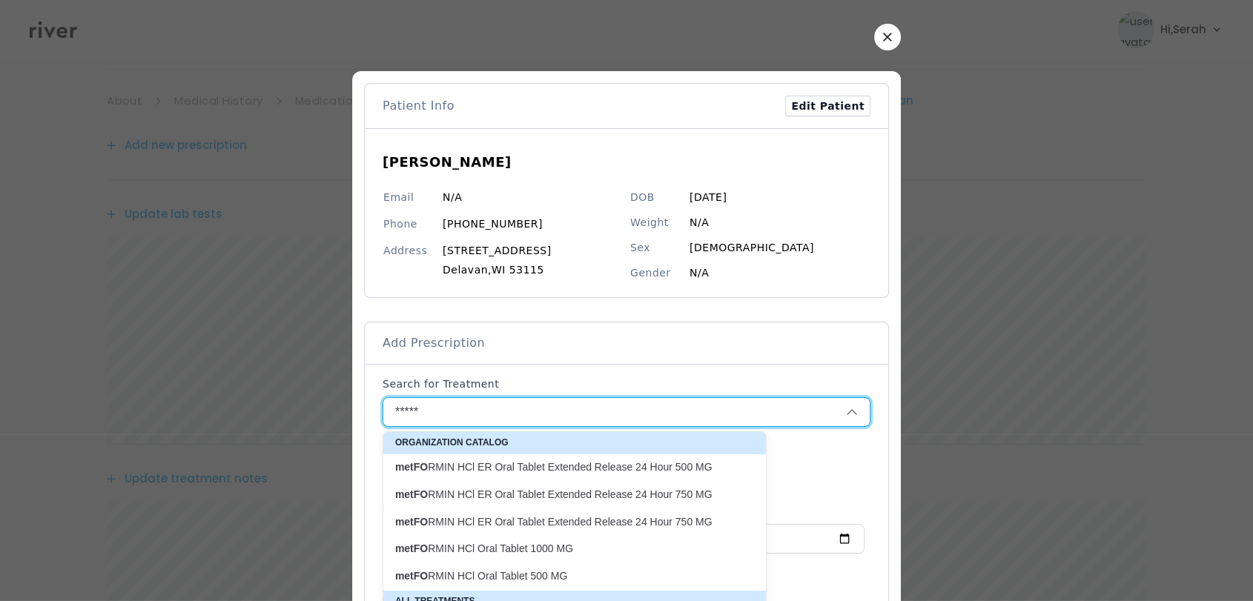
scroll to position [56, 0]
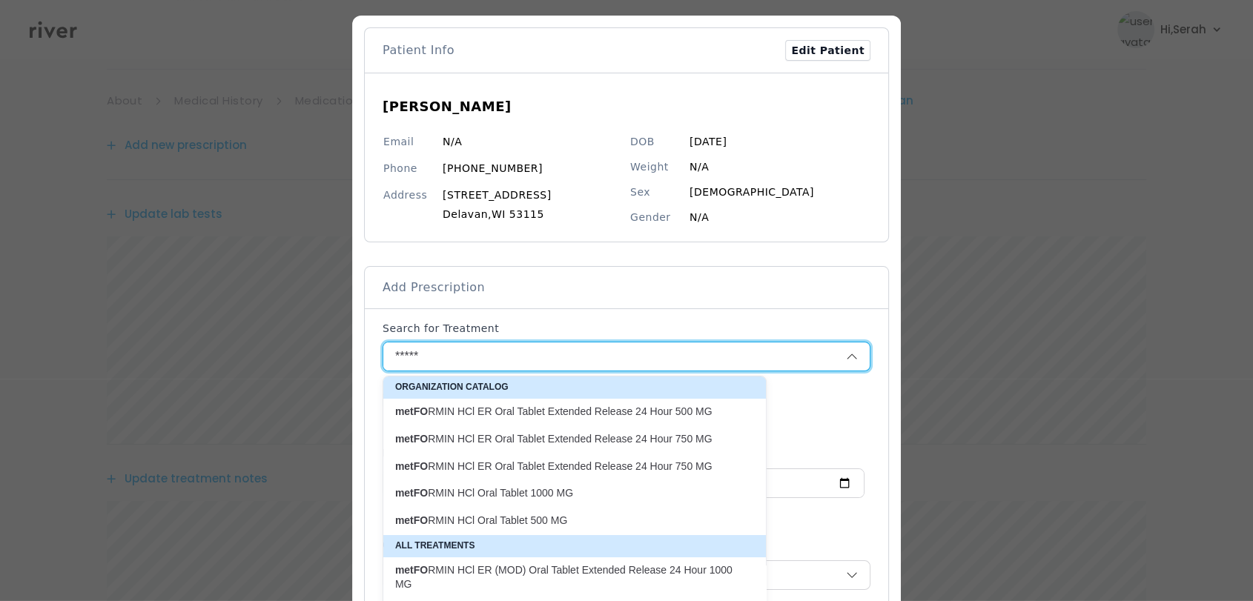
click at [512, 512] on p "metFO RMIN HCl Oral Tablet 500 MG" at bounding box center [565, 521] width 359 height 20
type input "**********"
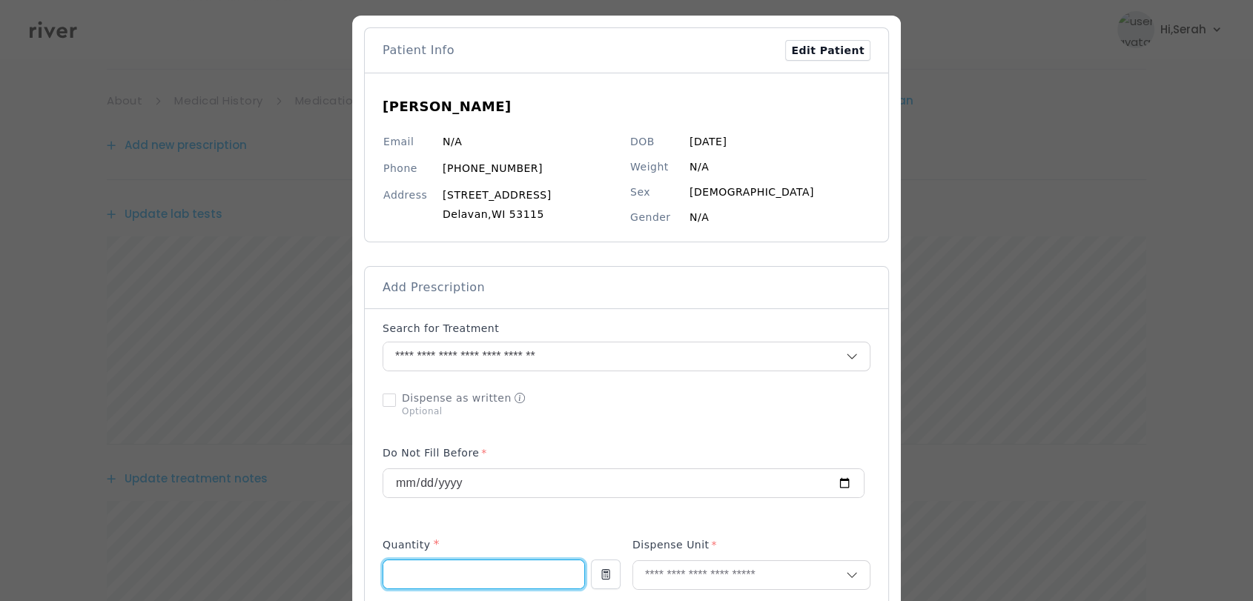
click at [472, 564] on input "number" at bounding box center [483, 575] width 201 height 28
type input "**"
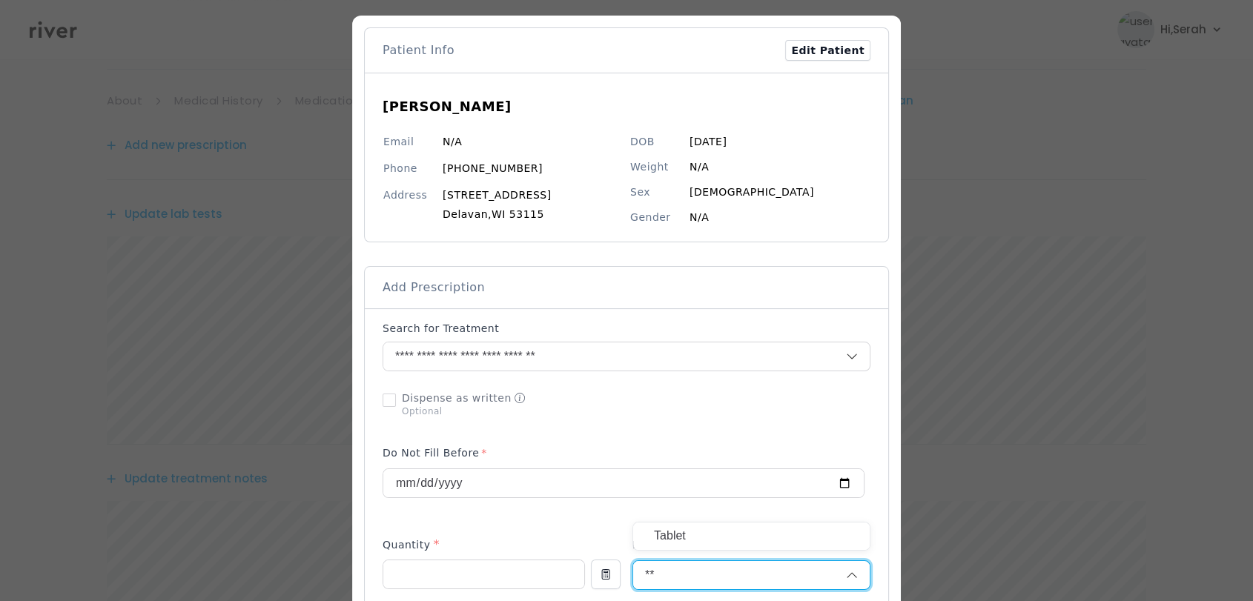
type input "**"
click at [693, 535] on p "Tablet" at bounding box center [751, 537] width 195 height 22
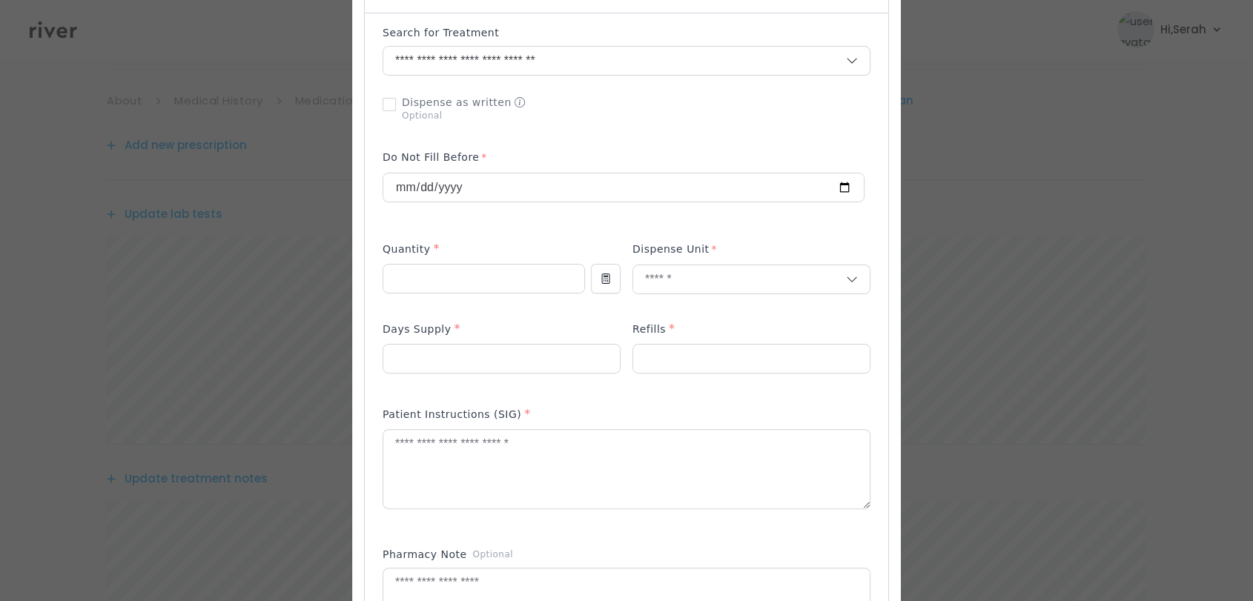
scroll to position [356, 0]
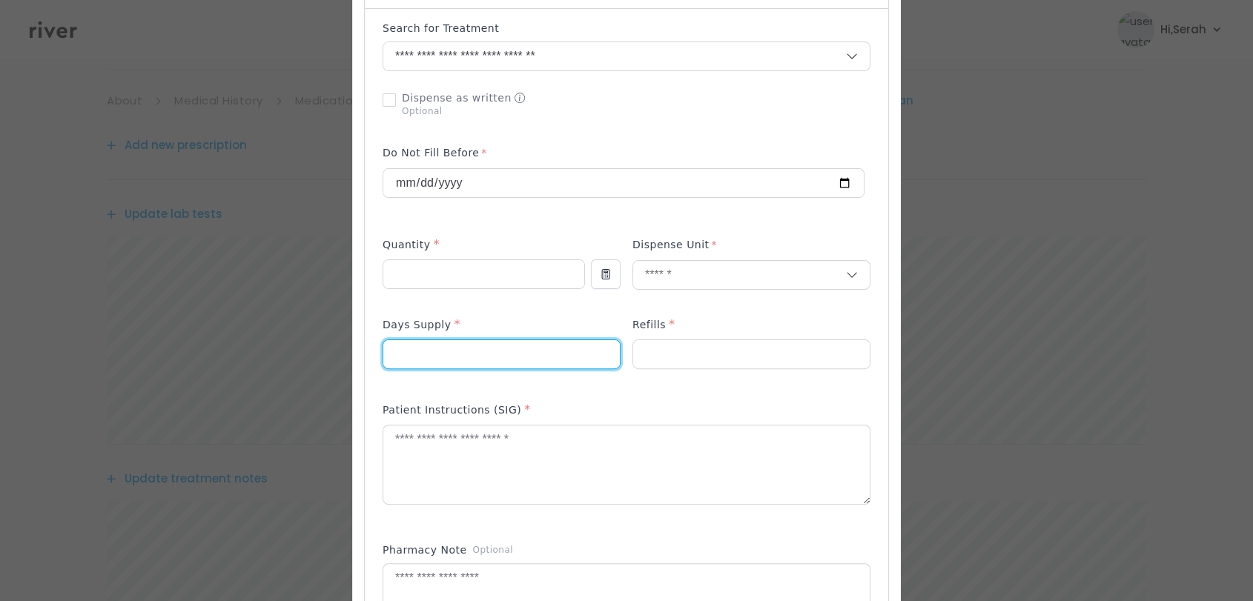
click at [507, 354] on input "number" at bounding box center [501, 354] width 237 height 28
type input "**"
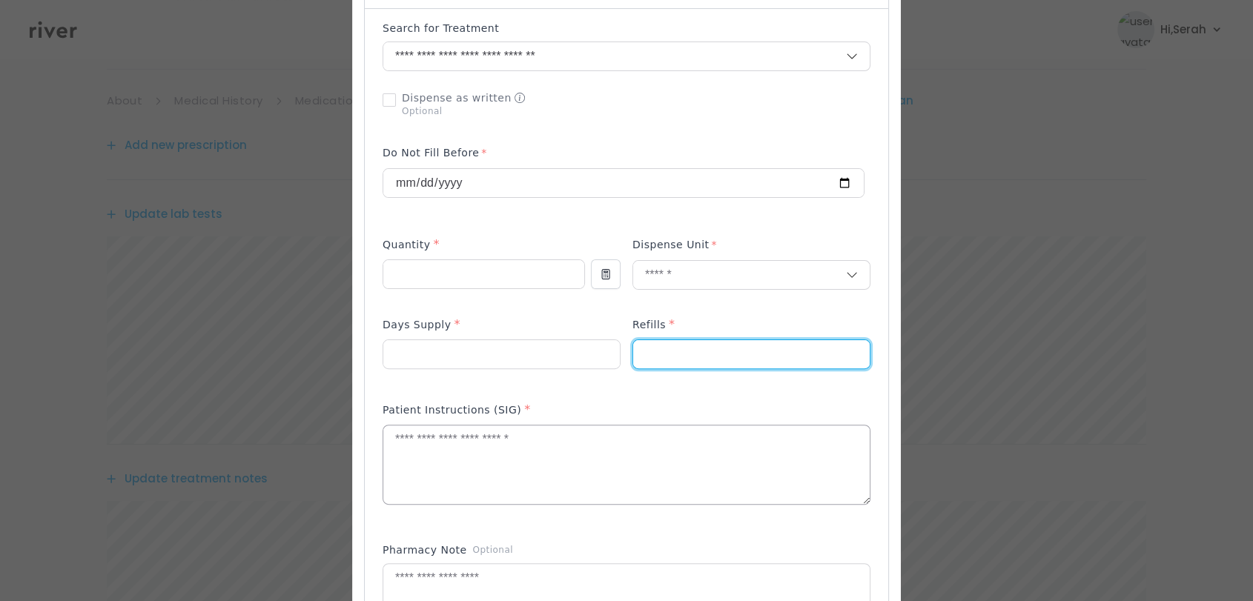
type input "*"
click at [454, 451] on textarea at bounding box center [626, 465] width 487 height 79
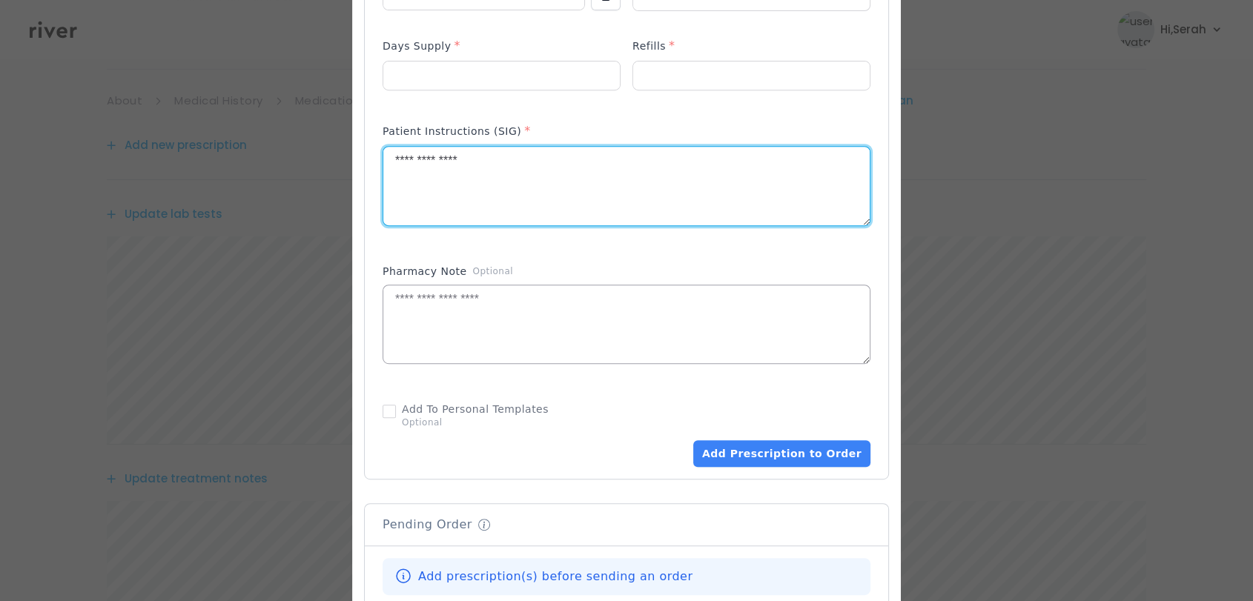
scroll to position [650, 0]
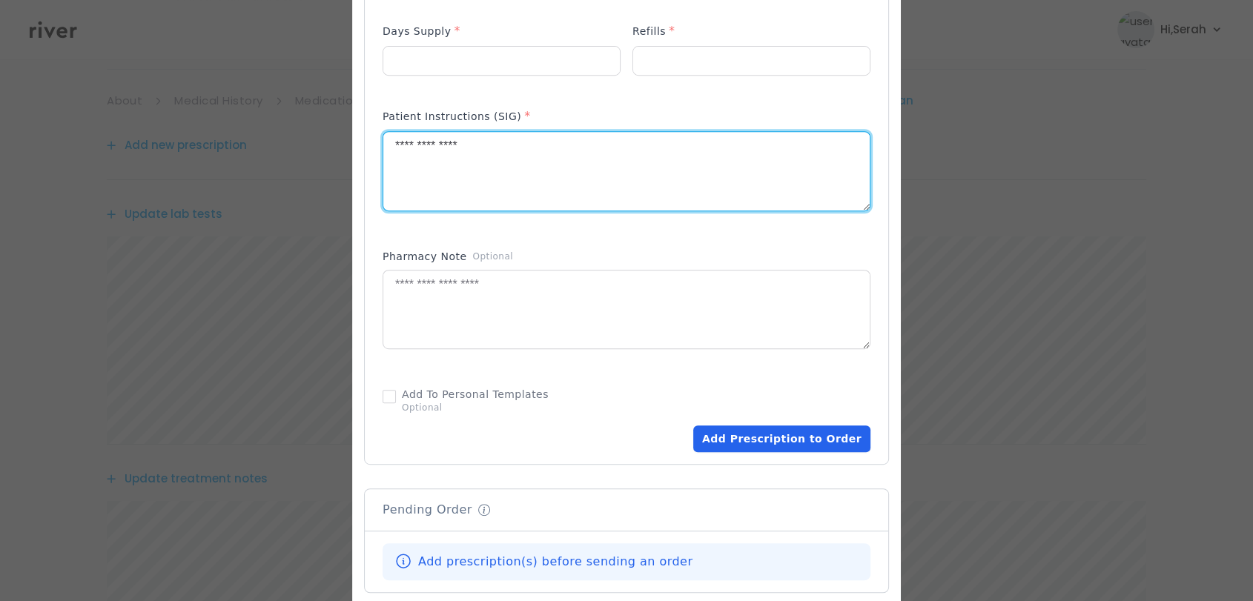
type textarea "**********"
click at [790, 433] on button "Add Prescription to Order" at bounding box center [781, 439] width 177 height 27
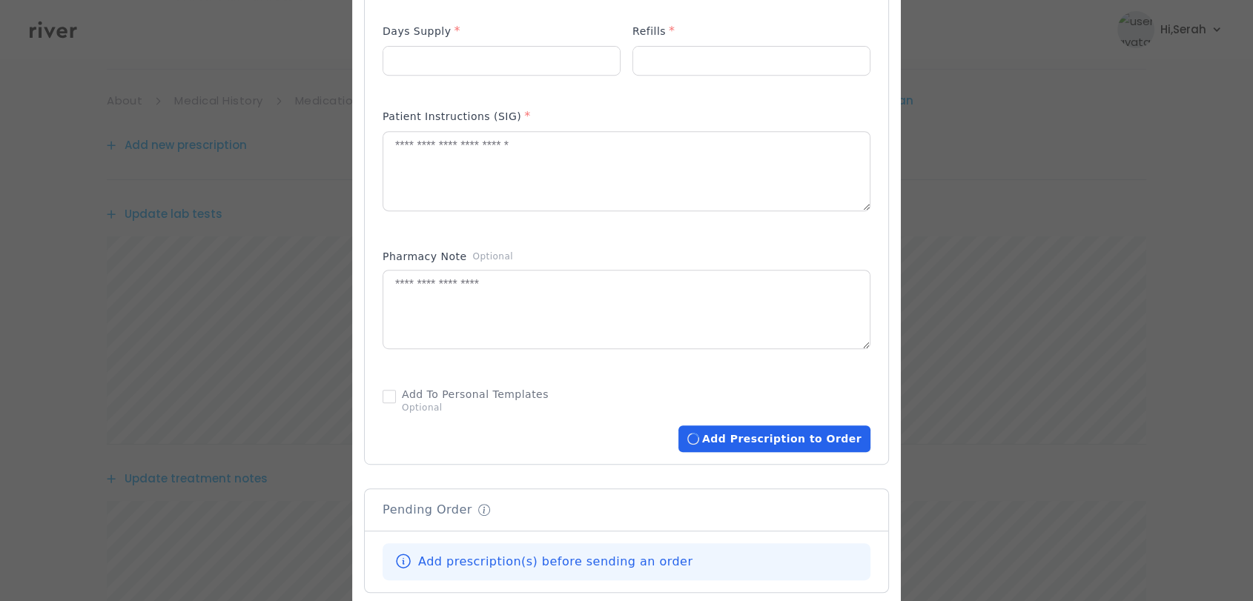
scroll to position [937, 0]
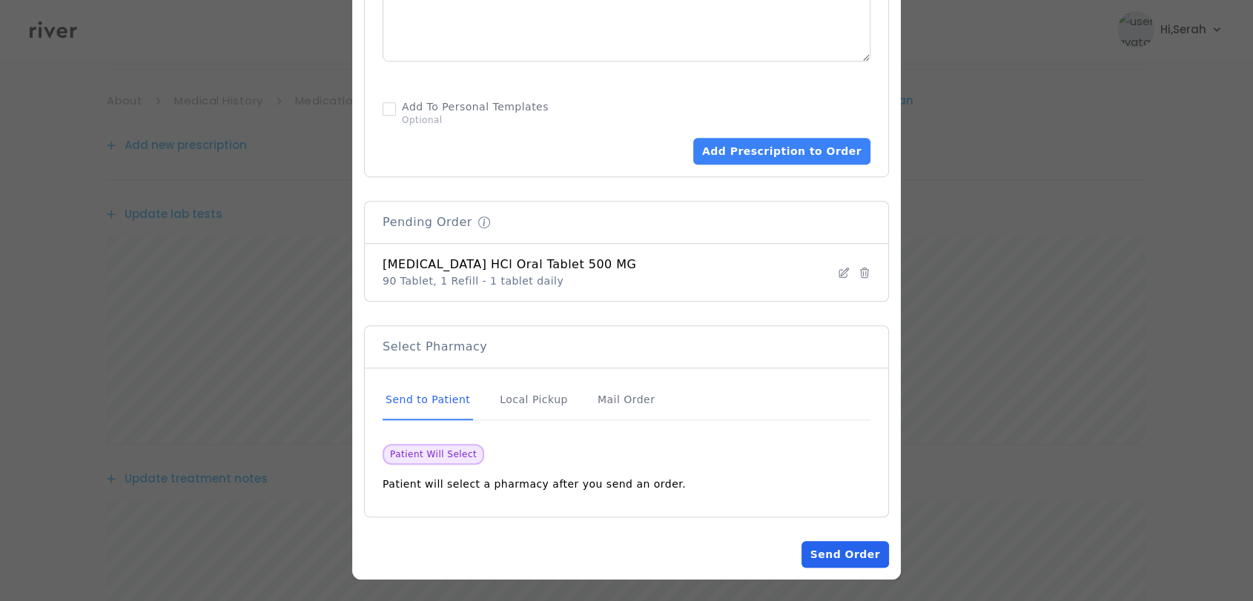
click at [828, 558] on button "Send Order" at bounding box center [846, 554] width 88 height 27
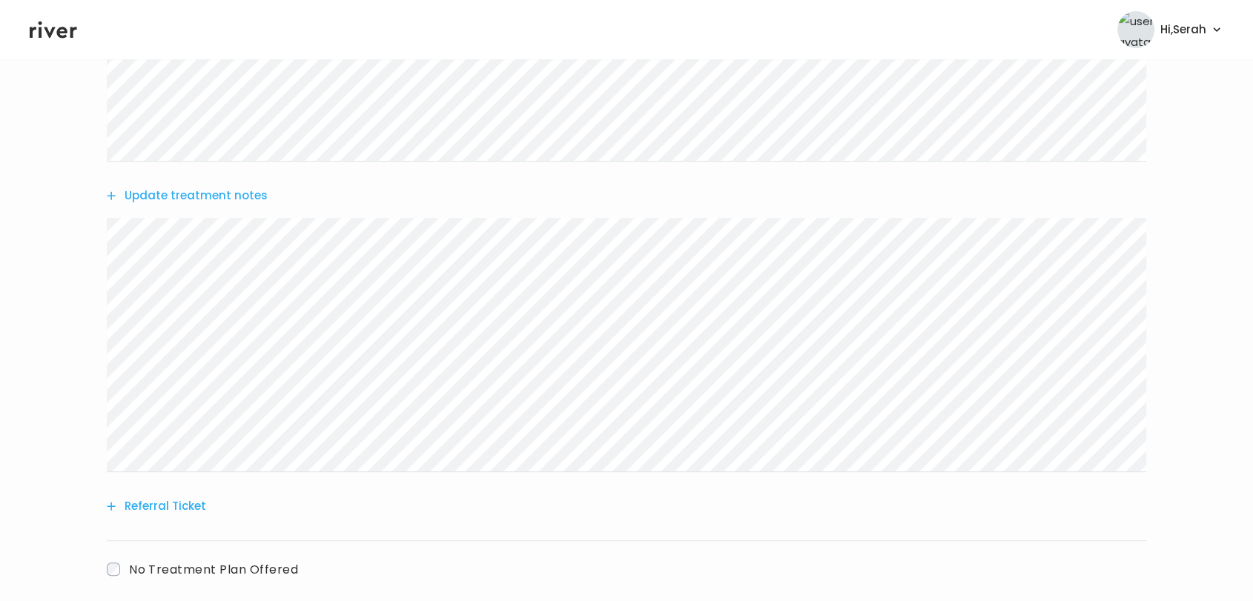
scroll to position [621, 0]
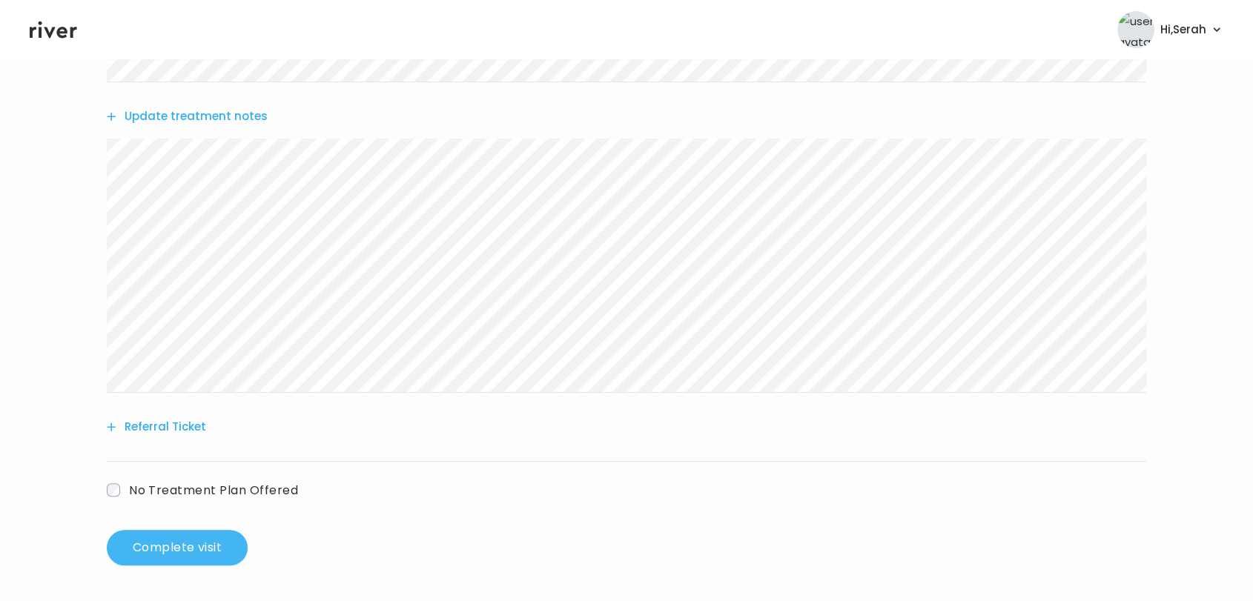
click at [188, 535] on button "Complete visit" at bounding box center [177, 548] width 141 height 36
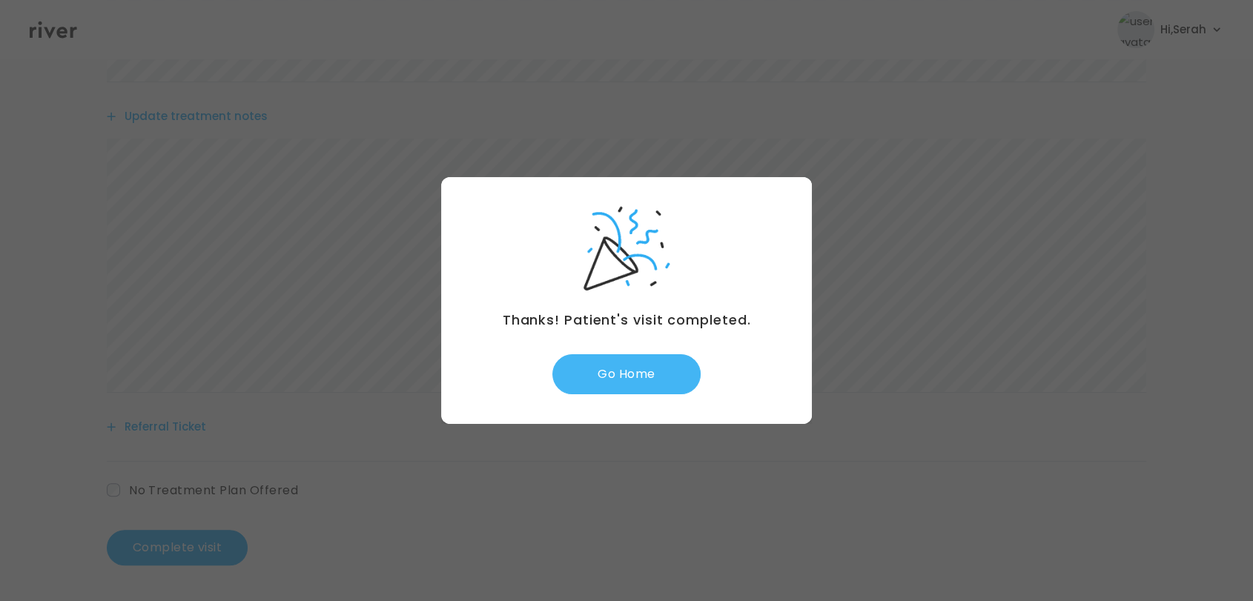
click at [621, 363] on button "Go Home" at bounding box center [627, 374] width 148 height 40
